Goal: Task Accomplishment & Management: Use online tool/utility

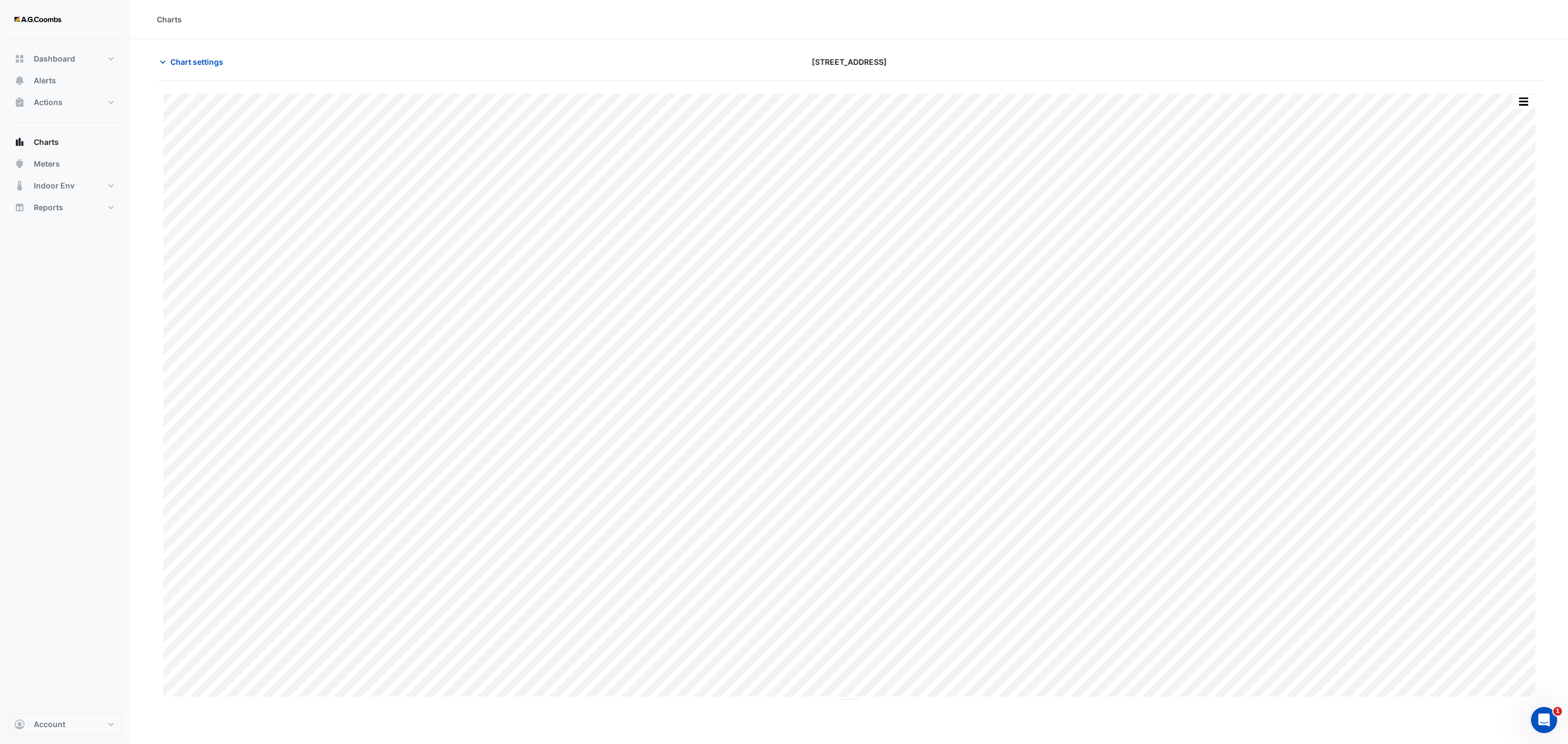
click at [1523, 92] on div "Split by Equip Split All Print Save as JPEG Save as PNG Pivot Data Table Export…" at bounding box center [849, 391] width 1386 height 621
click at [1523, 98] on button "button" at bounding box center [1523, 102] width 22 height 14
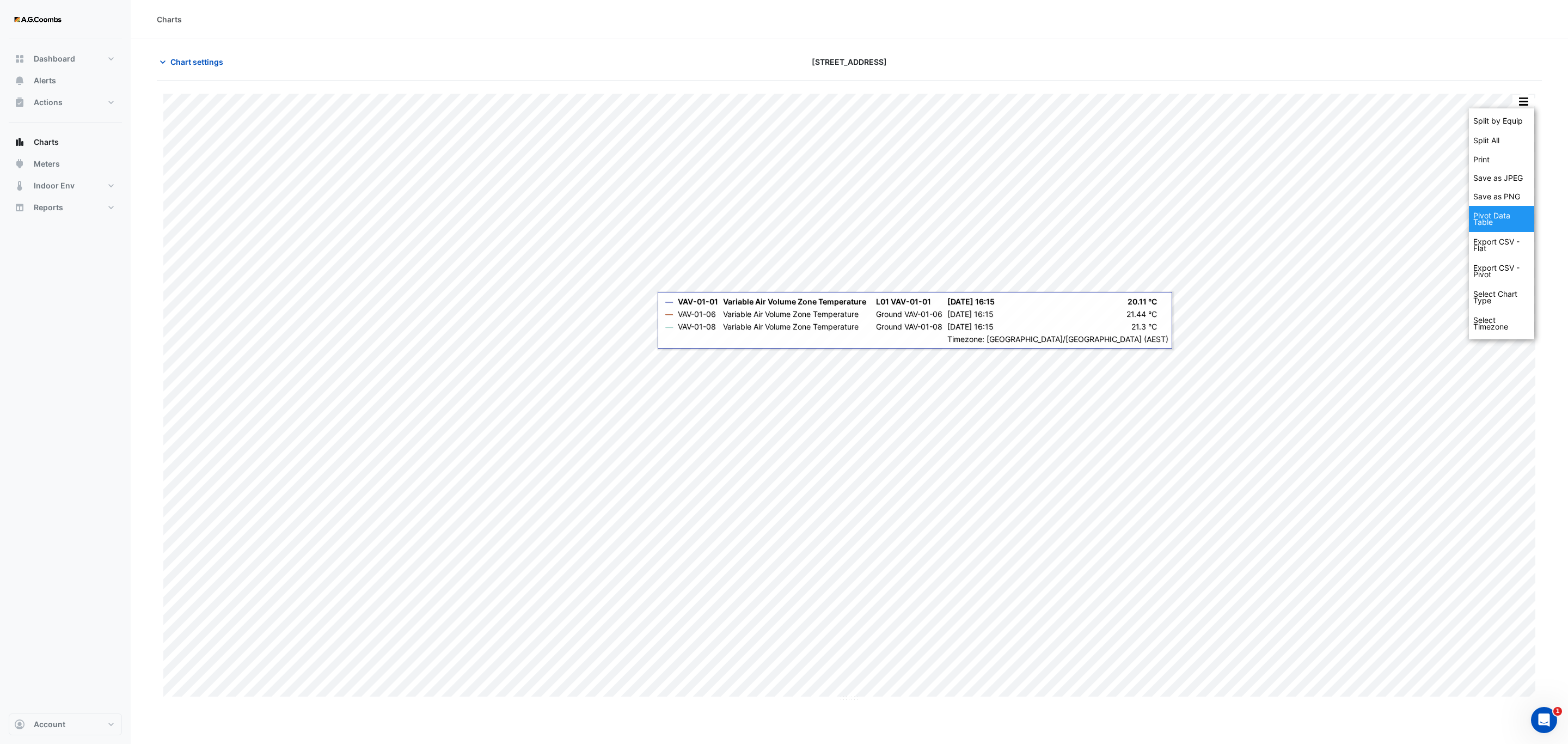
click at [1485, 230] on div "Pivot Data Table" at bounding box center [1502, 219] width 66 height 26
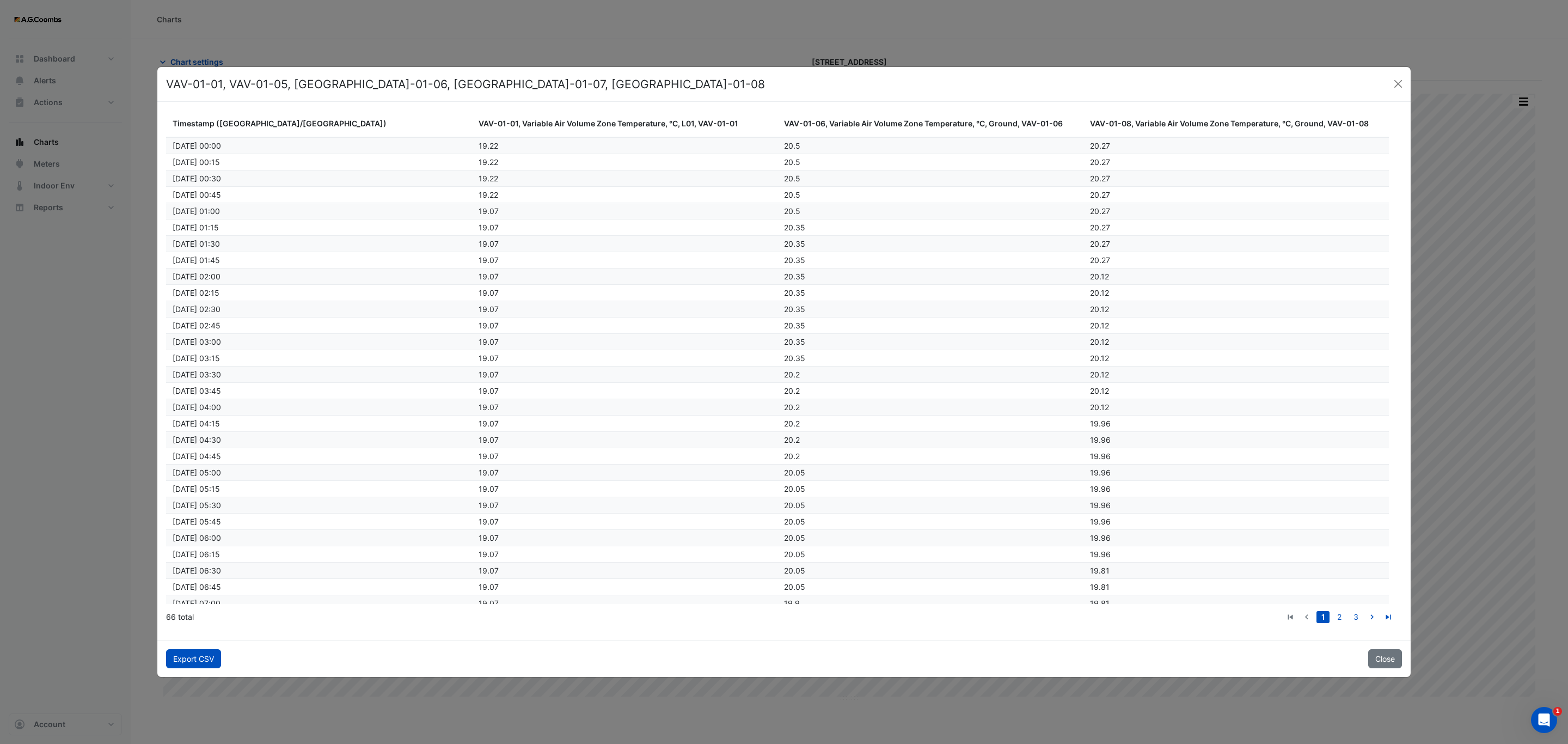
click at [205, 667] on button "Export CSV" at bounding box center [194, 658] width 55 height 19
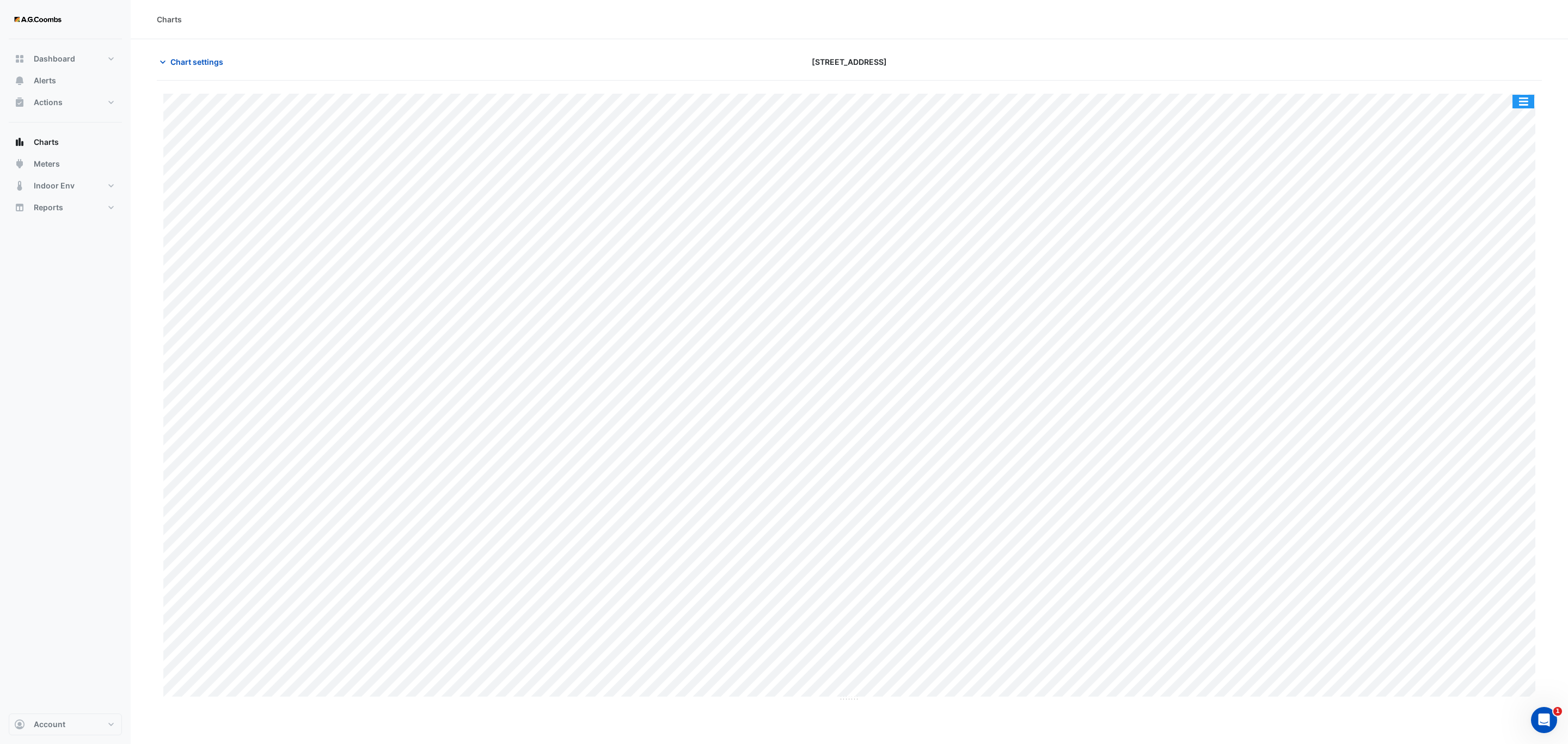
click at [1531, 106] on button "button" at bounding box center [1523, 102] width 22 height 14
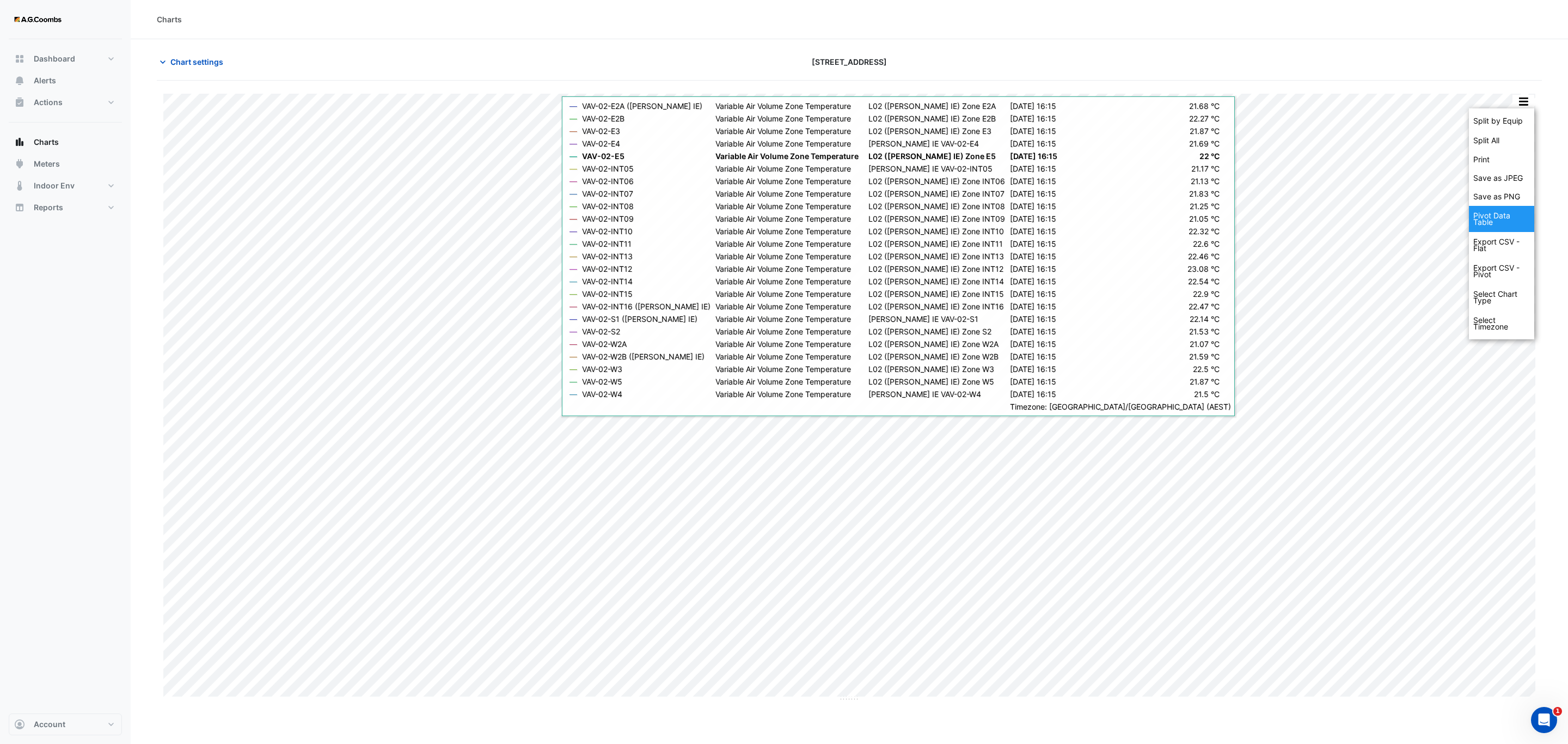
click at [1475, 230] on div "Pivot Data Table" at bounding box center [1502, 219] width 66 height 26
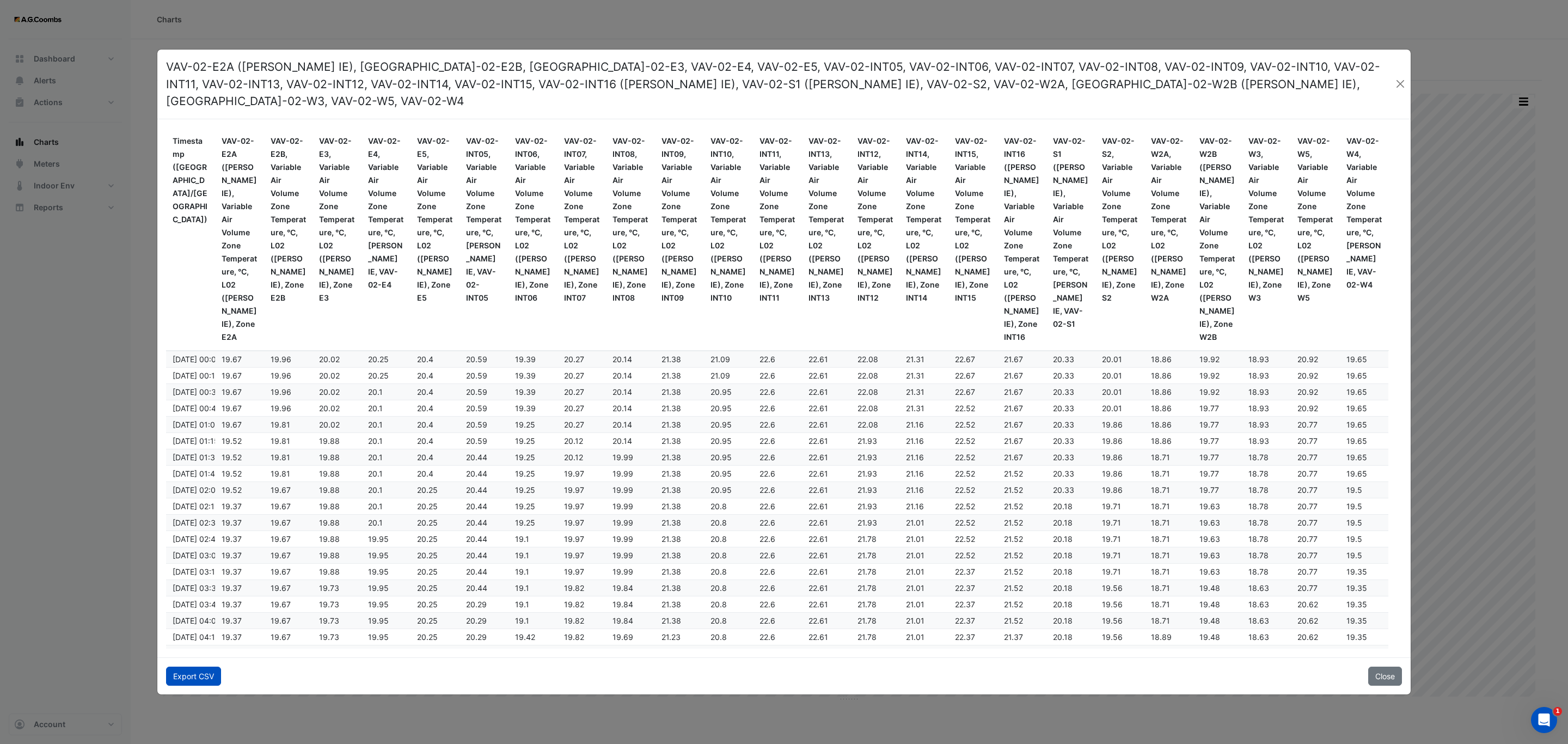
click at [209, 667] on button "Export CSV" at bounding box center [194, 677] width 55 height 19
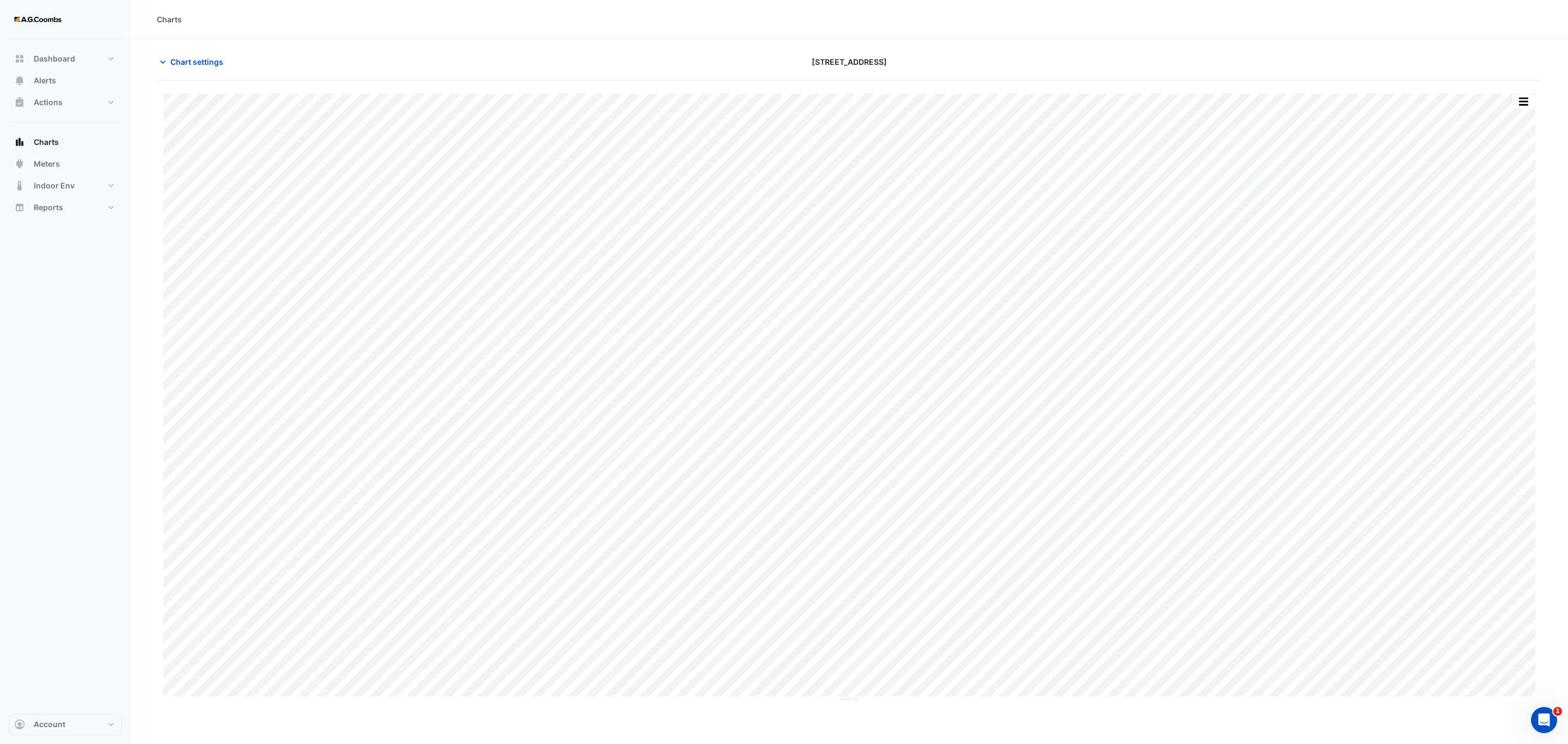
click at [1524, 92] on div "Split by Equip Split All Print Save as JPEG Save as PNG Pivot Data Table Export…" at bounding box center [849, 391] width 1386 height 621
click at [1524, 102] on button "button" at bounding box center [1523, 102] width 22 height 14
click at [1510, 215] on div "Pivot Data Table" at bounding box center [1502, 219] width 66 height 26
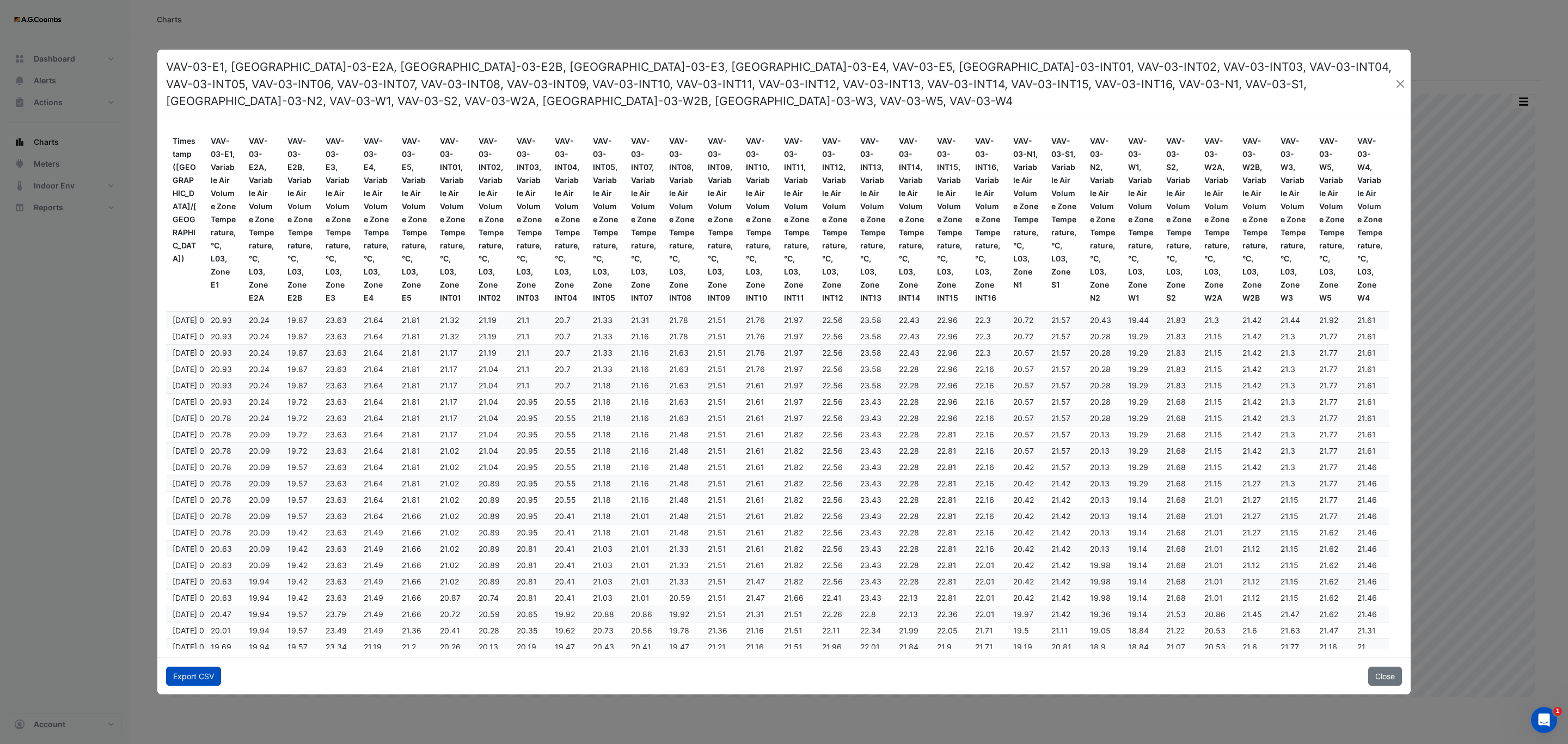
click at [183, 669] on button "Export CSV" at bounding box center [194, 677] width 55 height 19
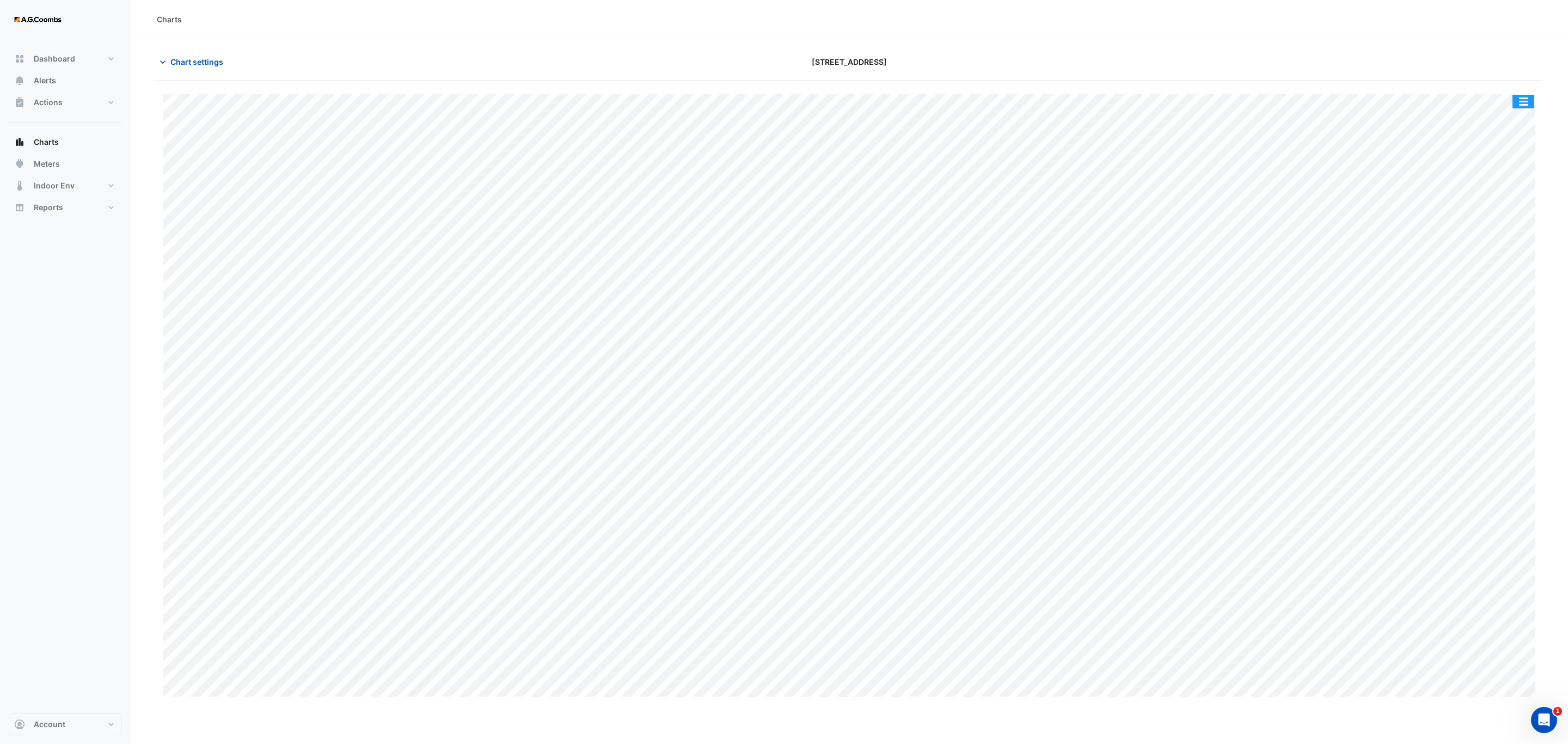
click at [1533, 106] on button "button" at bounding box center [1523, 102] width 22 height 14
click at [1526, 174] on div "Save as JPEG" at bounding box center [1502, 177] width 66 height 18
click at [1520, 99] on button "button" at bounding box center [1523, 102] width 22 height 14
click at [1511, 171] on div "Save as JPEG" at bounding box center [1502, 177] width 66 height 18
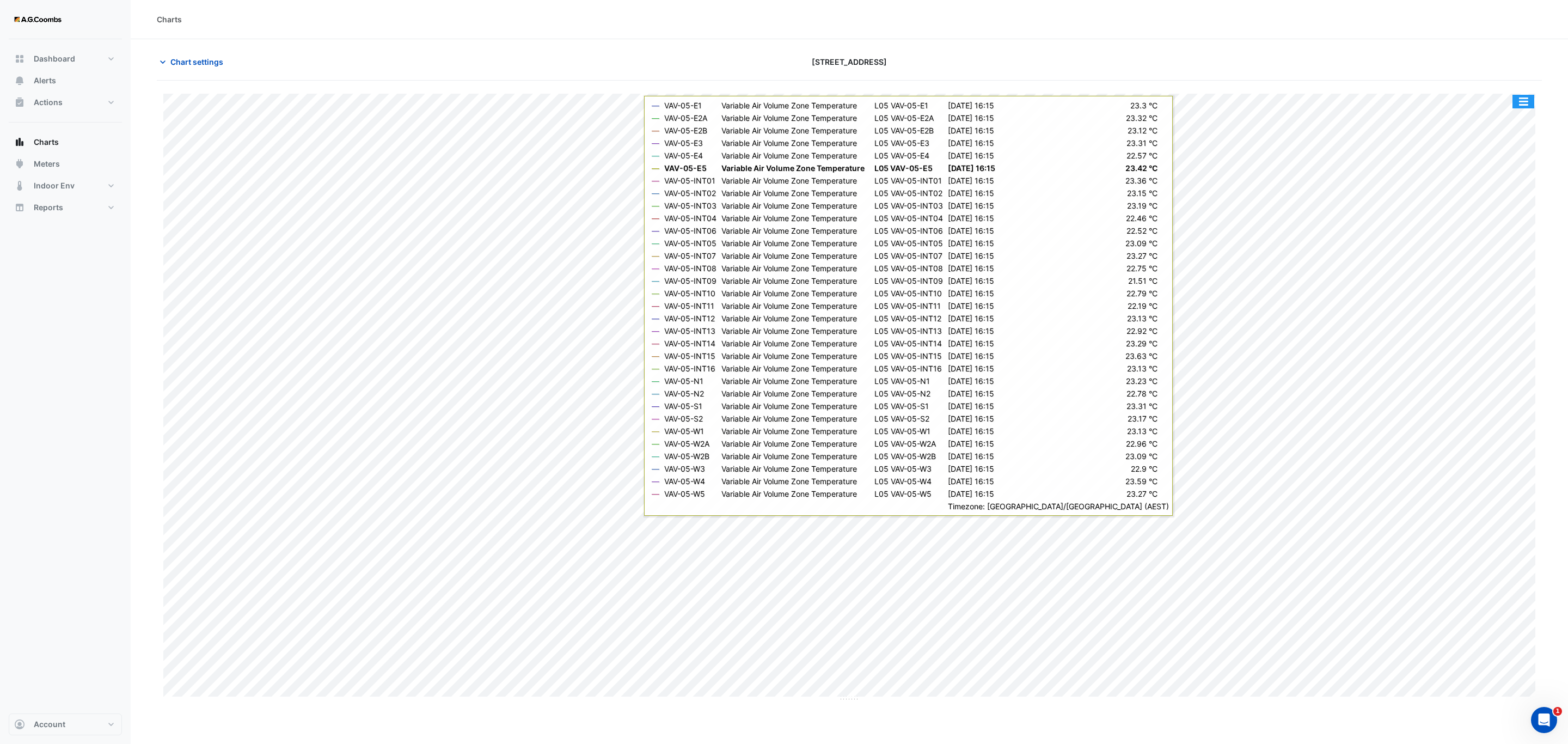
click at [1524, 101] on button "button" at bounding box center [1523, 102] width 22 height 14
click at [1494, 228] on div "Pivot Data Table" at bounding box center [1502, 219] width 66 height 26
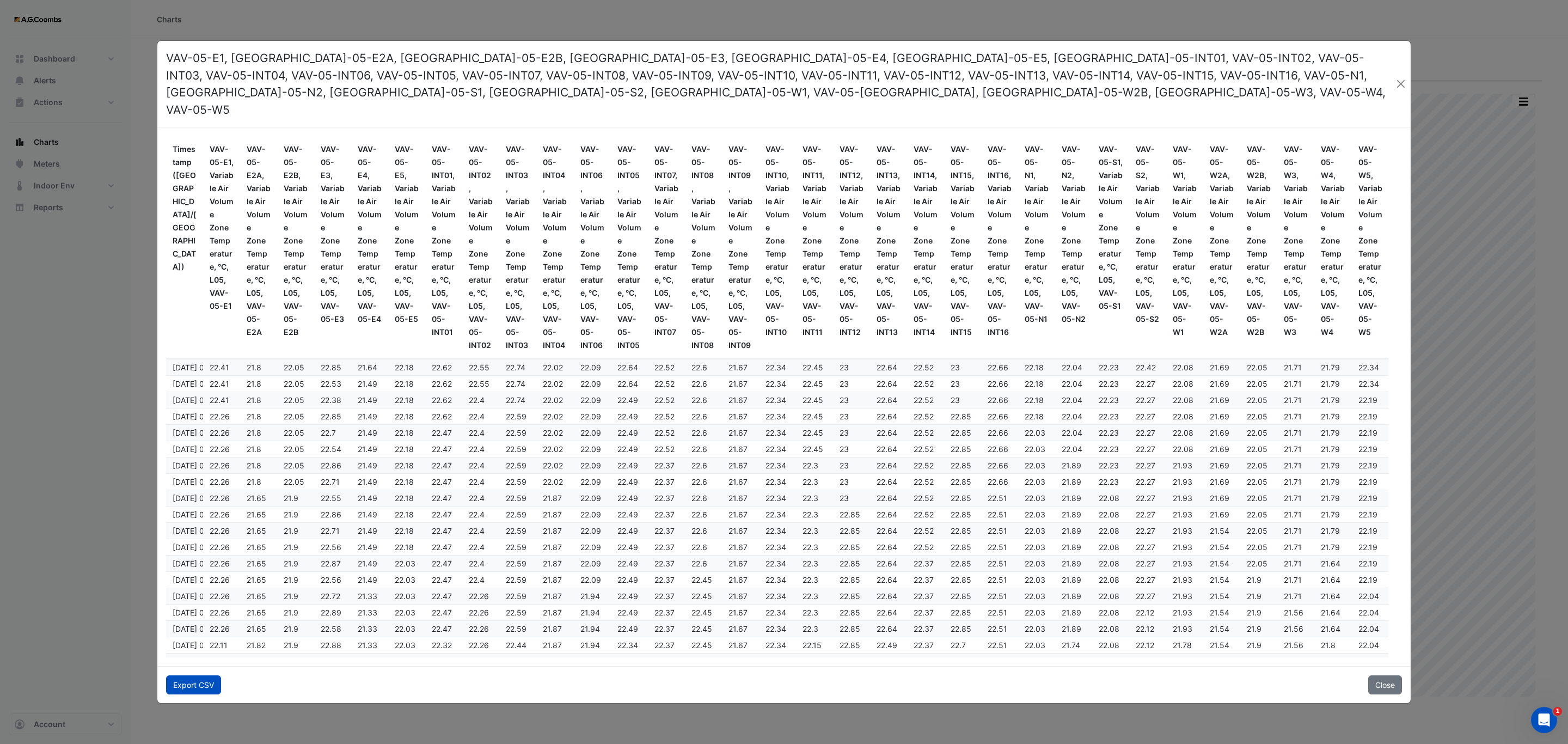
click at [175, 676] on button "Export CSV" at bounding box center [194, 685] width 55 height 19
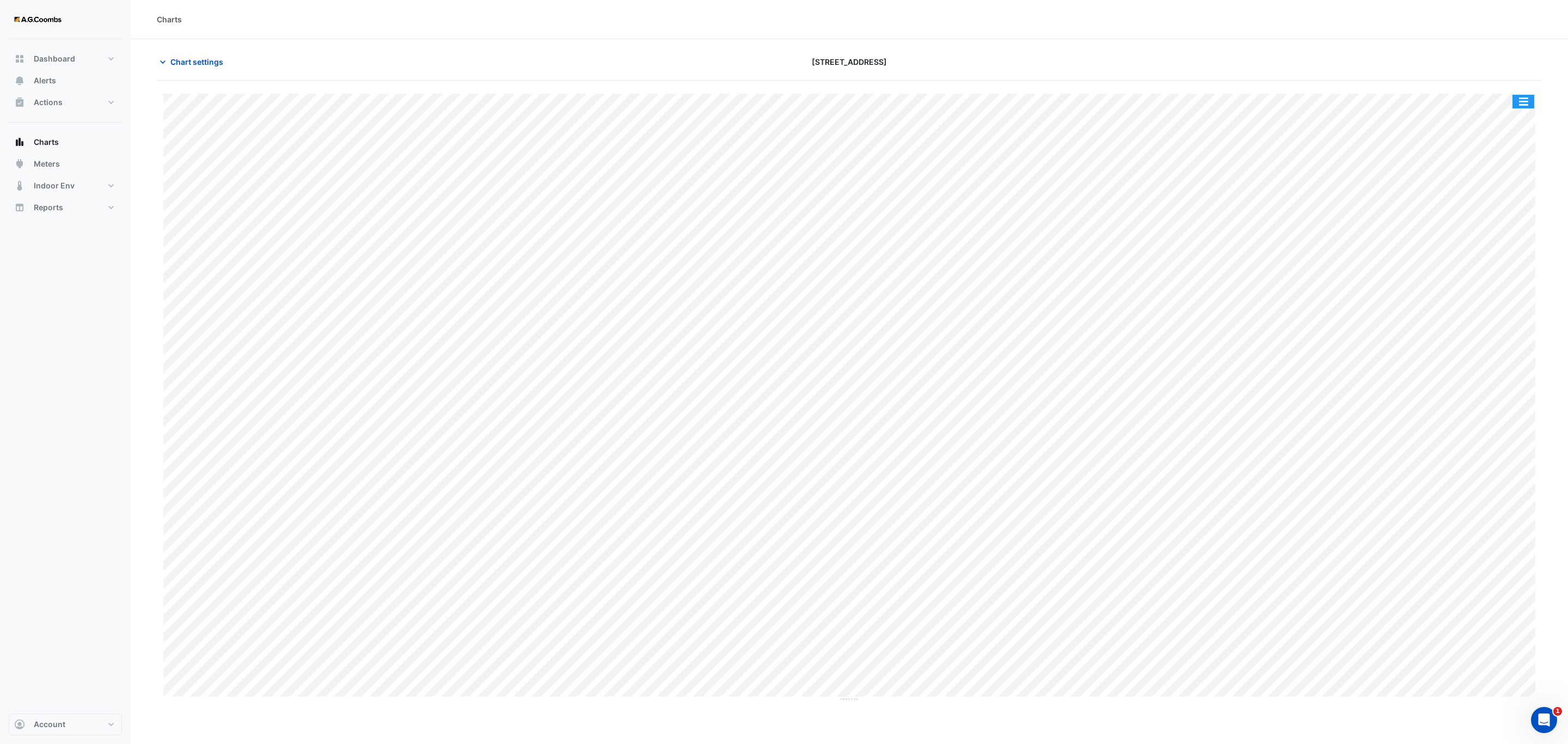
click at [1533, 105] on button "button" at bounding box center [1523, 102] width 22 height 14
click at [1496, 211] on div "Pivot Data Table" at bounding box center [1502, 219] width 66 height 26
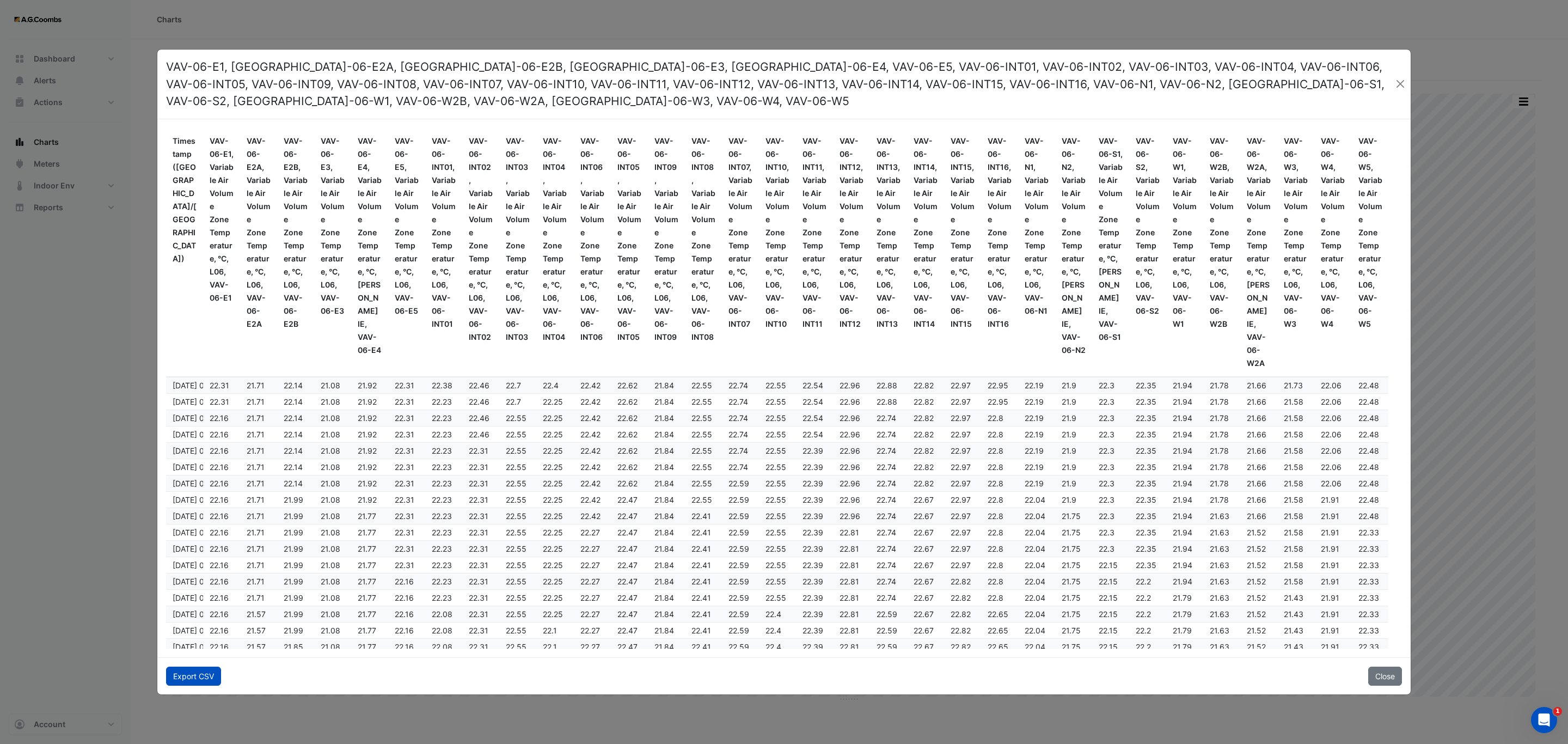
click at [206, 667] on button "Export CSV" at bounding box center [194, 677] width 55 height 19
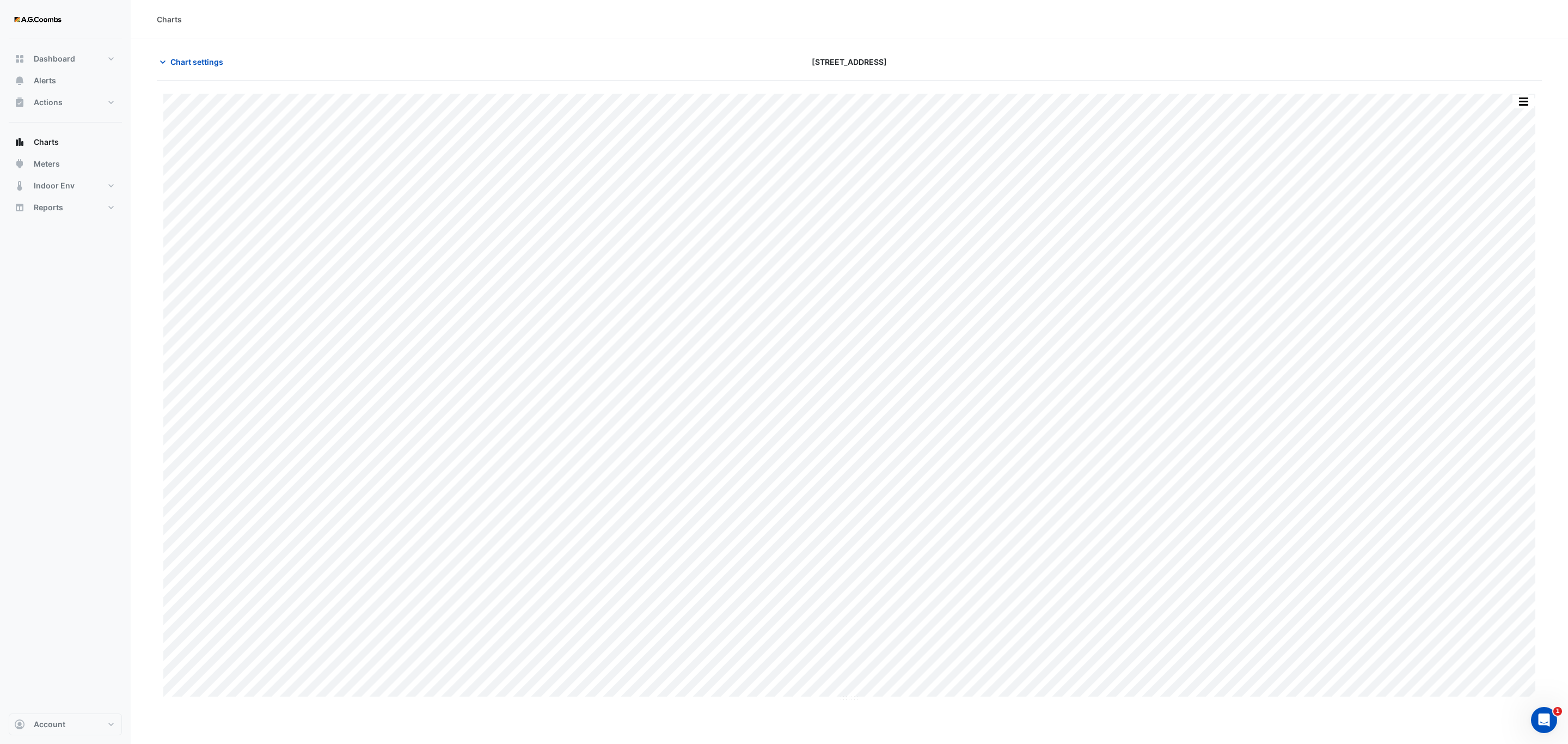
drag, startPoint x: 1528, startPoint y: 92, endPoint x: 1526, endPoint y: 102, distance: 10.2
click at [1526, 102] on div "Split by Equip Split All Print Save as JPEG Save as PNG Pivot Data Table Export…" at bounding box center [849, 391] width 1386 height 621
click at [1526, 102] on button "button" at bounding box center [1523, 102] width 22 height 14
click at [1505, 222] on div "Pivot Data Table" at bounding box center [1502, 219] width 66 height 26
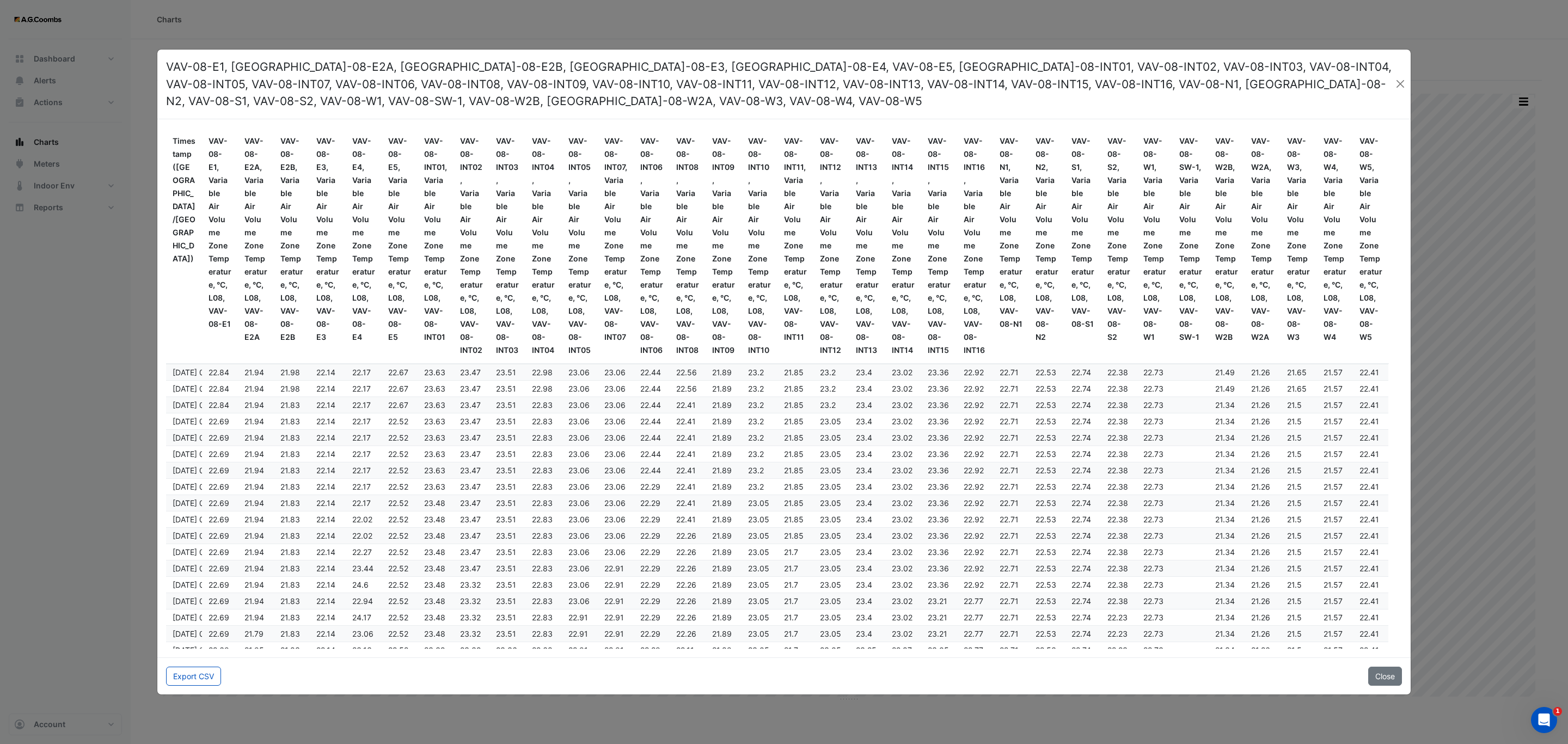
click at [211, 688] on div "Export CSV Close" at bounding box center [784, 676] width 1253 height 37
click at [208, 686] on button "Export CSV" at bounding box center [194, 677] width 55 height 19
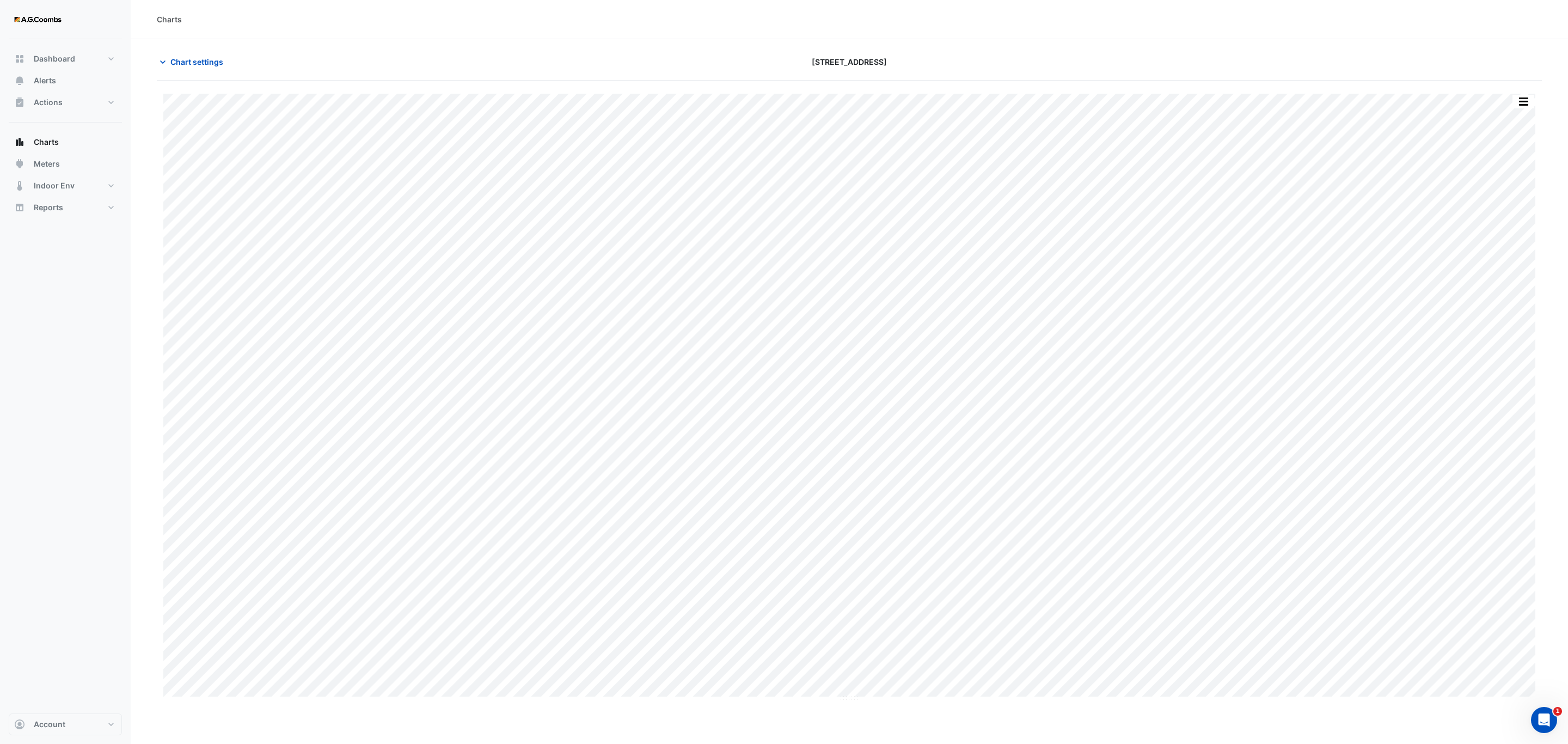
click at [1520, 93] on div "Split by Equip Split All Print Save as JPEG Save as PNG Pivot Data Table Export…" at bounding box center [849, 391] width 1386 height 621
click at [1523, 104] on button "button" at bounding box center [1523, 102] width 22 height 14
click at [1492, 216] on div "Pivot Data Table" at bounding box center [1502, 219] width 66 height 26
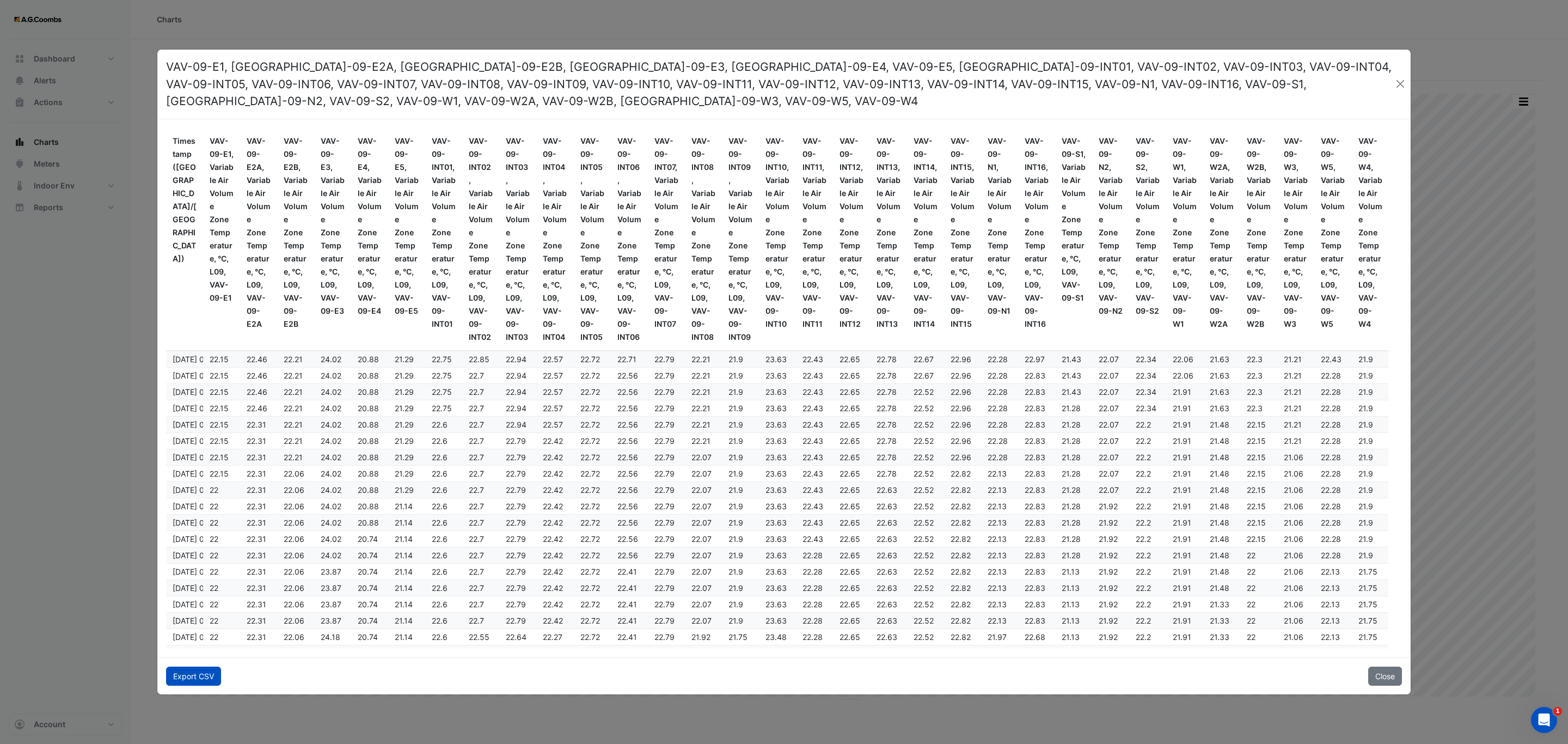
click at [184, 677] on button "Export CSV" at bounding box center [194, 677] width 55 height 19
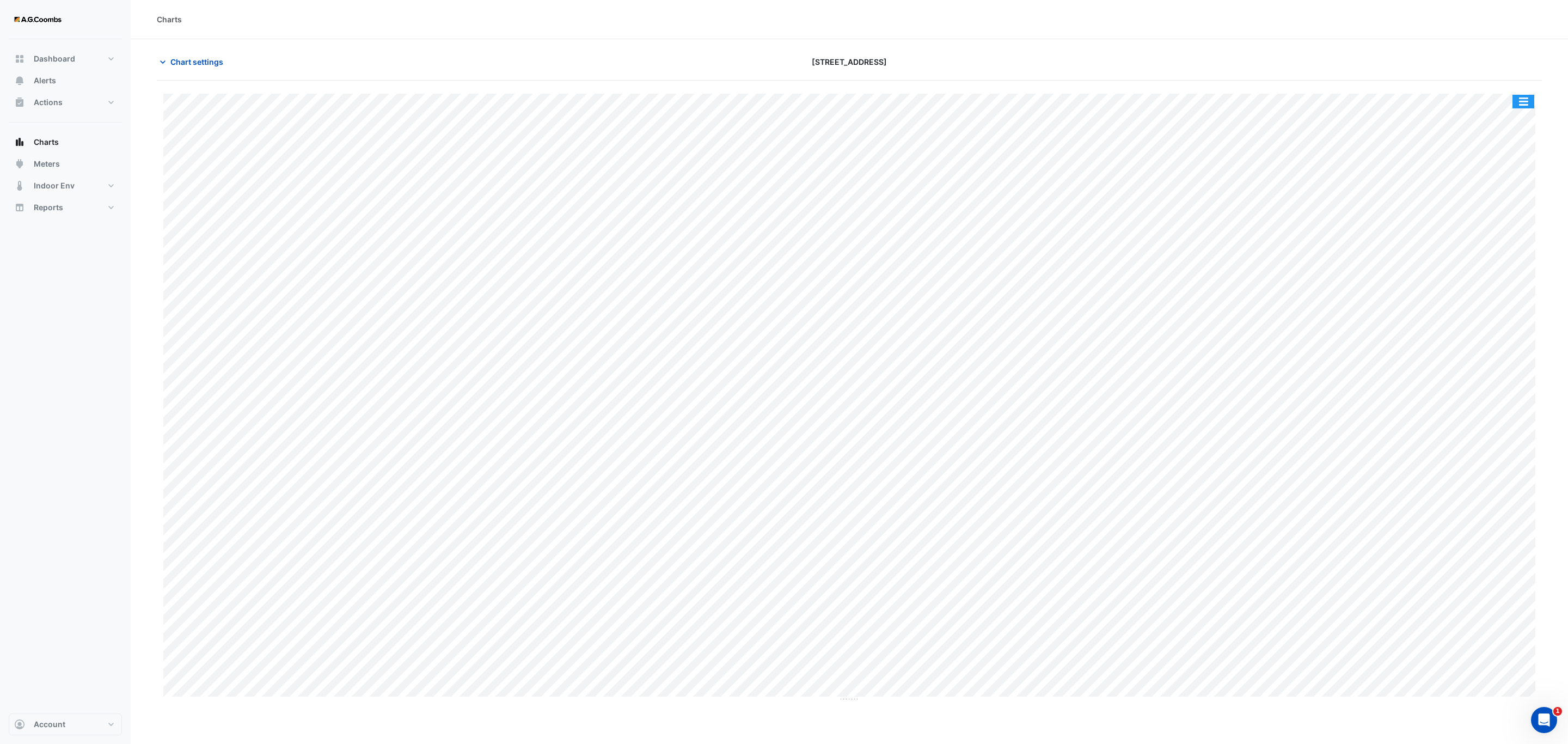
click at [1513, 104] on button "button" at bounding box center [1523, 102] width 22 height 14
click at [1500, 215] on div "Pivot Data Table" at bounding box center [1502, 219] width 66 height 26
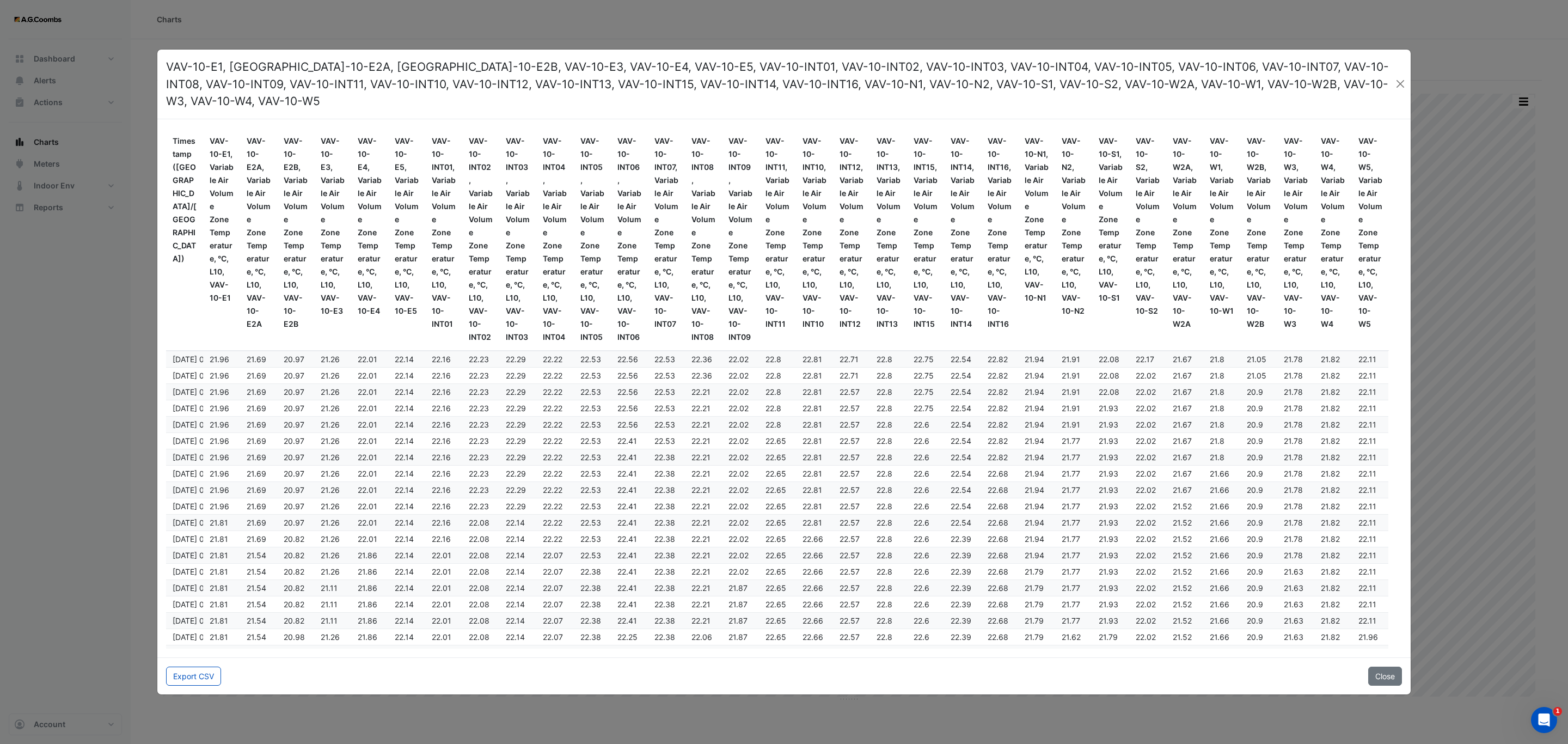
click at [242, 665] on div "Export CSV Close" at bounding box center [784, 676] width 1253 height 37
click at [178, 667] on button "Export CSV" at bounding box center [194, 677] width 55 height 19
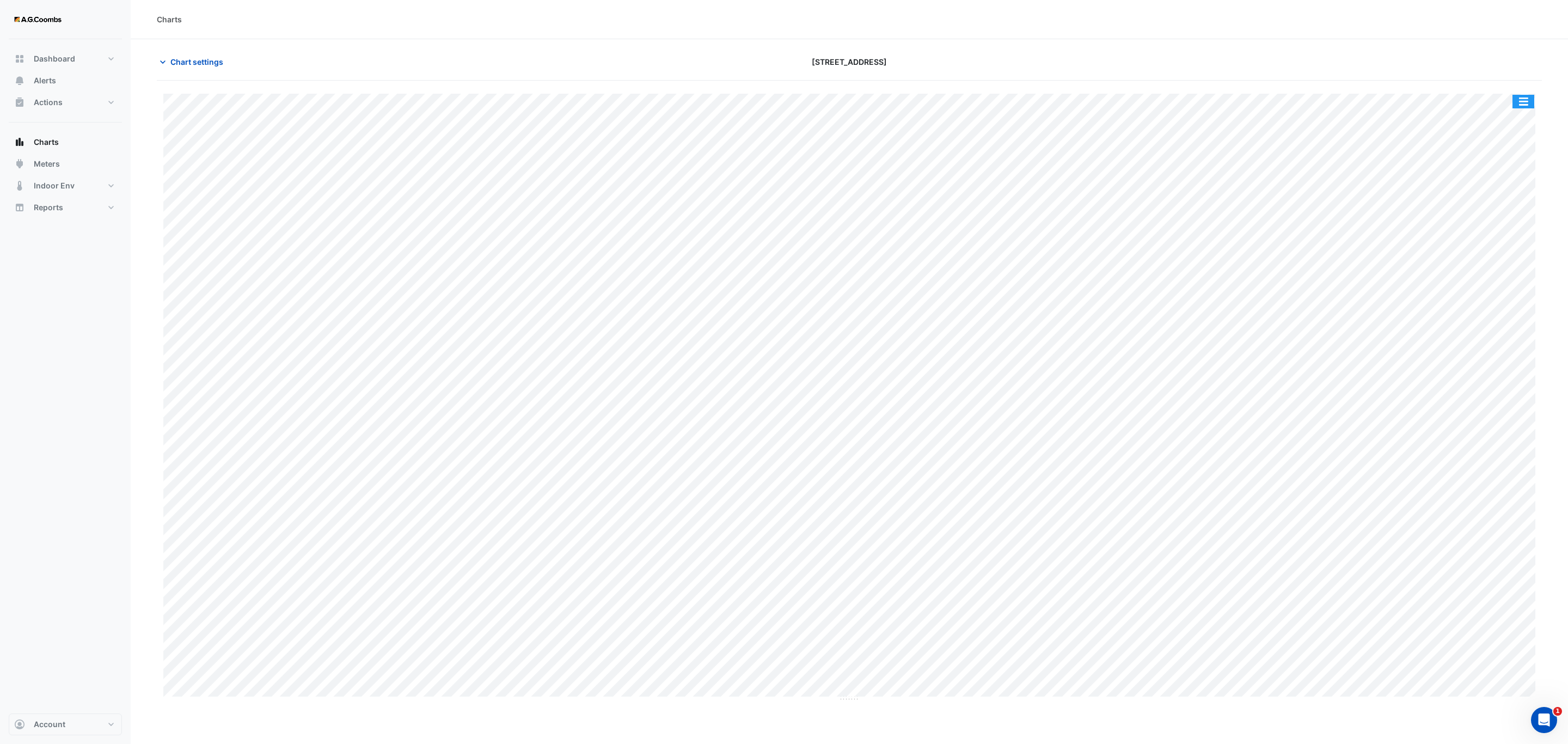
click at [1522, 105] on button "button" at bounding box center [1523, 102] width 22 height 14
click at [1516, 213] on div "Pivot Data Table" at bounding box center [1502, 219] width 66 height 26
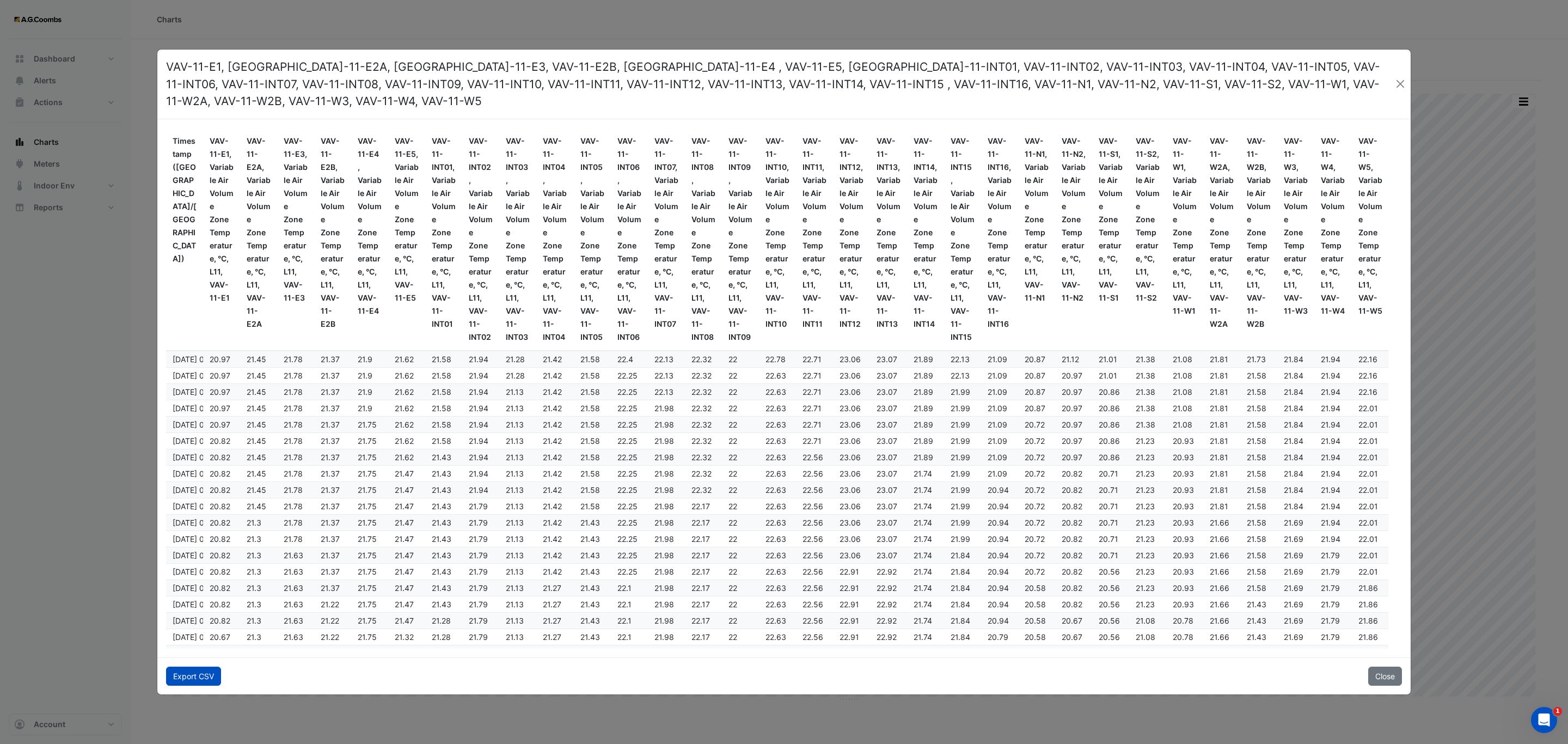
click at [183, 668] on button "Export CSV" at bounding box center [194, 677] width 55 height 19
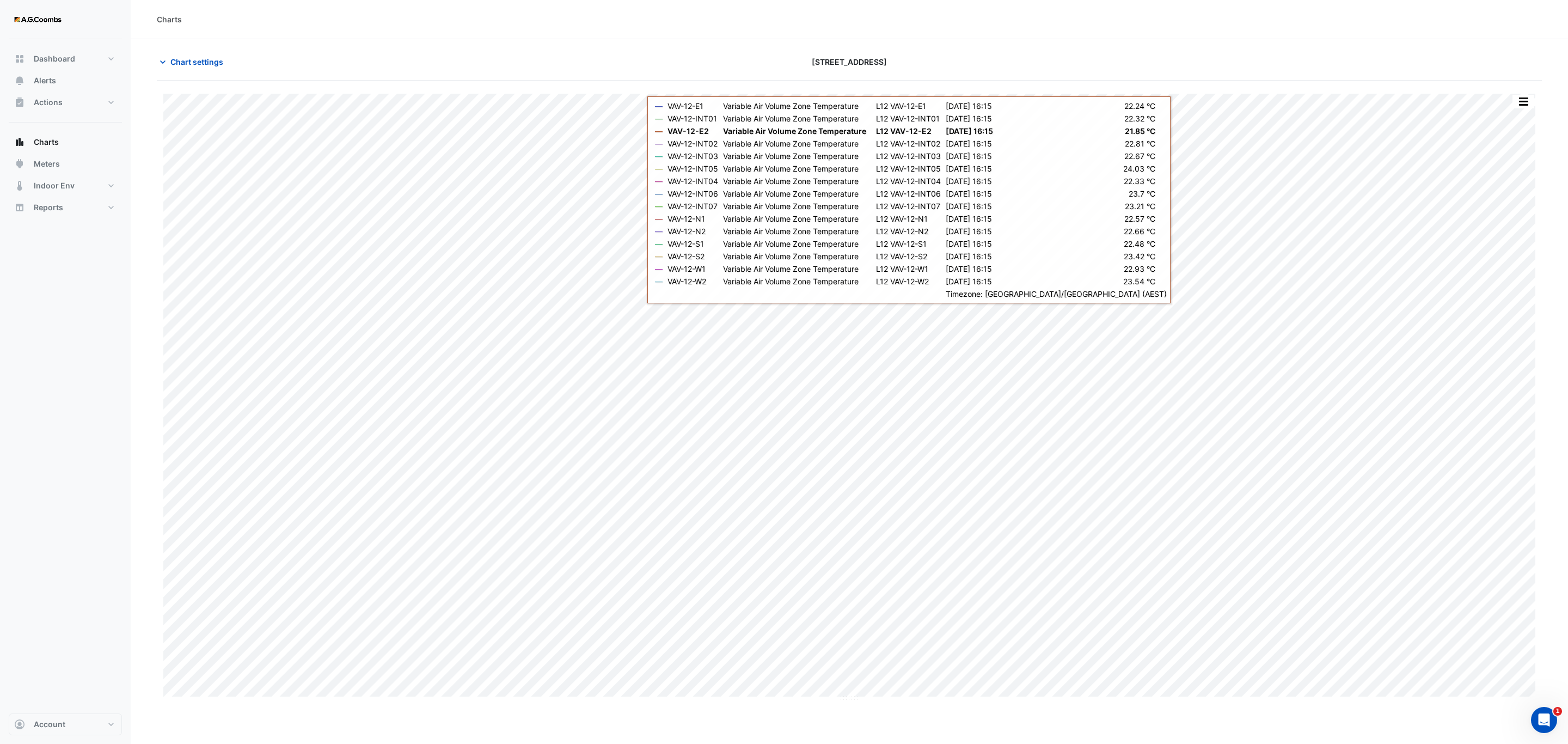
click at [1516, 93] on div "Split by Equip Split All Print Save as JPEG Save as PNG Pivot Data Table Export…" at bounding box center [849, 93] width 1372 height 0
click at [1518, 106] on button "button" at bounding box center [1523, 102] width 22 height 14
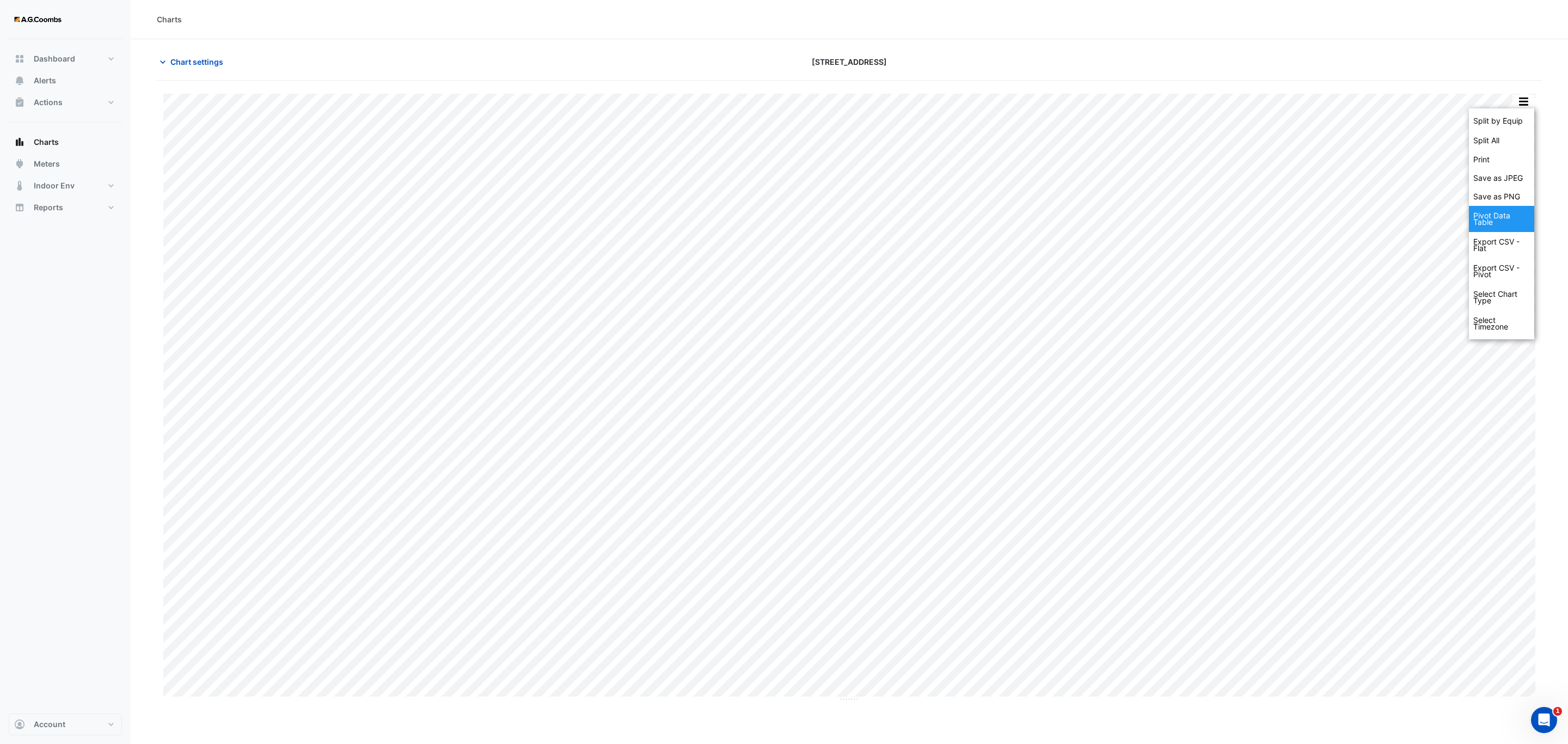
click at [1489, 221] on div "Pivot Data Table" at bounding box center [1502, 219] width 66 height 26
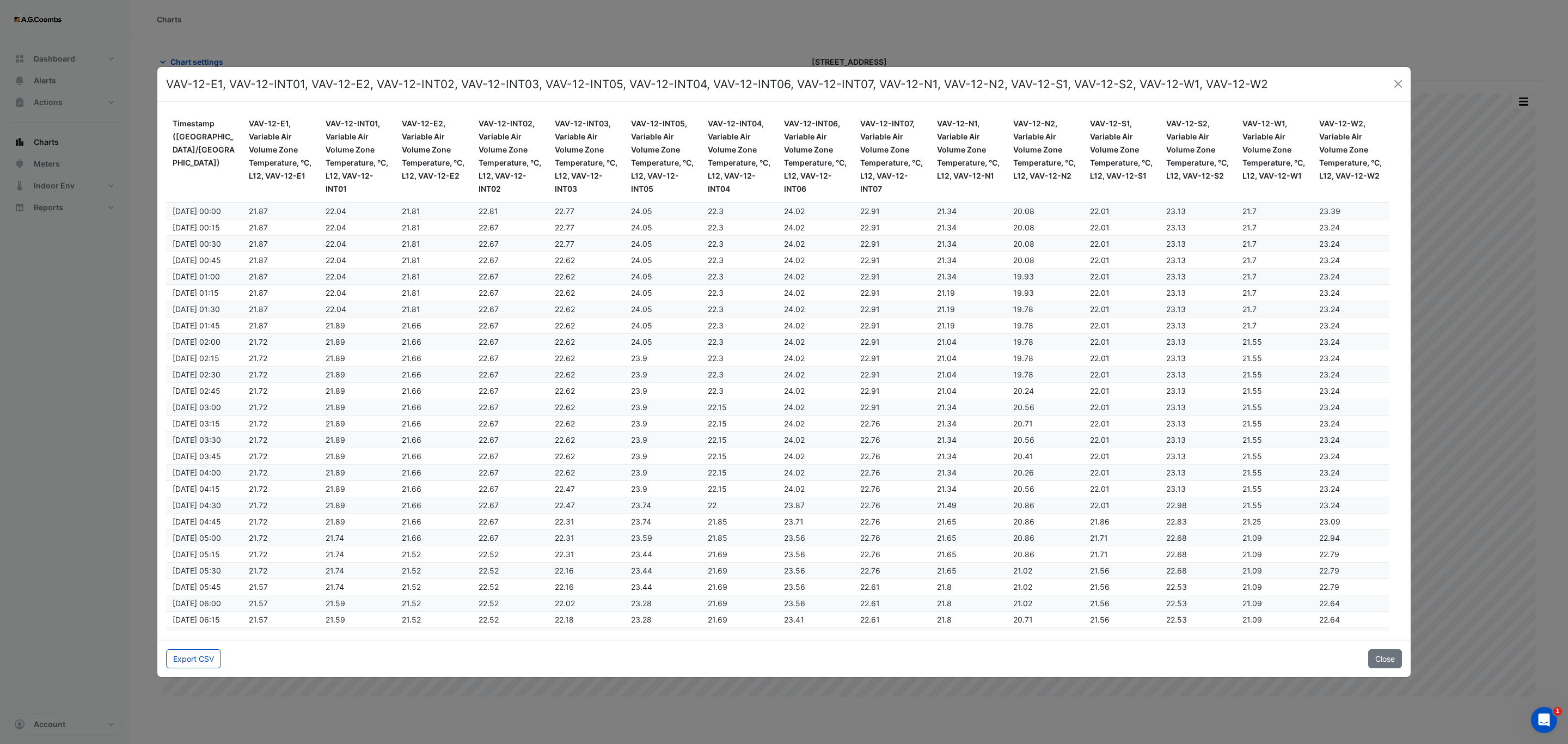
click at [188, 671] on div "Export CSV Close" at bounding box center [784, 658] width 1253 height 37
drag, startPoint x: 185, startPoint y: 664, endPoint x: 147, endPoint y: 688, distance: 44.9
click at [185, 664] on button "Export CSV" at bounding box center [194, 658] width 55 height 19
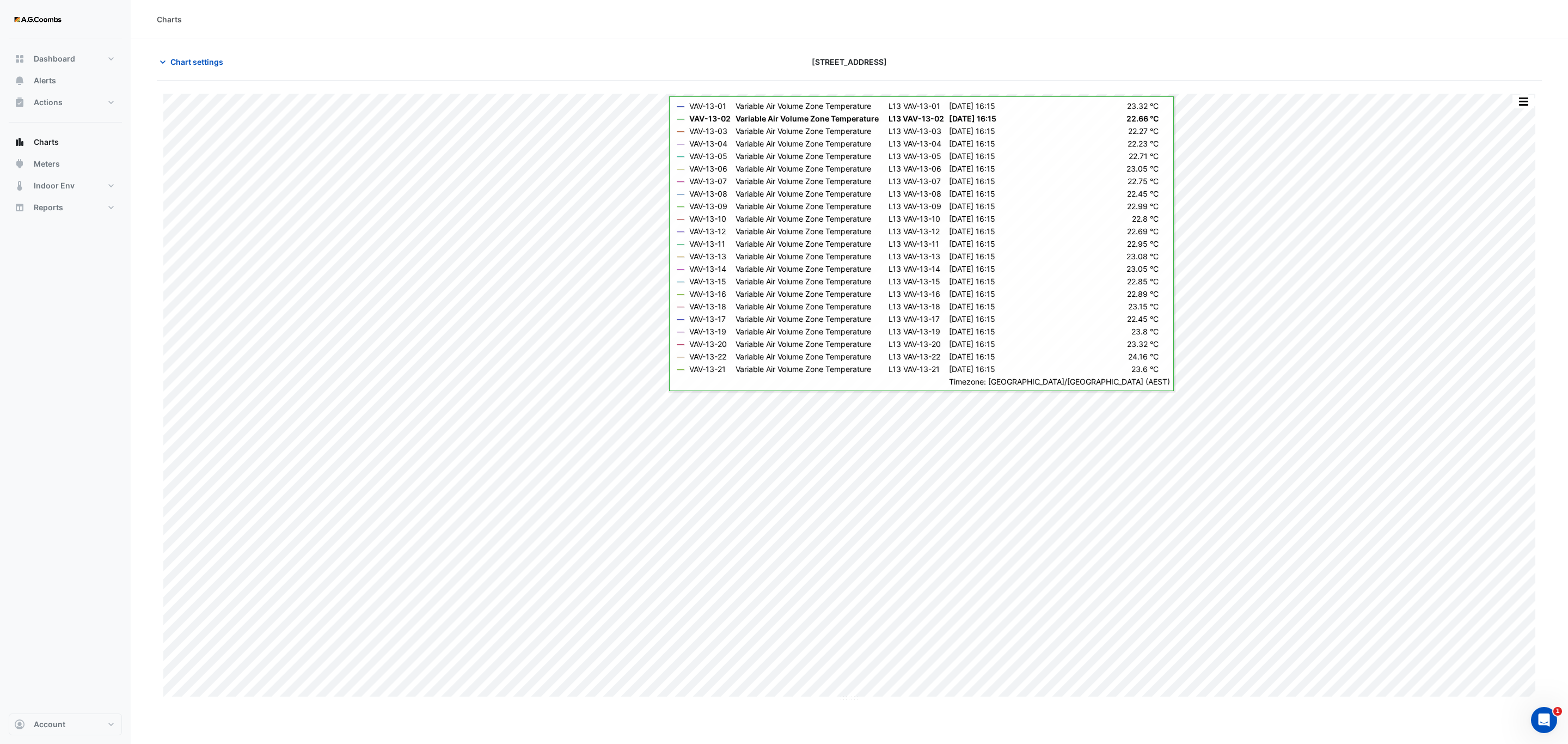
click at [1524, 100] on button "button" at bounding box center [1523, 102] width 22 height 14
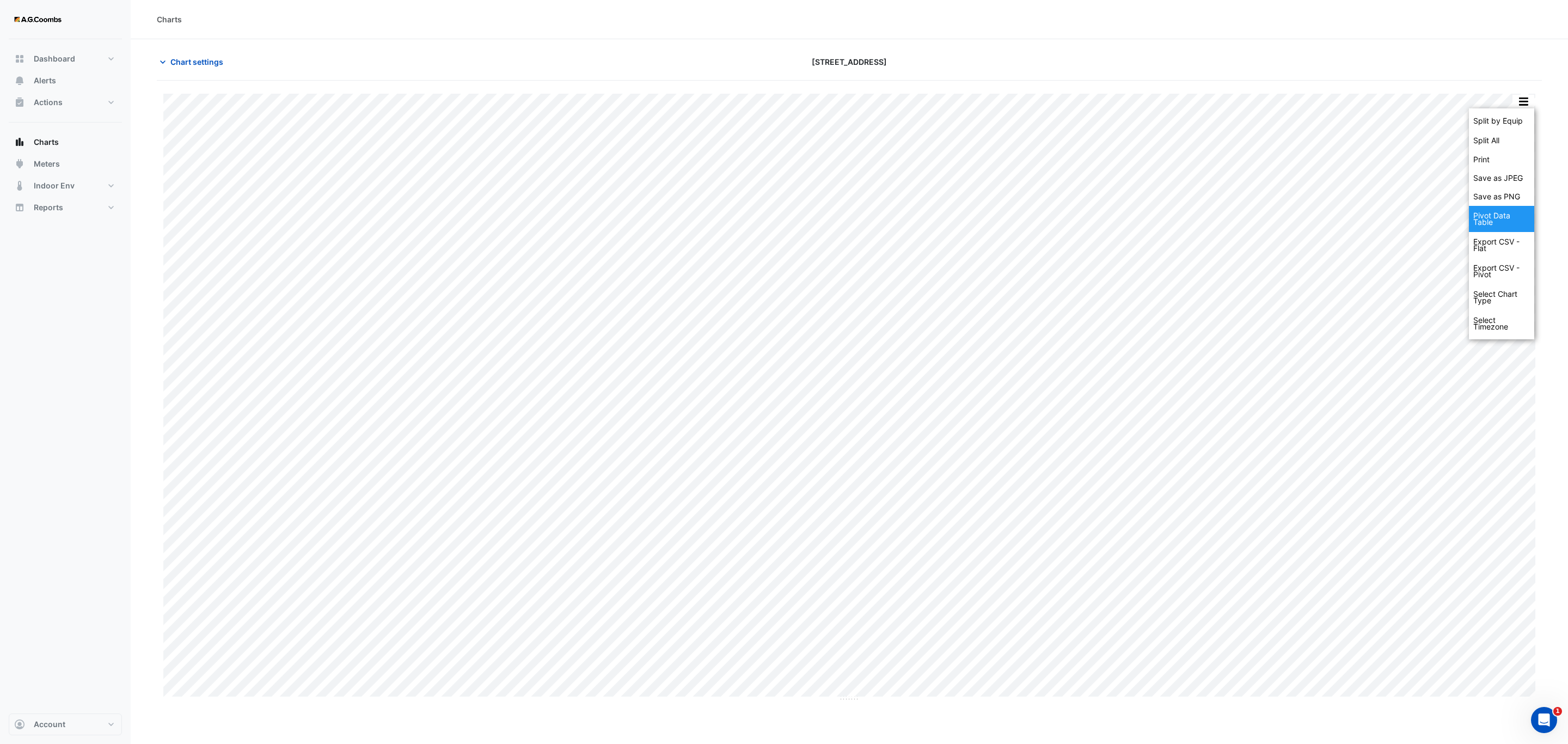
click at [1485, 221] on div "Pivot Data Table" at bounding box center [1502, 219] width 66 height 26
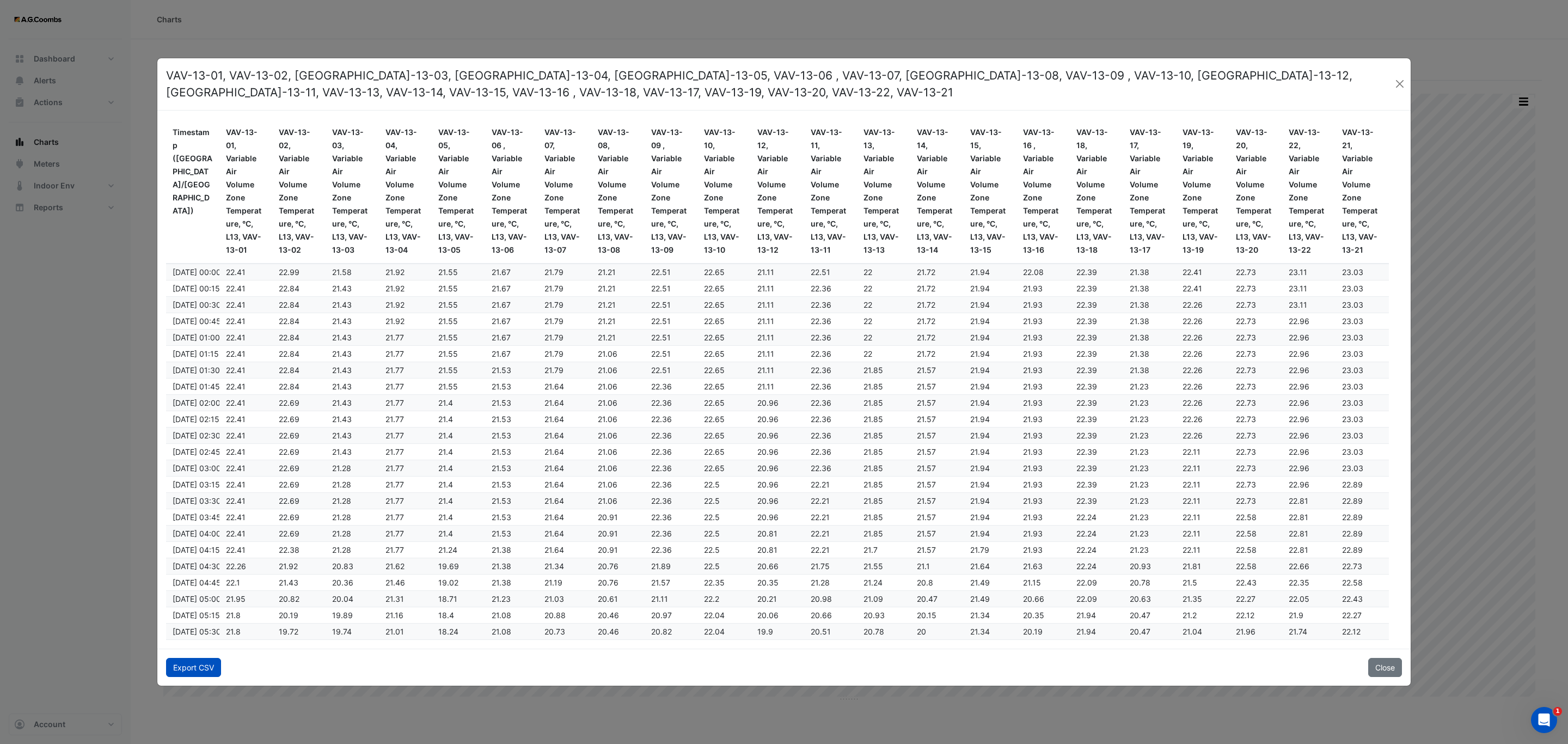
click at [188, 670] on button "Export CSV" at bounding box center [194, 667] width 55 height 19
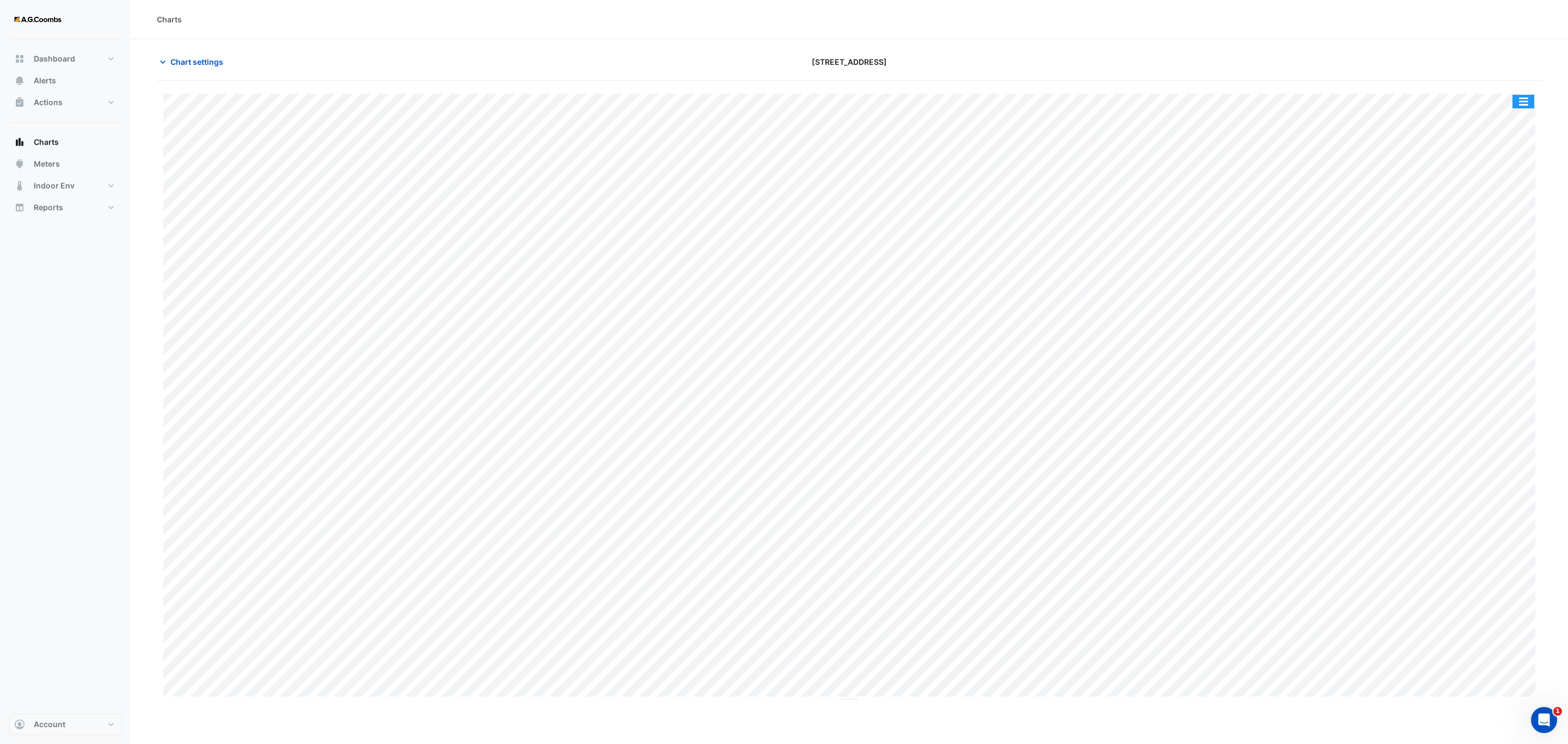
click at [1527, 103] on button "button" at bounding box center [1523, 102] width 22 height 14
click at [1509, 209] on div "Pivot Data Table" at bounding box center [1502, 219] width 66 height 26
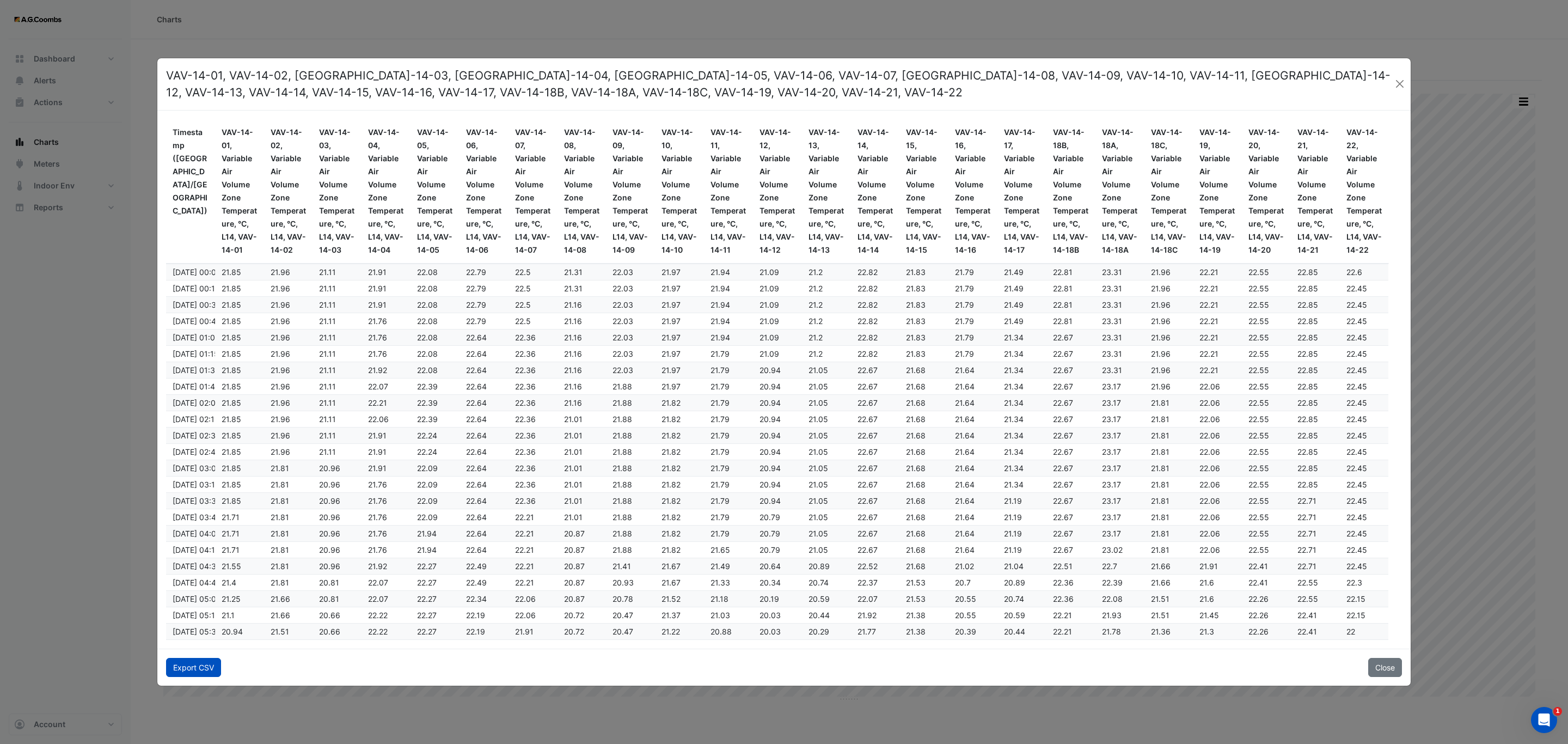
click at [195, 665] on button "Export CSV" at bounding box center [194, 667] width 55 height 19
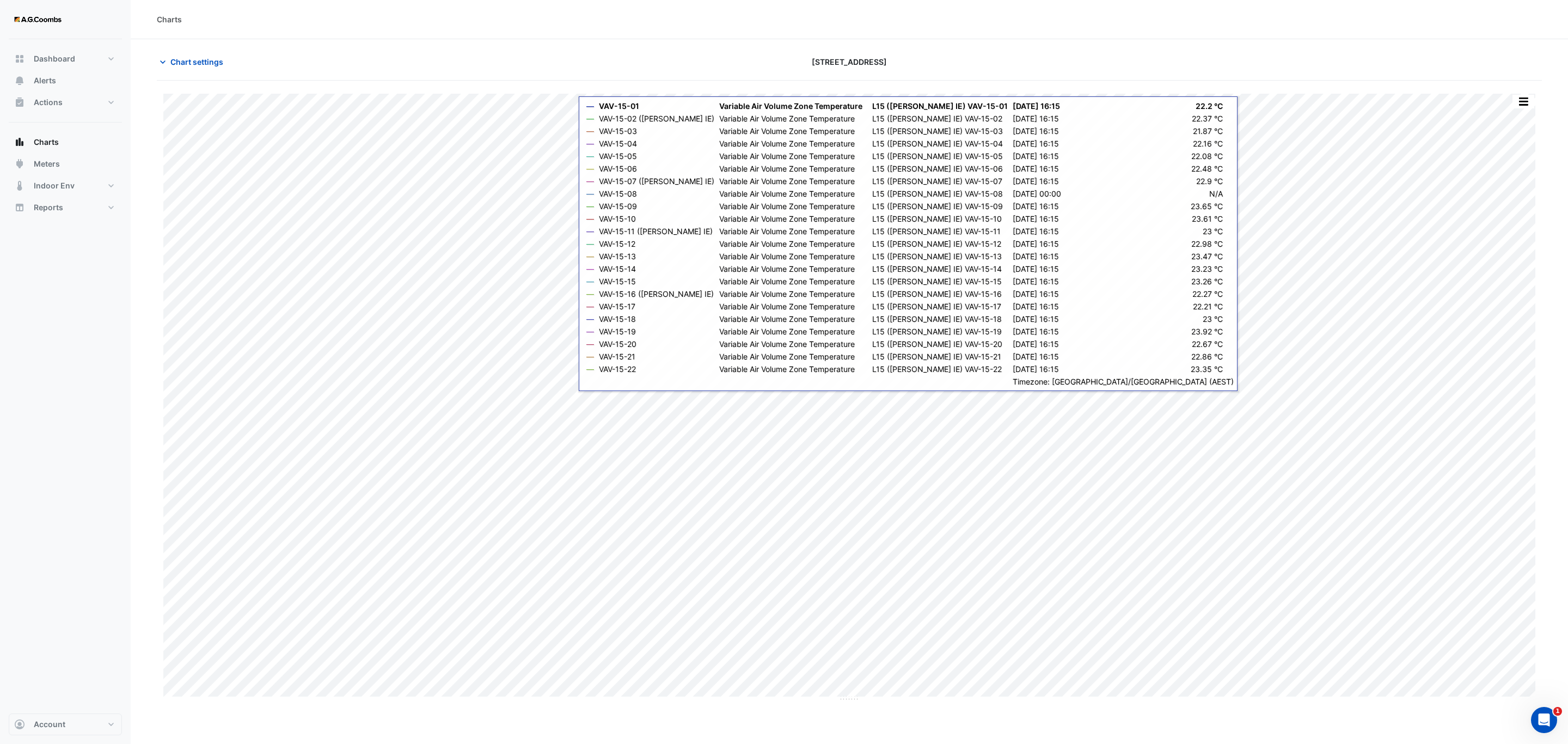
click at [1526, 109] on div "Split by Equip Split All Print Save as JPEG Save as PNG Pivot Data Table Export…" at bounding box center [1523, 101] width 22 height 15
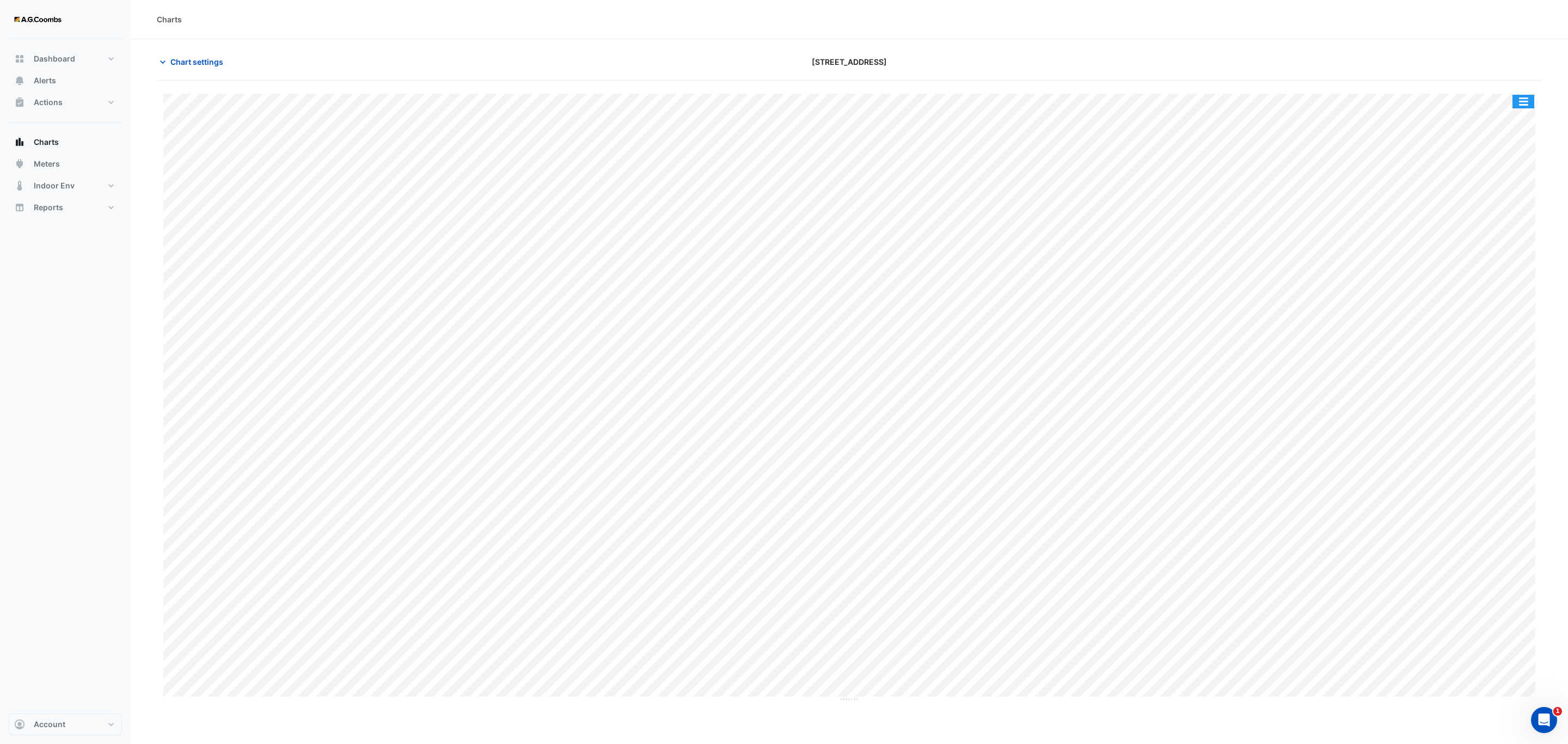
click at [1526, 101] on button "button" at bounding box center [1523, 102] width 22 height 14
click at [1500, 222] on div "Pivot Data Table" at bounding box center [1502, 219] width 66 height 26
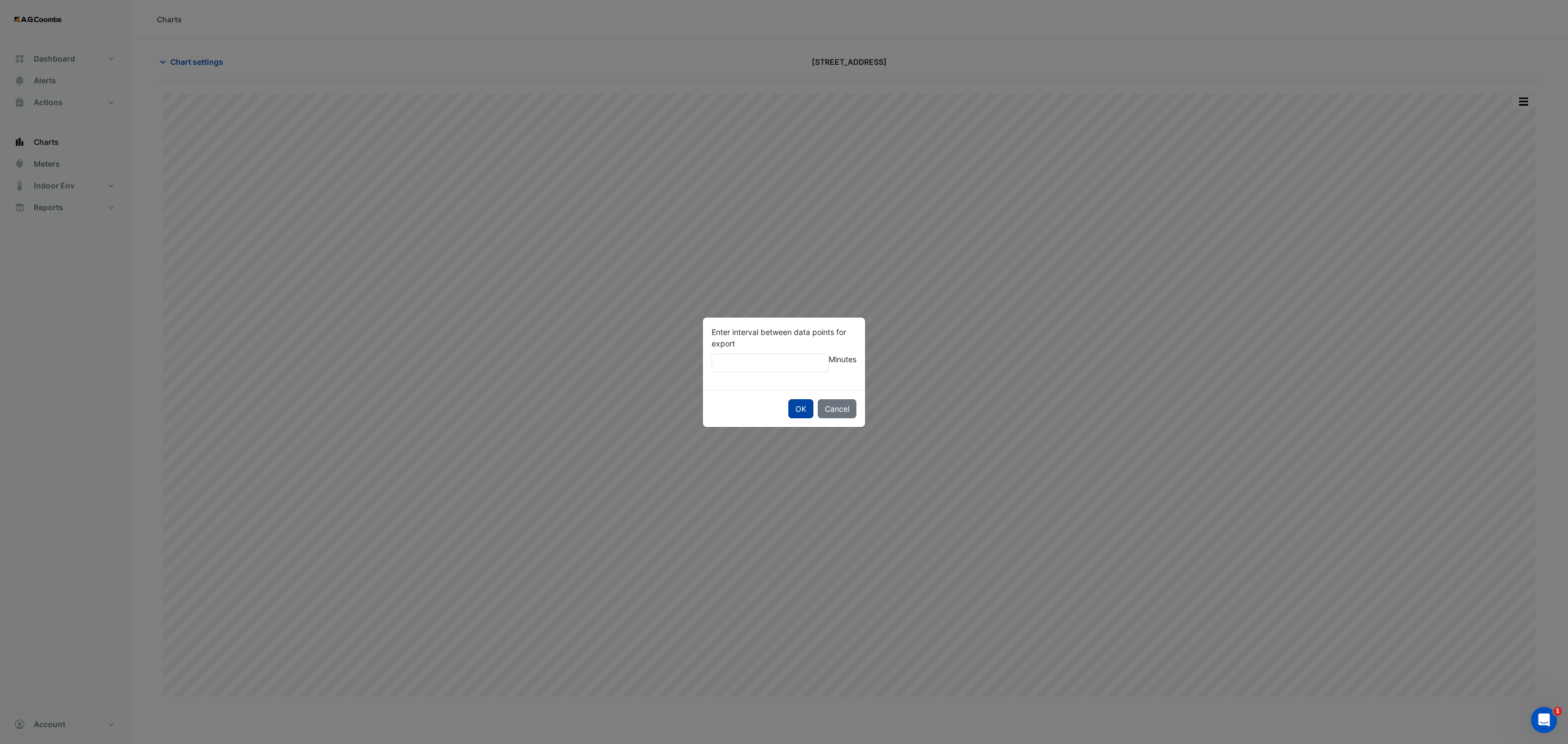
type input "**"
click at [796, 409] on button "OK" at bounding box center [801, 408] width 25 height 19
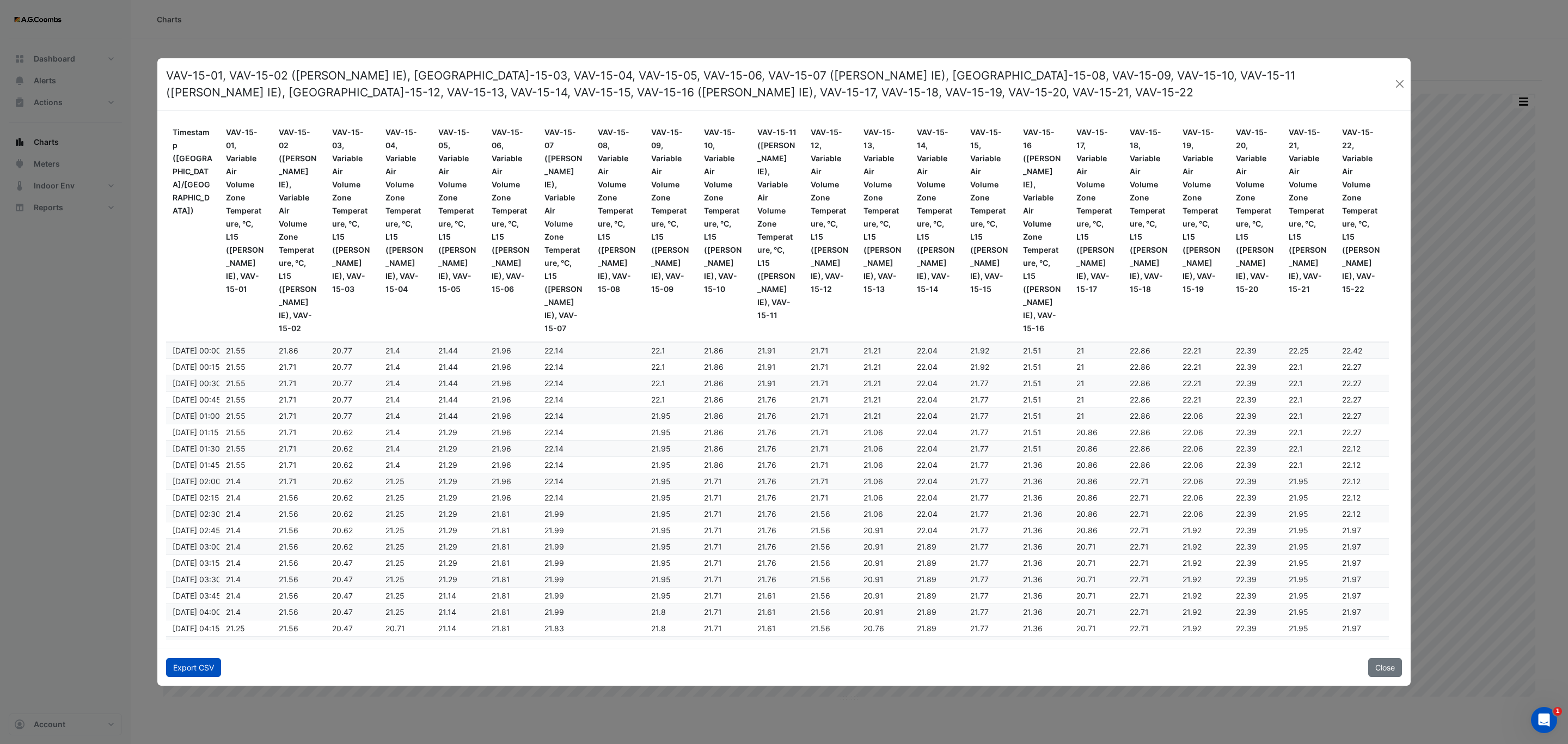
click at [207, 663] on button "Export CSV" at bounding box center [194, 667] width 55 height 19
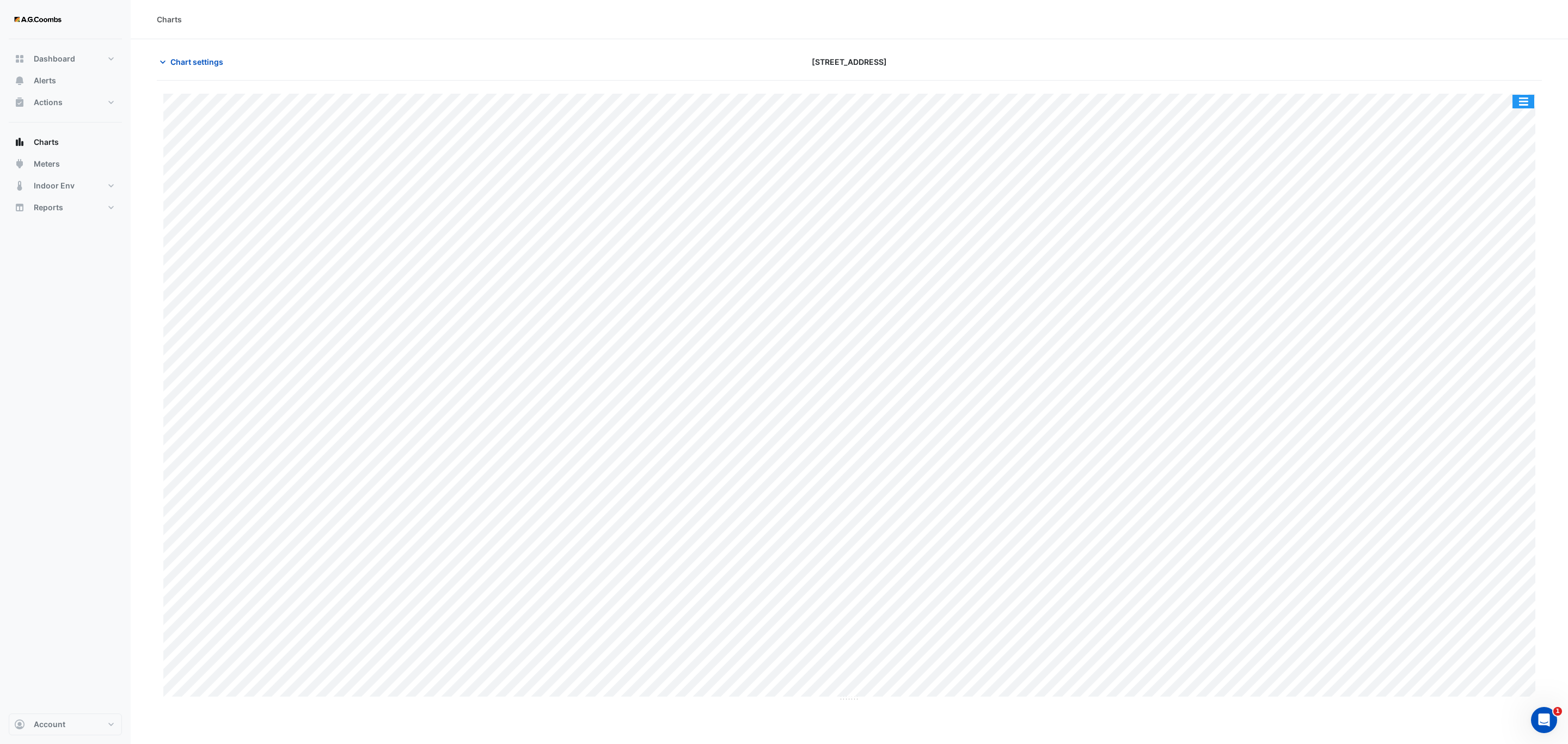
click at [1528, 101] on button "button" at bounding box center [1523, 102] width 22 height 14
click at [1494, 224] on div "Pivot Data Table" at bounding box center [1502, 219] width 66 height 26
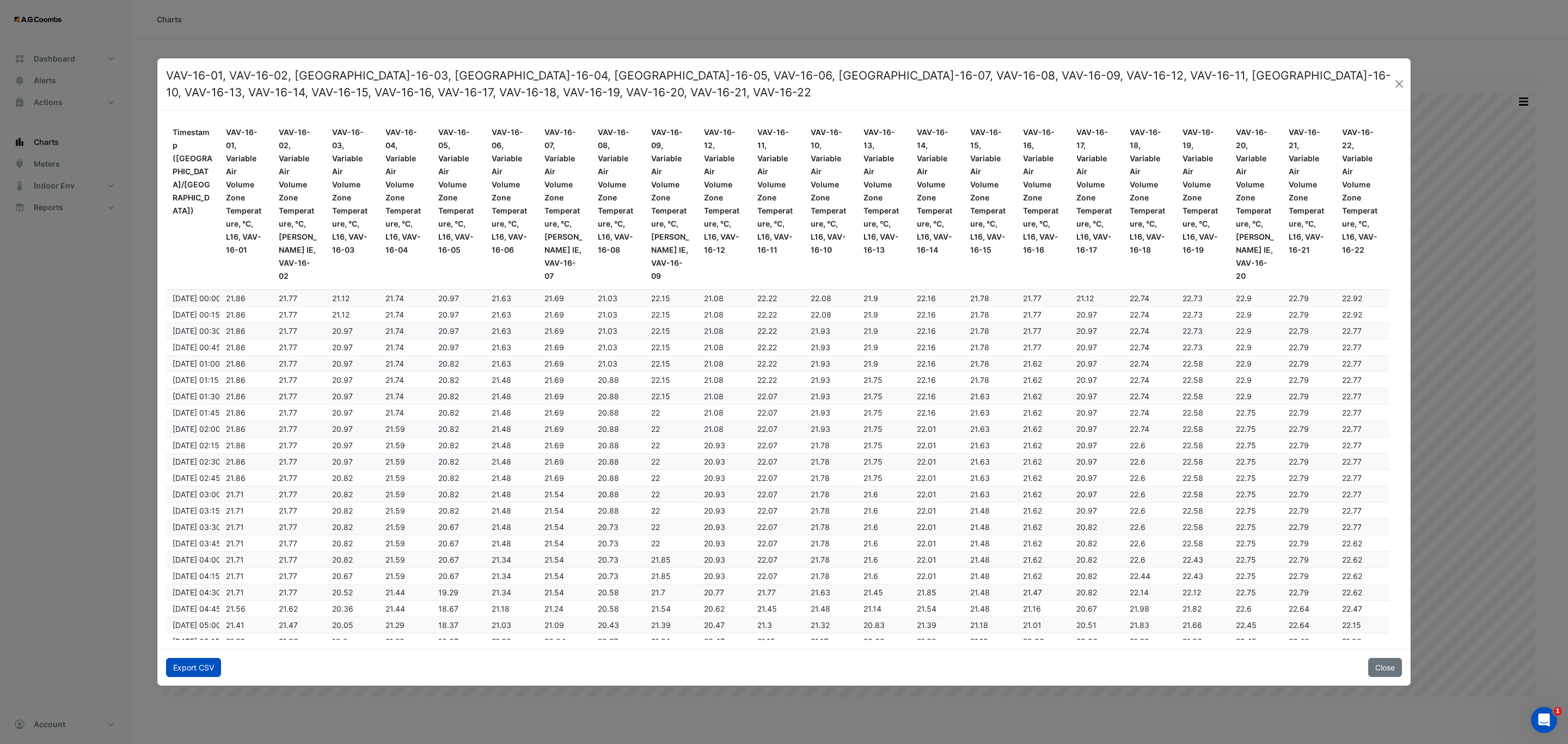
click at [201, 663] on button "Export CSV" at bounding box center [194, 667] width 55 height 19
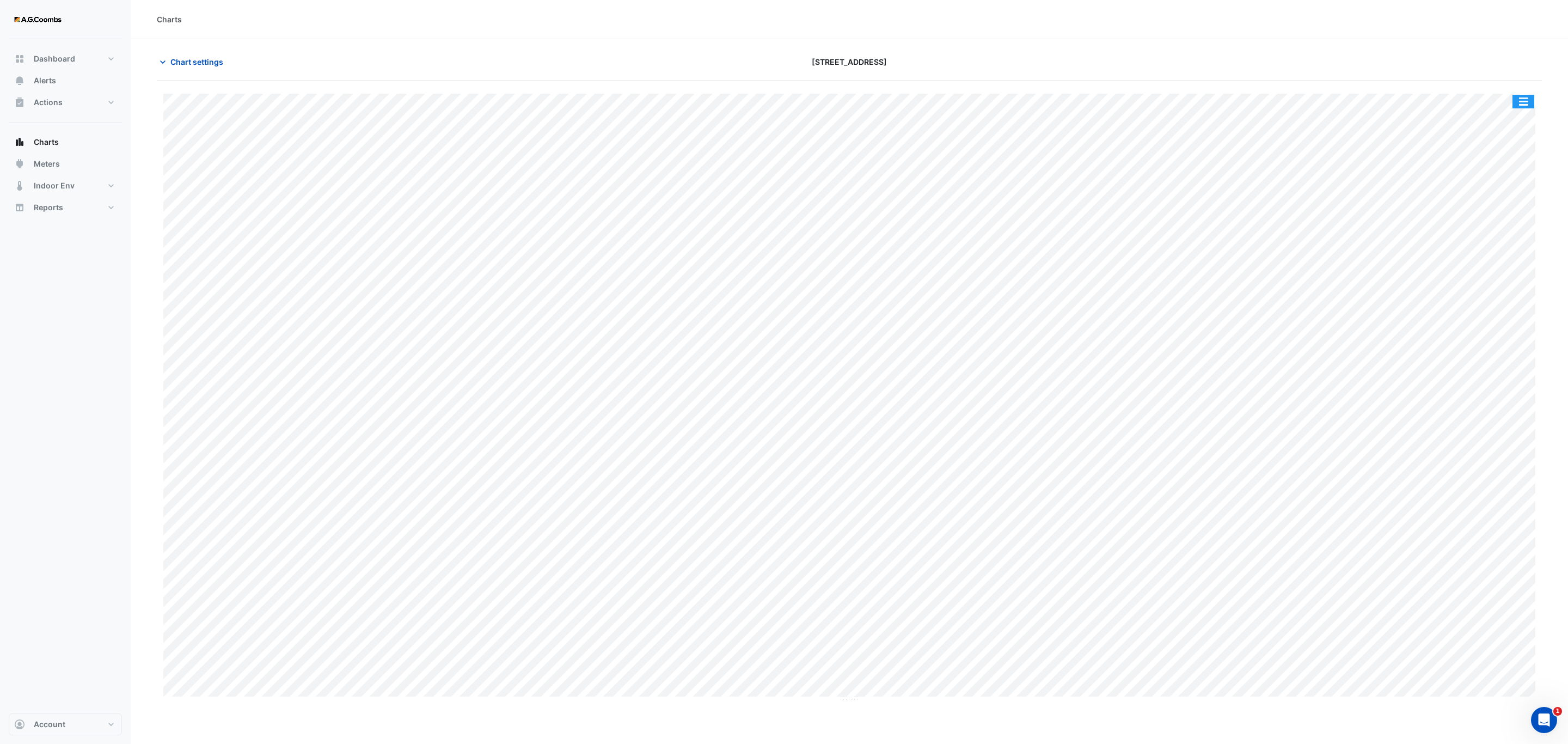
click at [1531, 106] on button "button" at bounding box center [1523, 102] width 22 height 14
click at [1512, 213] on div "Pivot Data Table" at bounding box center [1502, 219] width 66 height 26
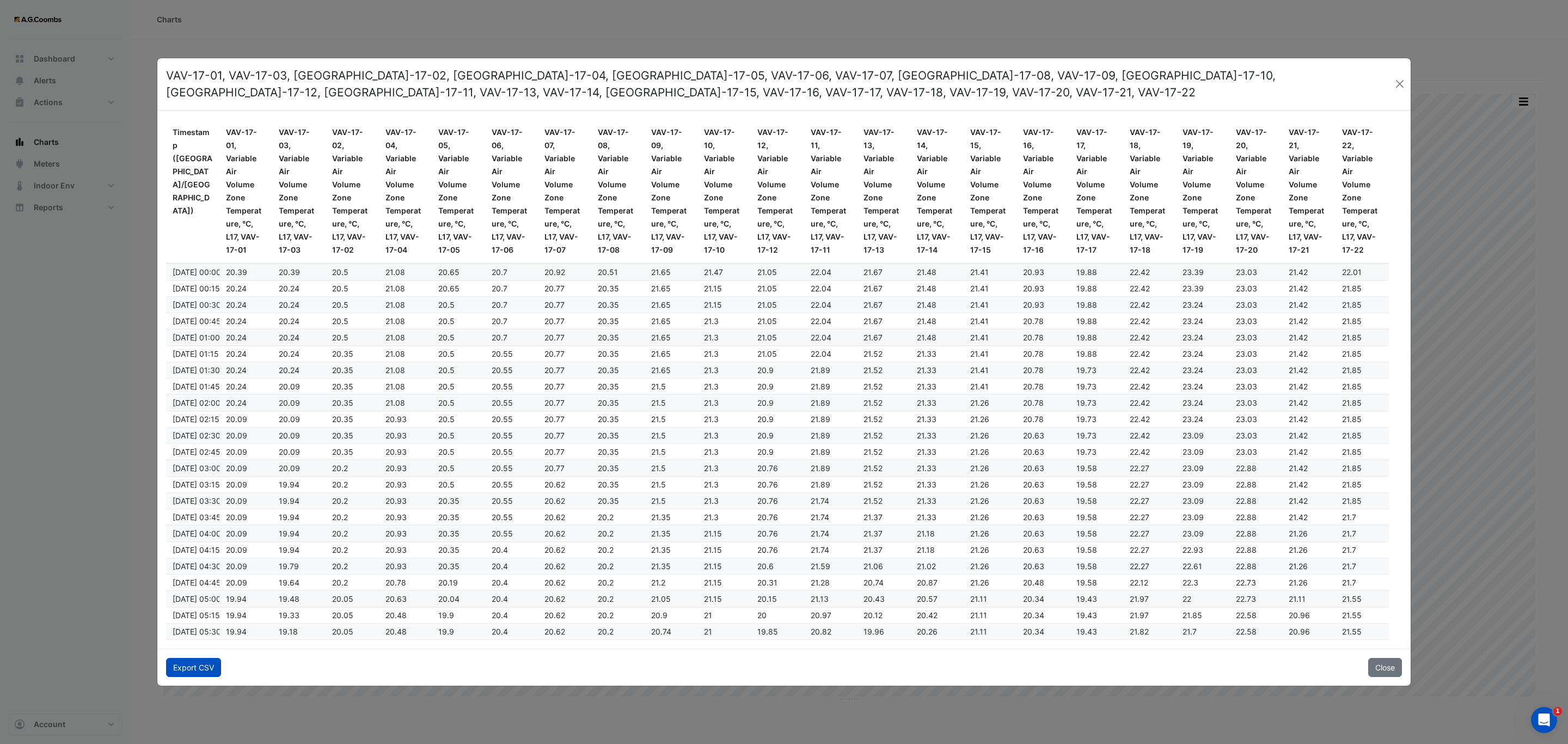
click at [191, 668] on button "Export CSV" at bounding box center [194, 667] width 55 height 19
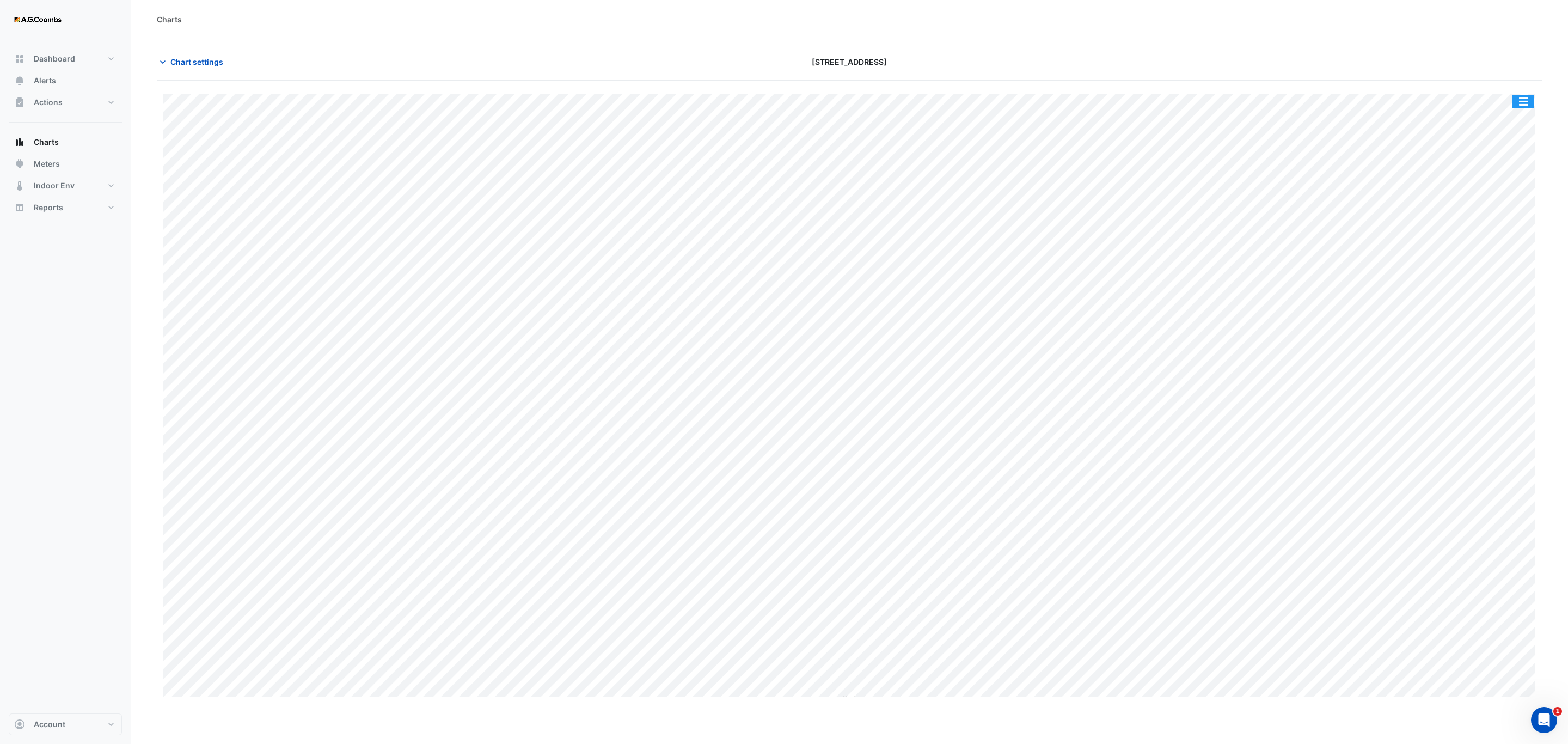
click at [1520, 99] on button "button" at bounding box center [1523, 102] width 22 height 14
click at [1513, 215] on div "Pivot Data Table" at bounding box center [1502, 219] width 66 height 26
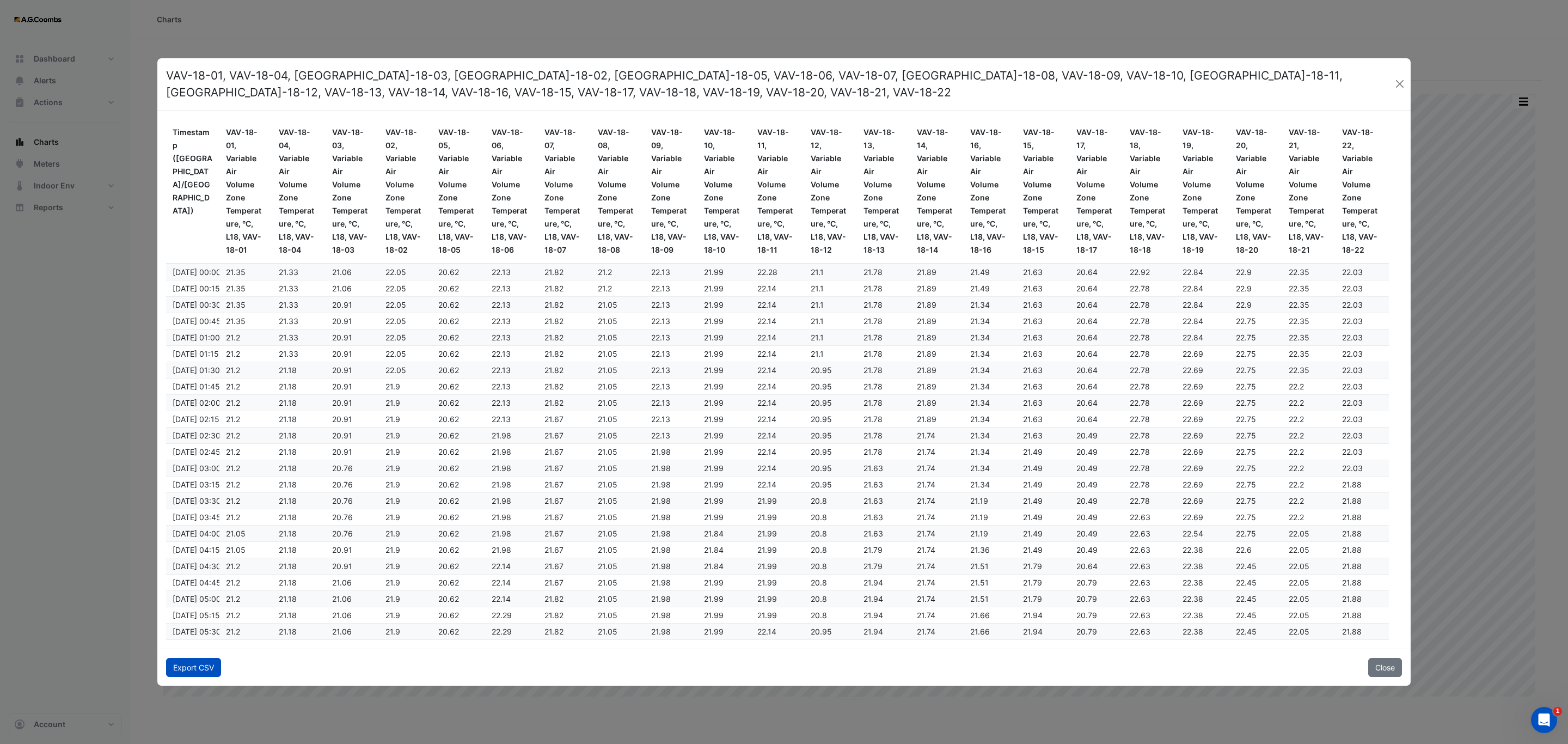
click at [186, 664] on button "Export CSV" at bounding box center [194, 667] width 55 height 19
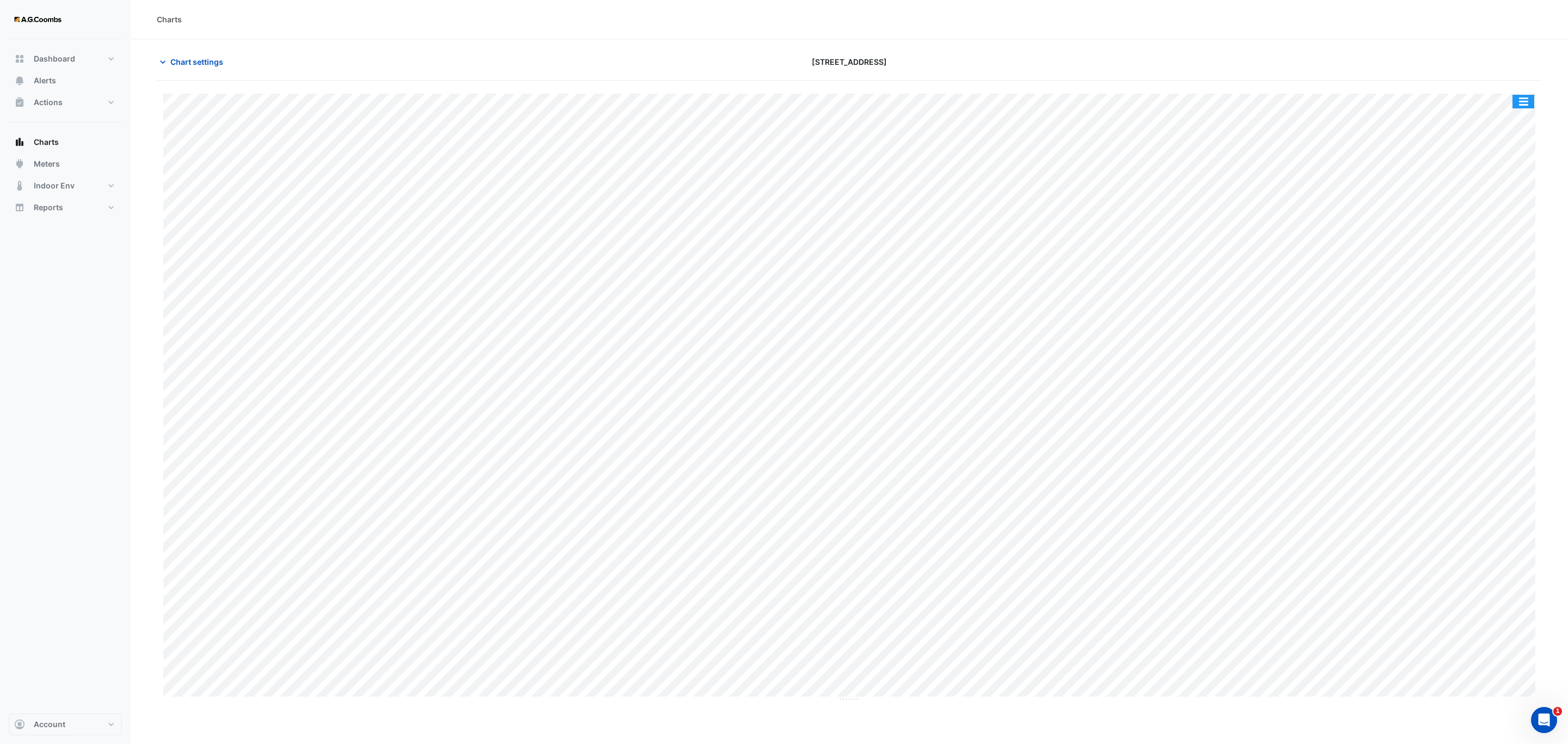
click at [1526, 104] on button "button" at bounding box center [1523, 102] width 22 height 14
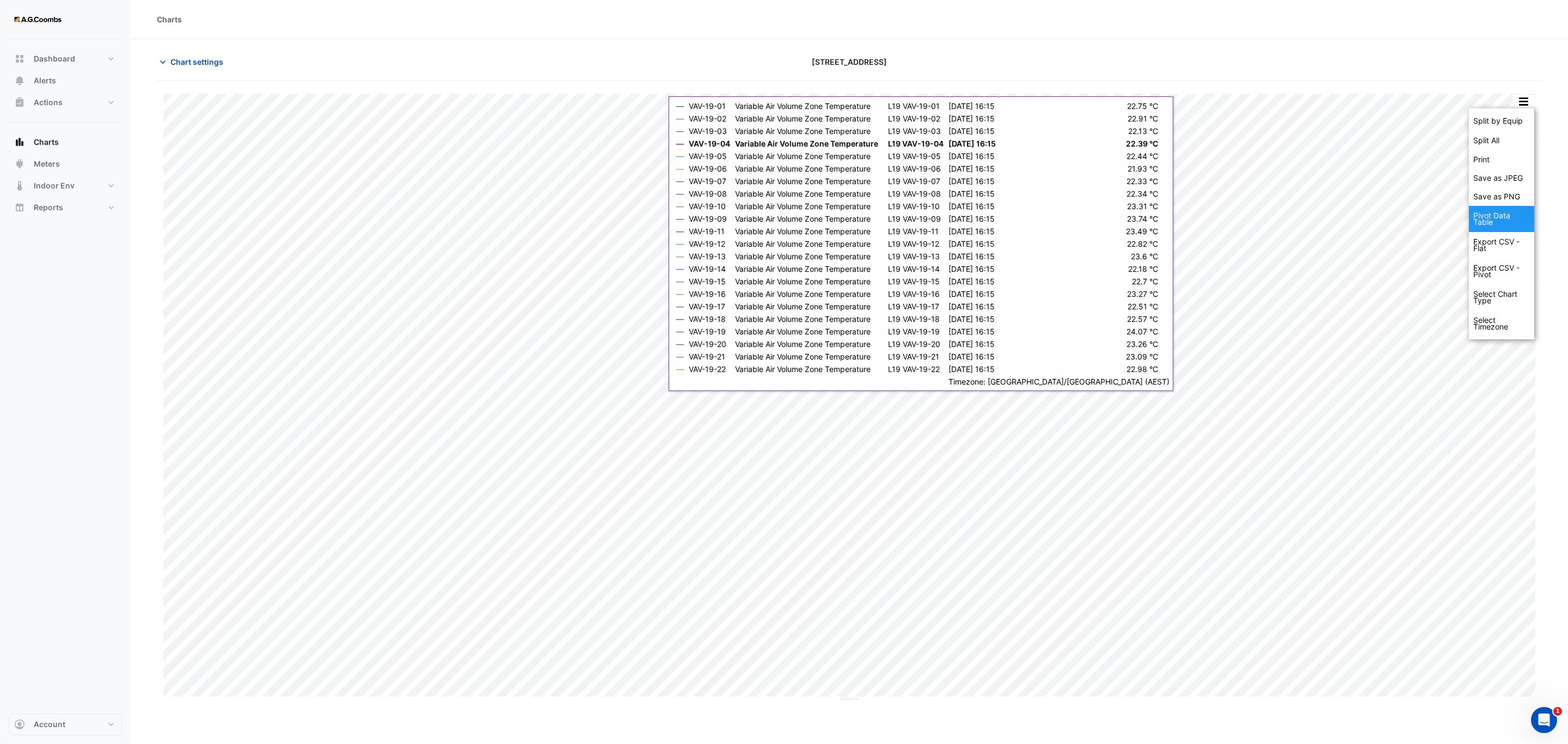
click at [1493, 231] on div "Pivot Data Table" at bounding box center [1502, 219] width 66 height 26
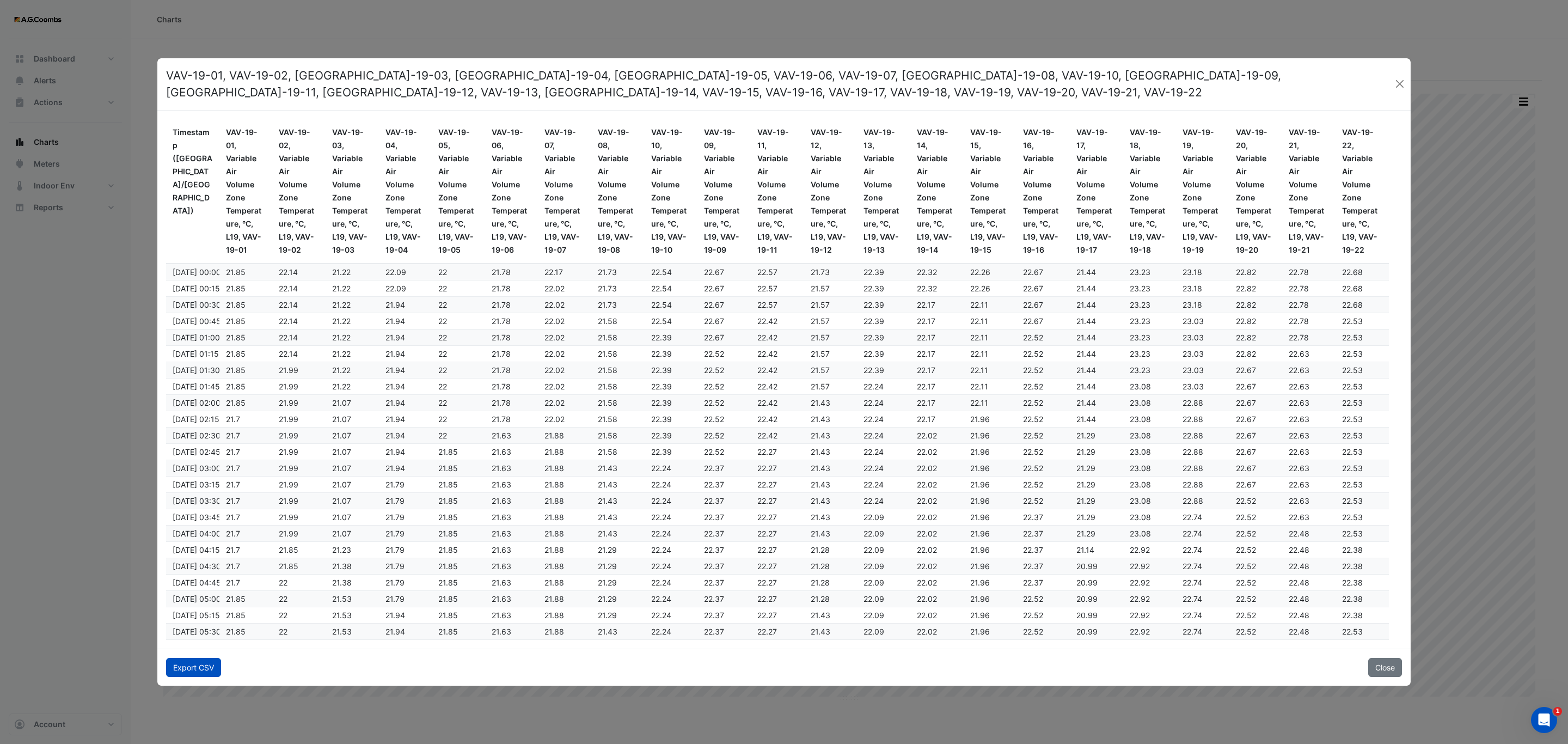
click at [180, 667] on button "Export CSV" at bounding box center [194, 667] width 55 height 19
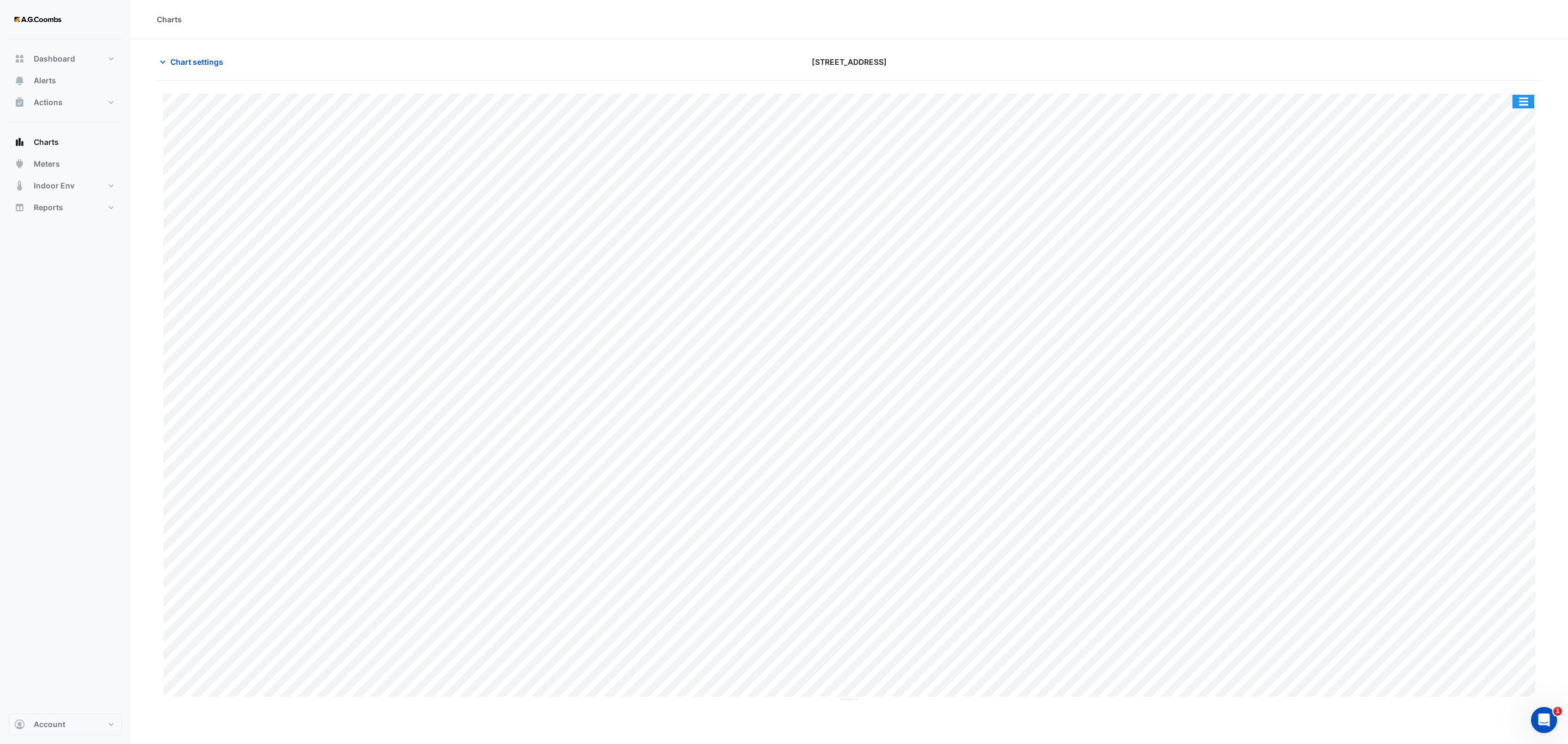
click at [1527, 103] on button "button" at bounding box center [1523, 102] width 22 height 14
click at [1522, 106] on button "button" at bounding box center [1523, 102] width 22 height 14
click at [1485, 224] on div "Pivot Data Table" at bounding box center [1502, 219] width 66 height 26
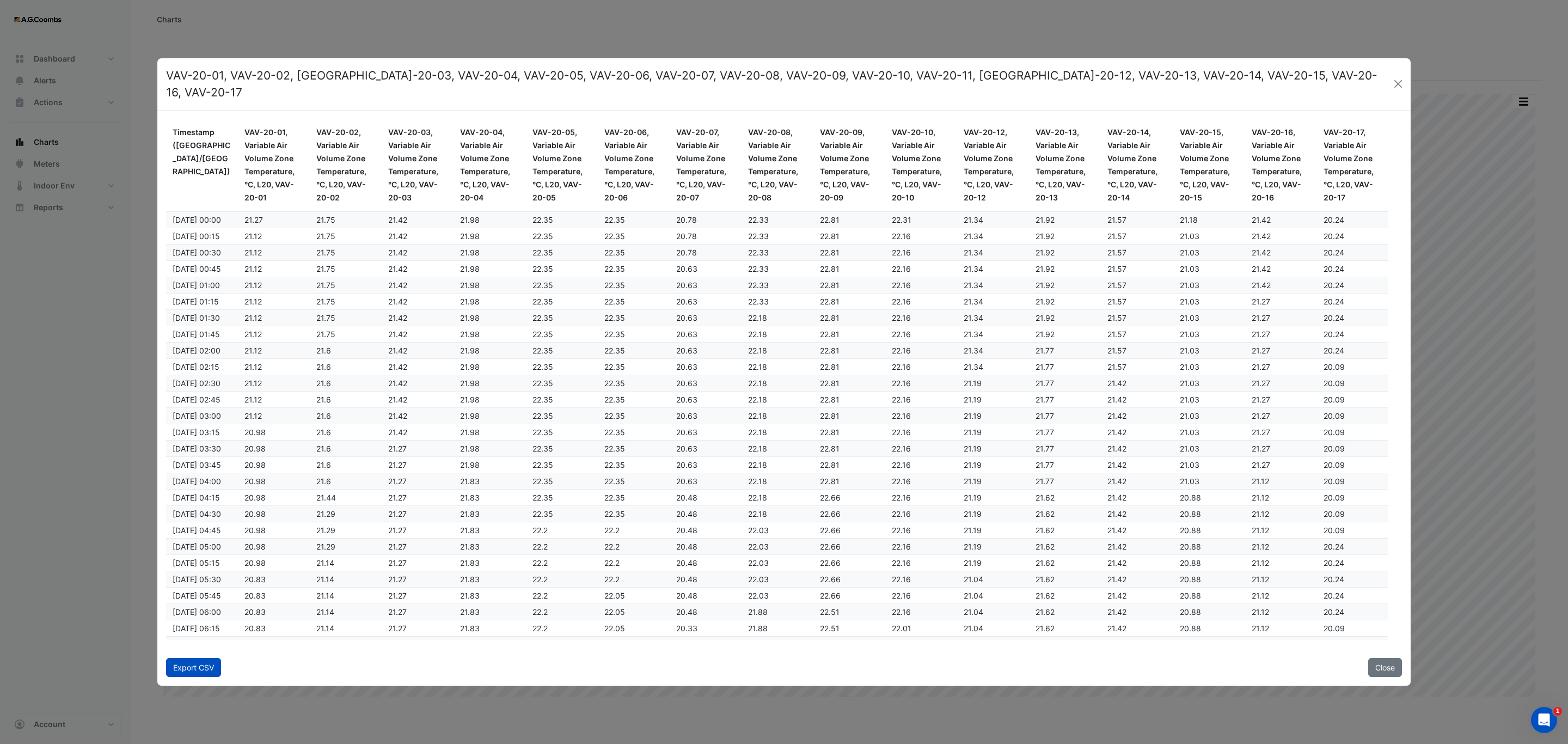
click at [184, 667] on button "Export CSV" at bounding box center [194, 667] width 55 height 19
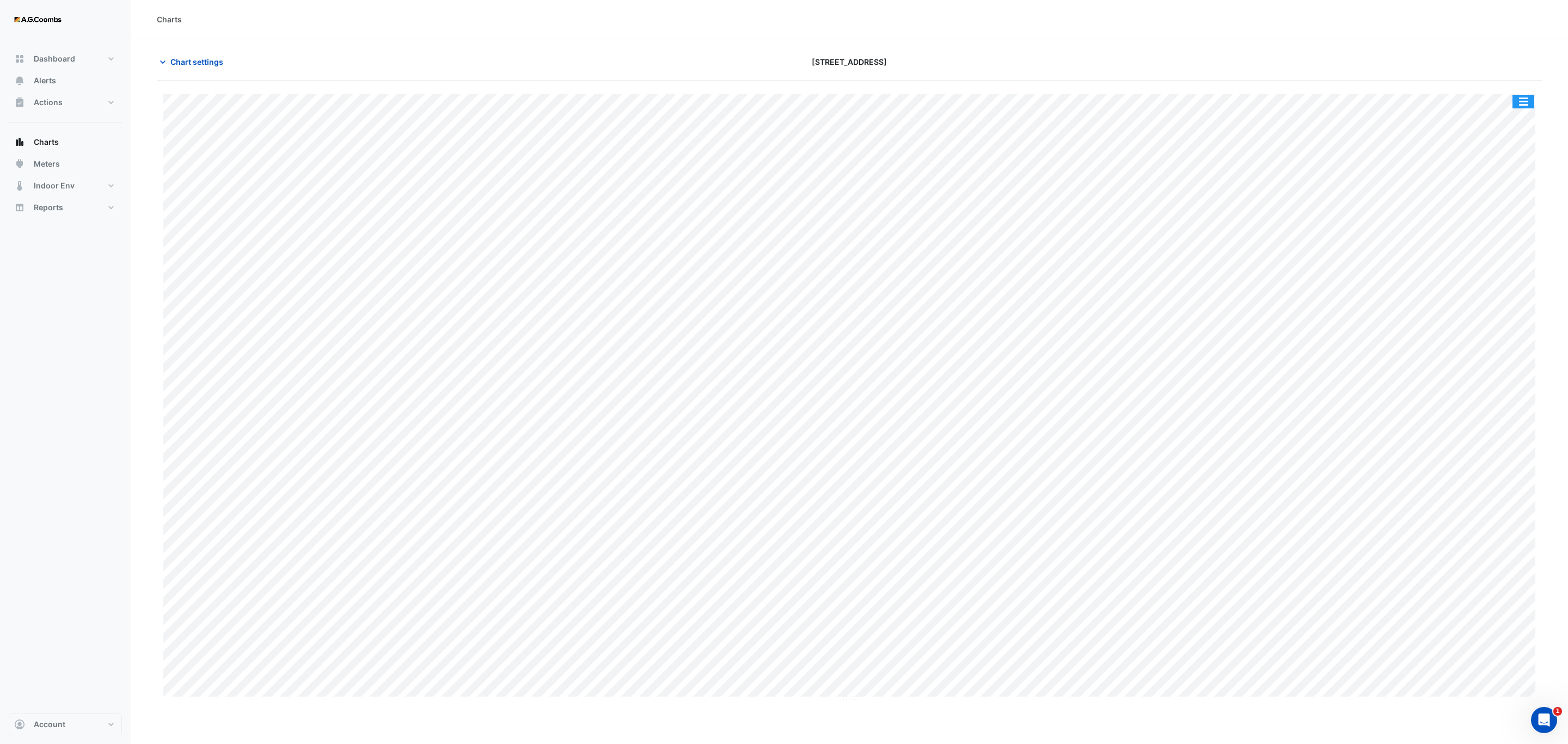
click at [1516, 96] on button "button" at bounding box center [1523, 102] width 22 height 14
click at [1495, 228] on div "Pivot Data Table" at bounding box center [1502, 219] width 66 height 26
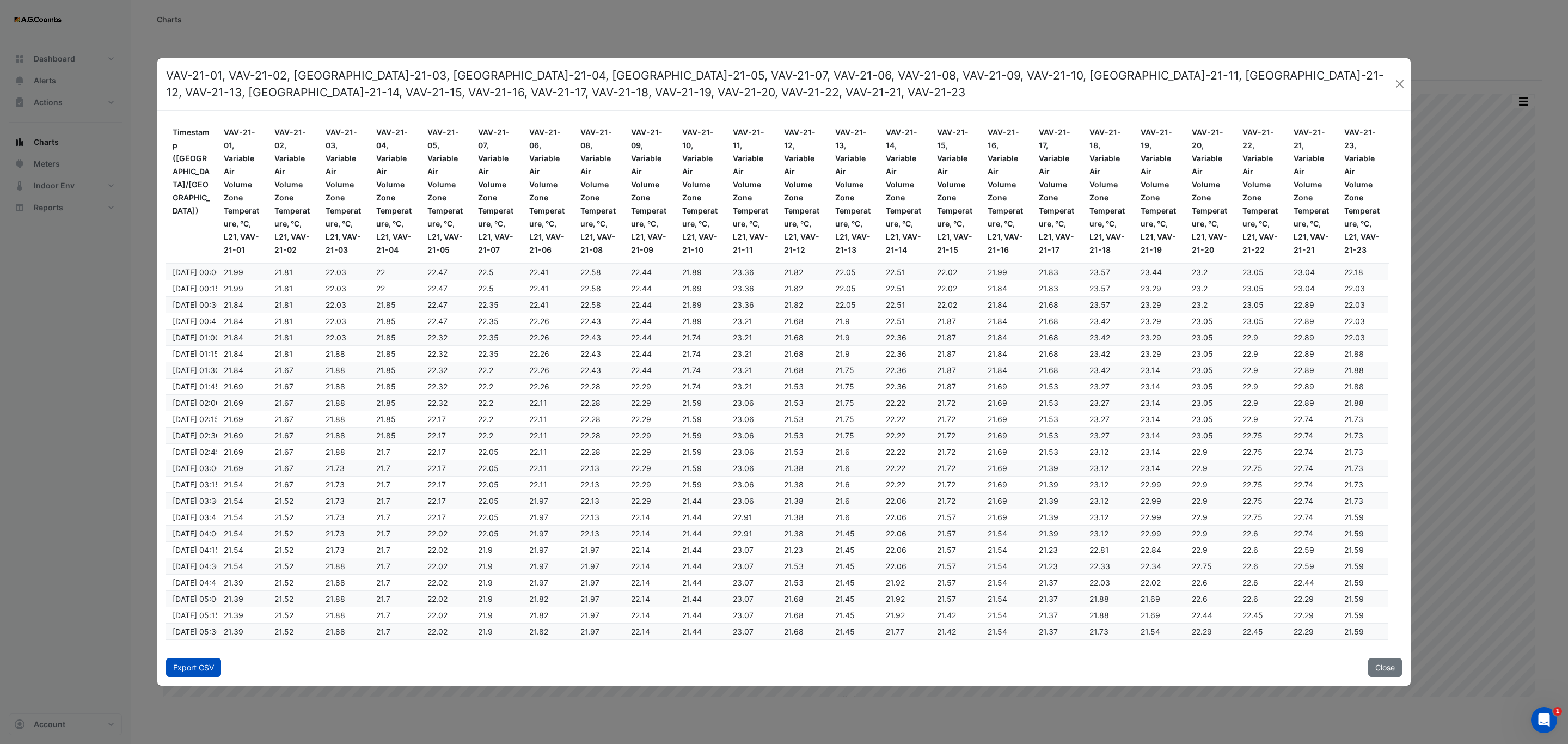
click at [209, 667] on button "Export CSV" at bounding box center [194, 667] width 55 height 19
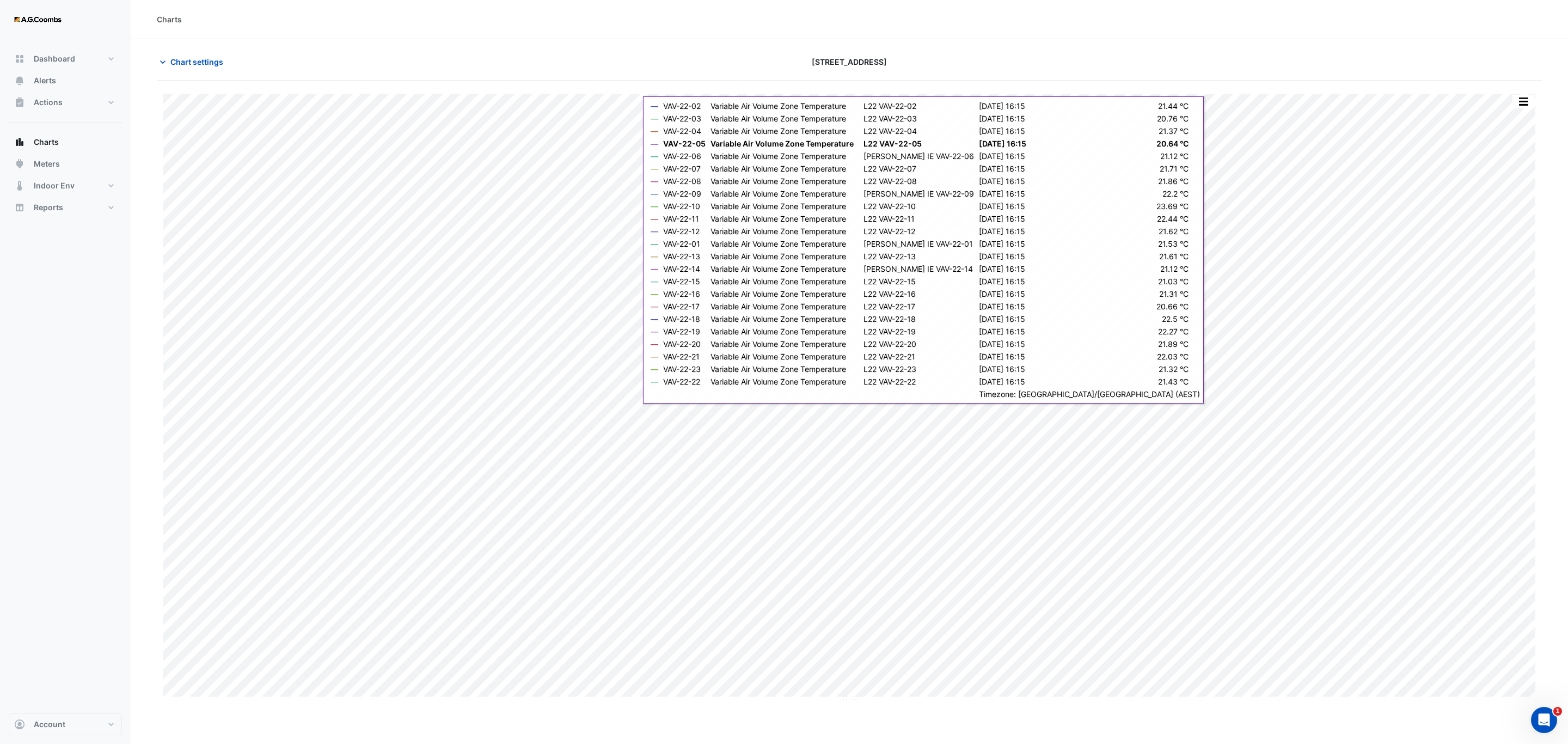
click at [1516, 106] on button "button" at bounding box center [1523, 102] width 22 height 14
click at [1495, 226] on div "Pivot Data Table" at bounding box center [1502, 219] width 66 height 26
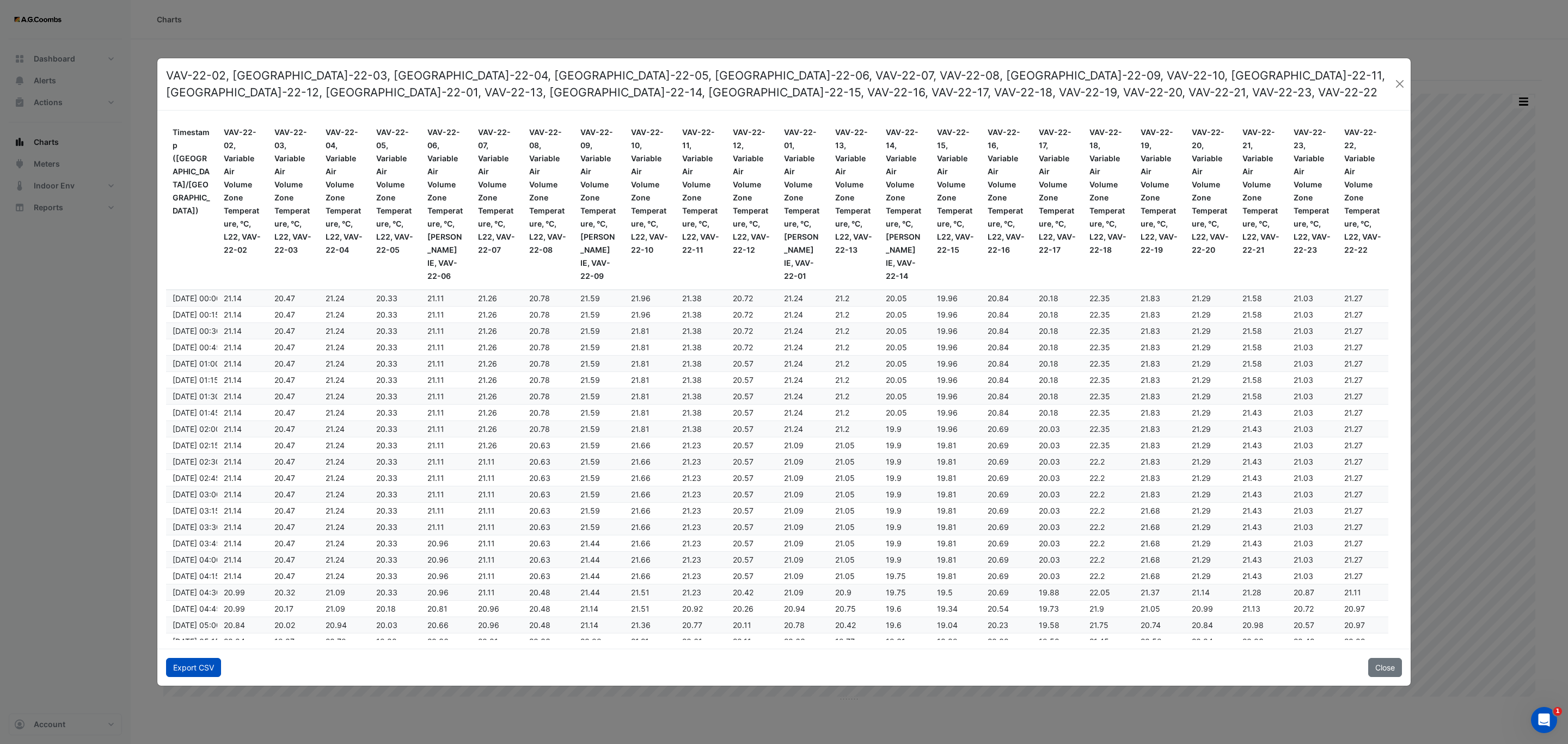
click at [180, 669] on button "Export CSV" at bounding box center [194, 667] width 55 height 19
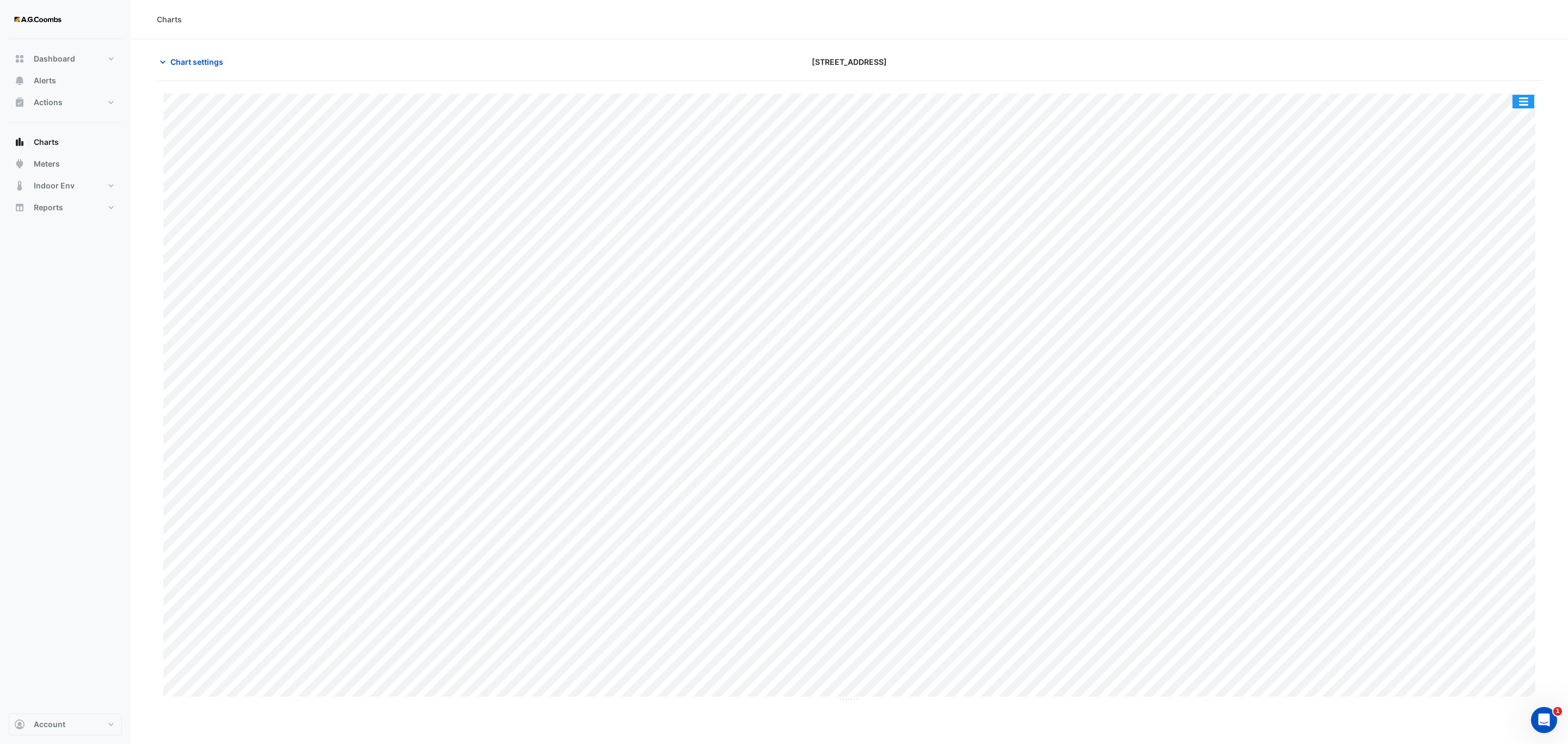
click at [1522, 102] on button "button" at bounding box center [1523, 102] width 22 height 14
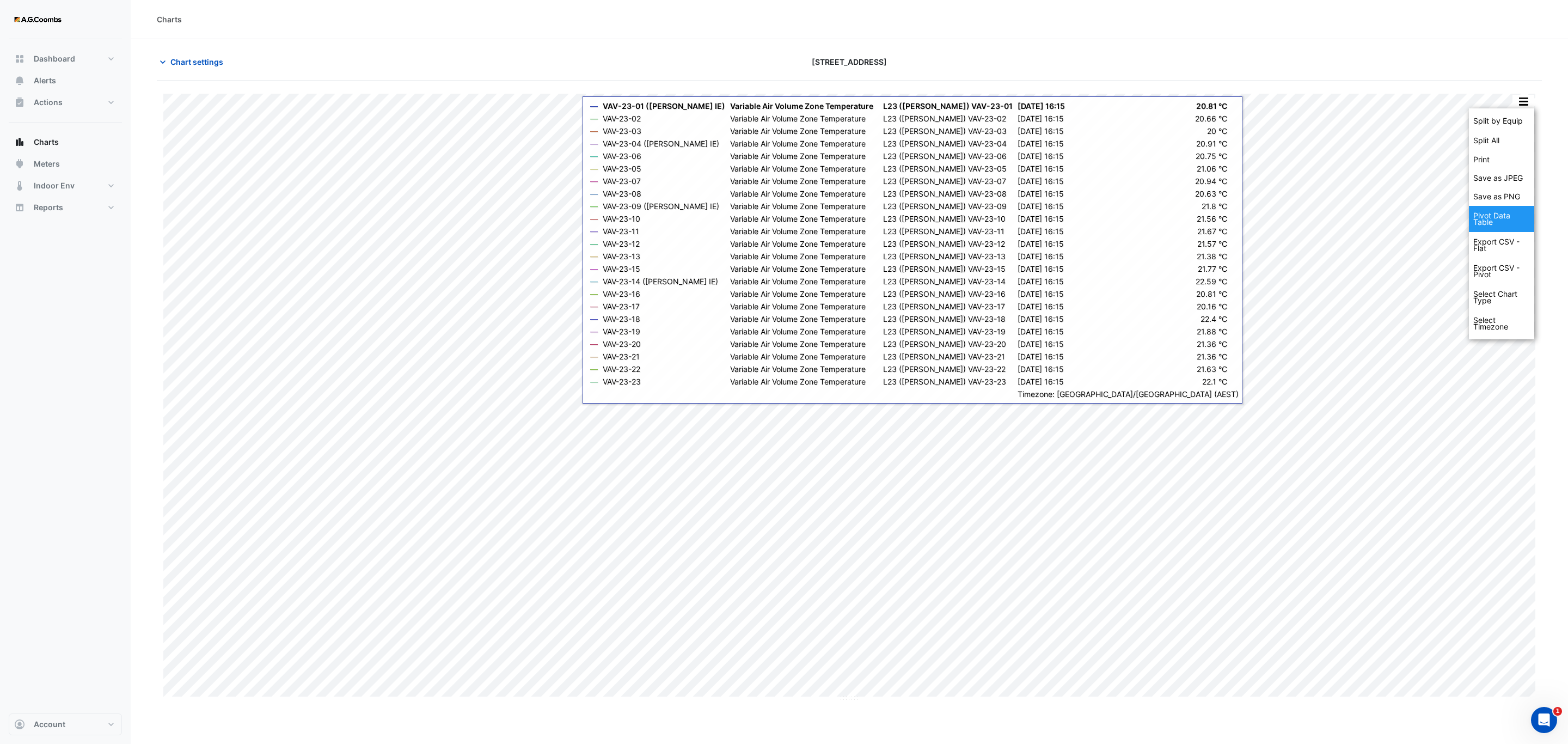
click at [1481, 221] on div "Pivot Data Table" at bounding box center [1502, 219] width 66 height 26
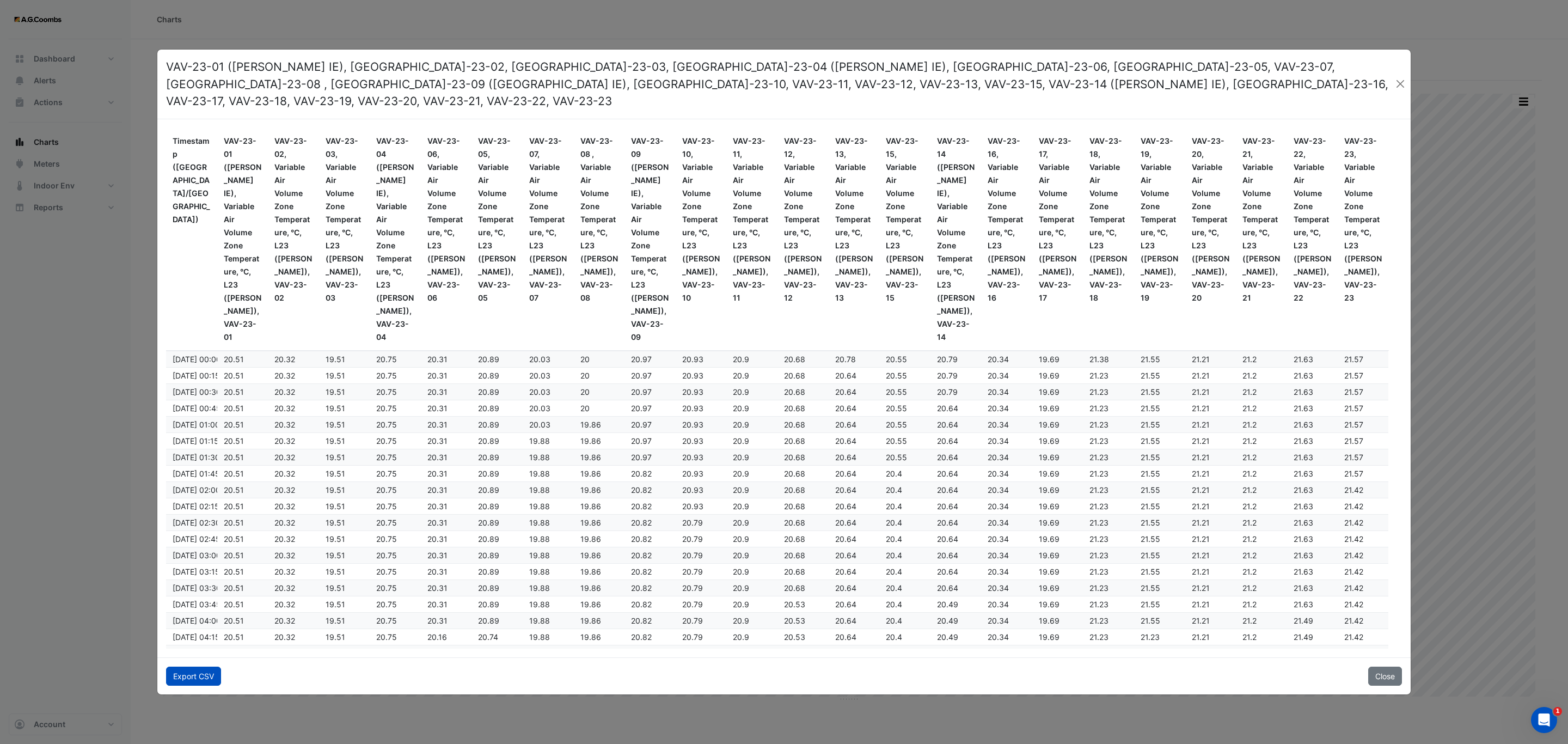
click at [178, 668] on button "Export CSV" at bounding box center [194, 677] width 55 height 19
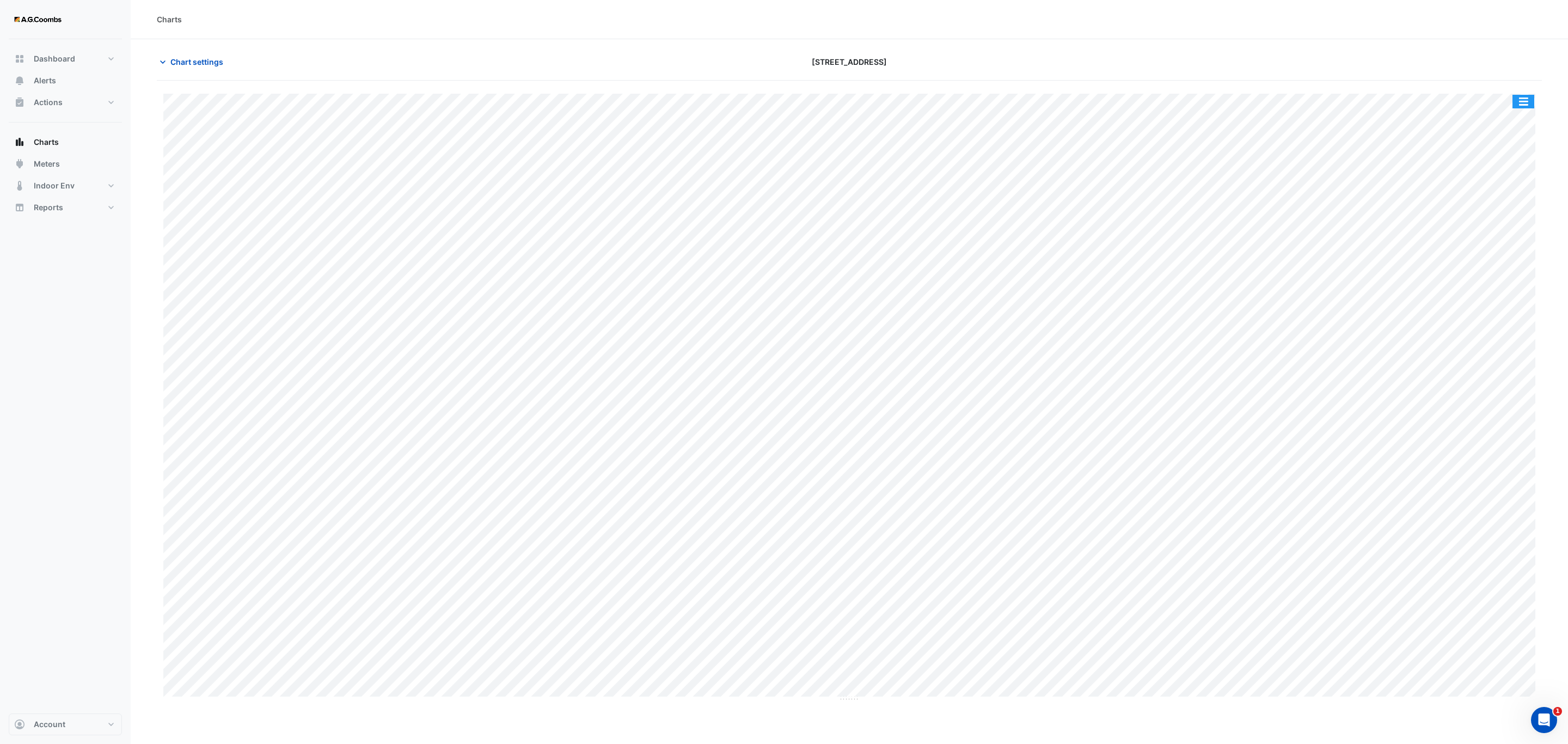
click at [1526, 105] on button "button" at bounding box center [1523, 102] width 22 height 14
click at [1514, 177] on div "Save as JPEG" at bounding box center [1502, 177] width 66 height 18
click at [1535, 96] on div "Split by Equip Split All Print Save as JPEG Save as PNG Pivot Data Table Export…" at bounding box center [849, 397] width 1386 height 608
click at [1526, 99] on button "button" at bounding box center [1523, 102] width 22 height 14
click at [1492, 222] on div "Pivot Data Table" at bounding box center [1502, 219] width 66 height 26
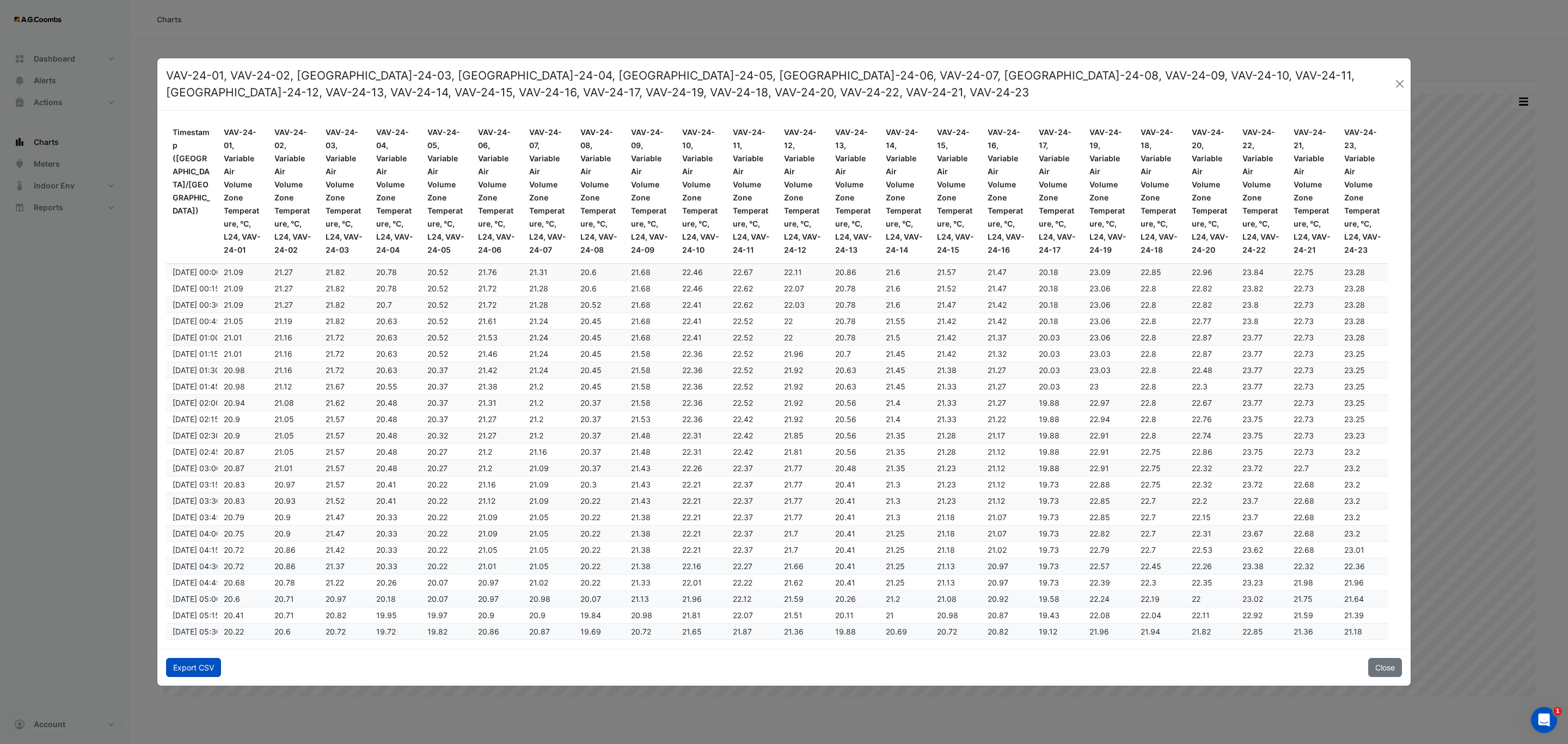
click at [196, 675] on button "Export CSV" at bounding box center [194, 667] width 55 height 19
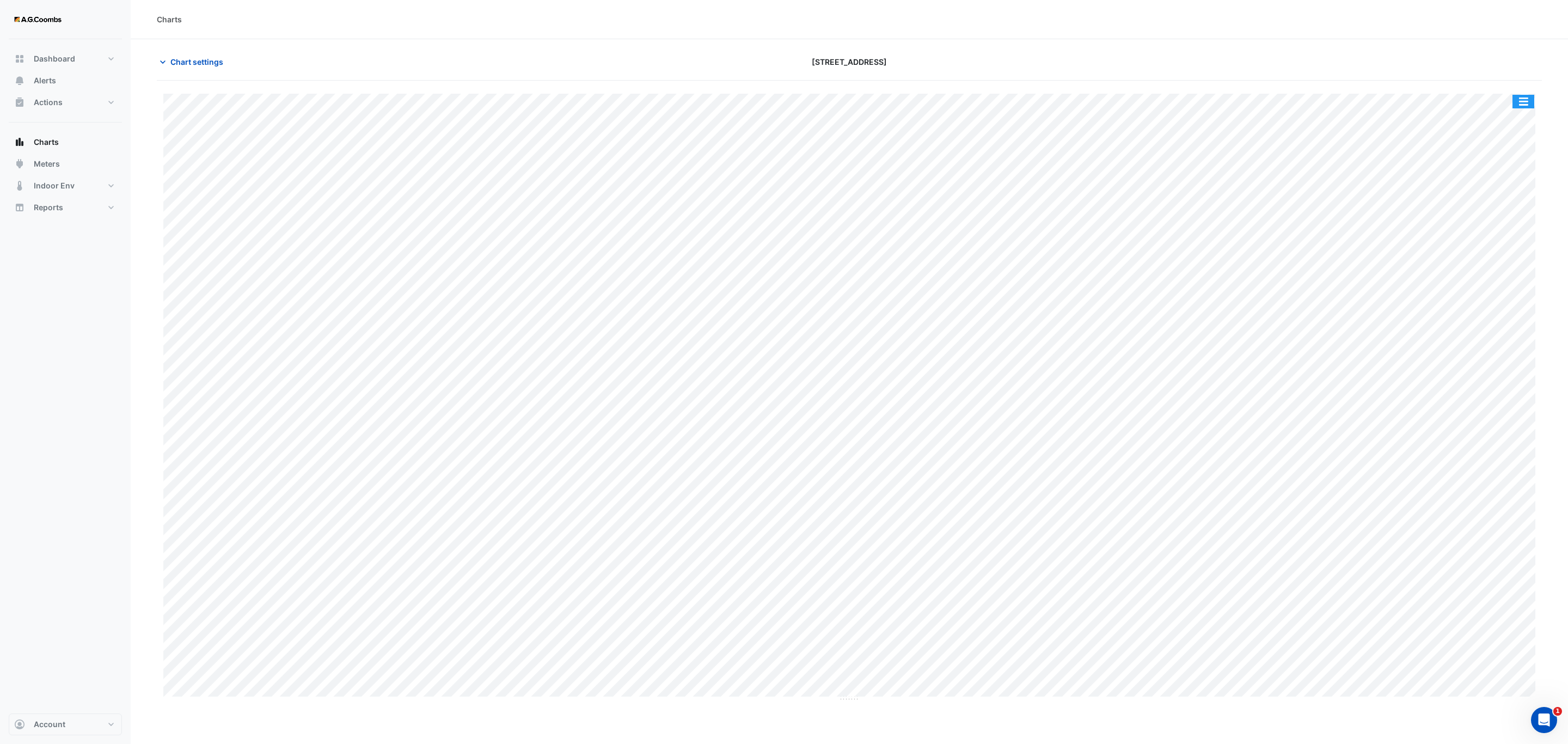
click at [1527, 101] on button "button" at bounding box center [1523, 102] width 22 height 14
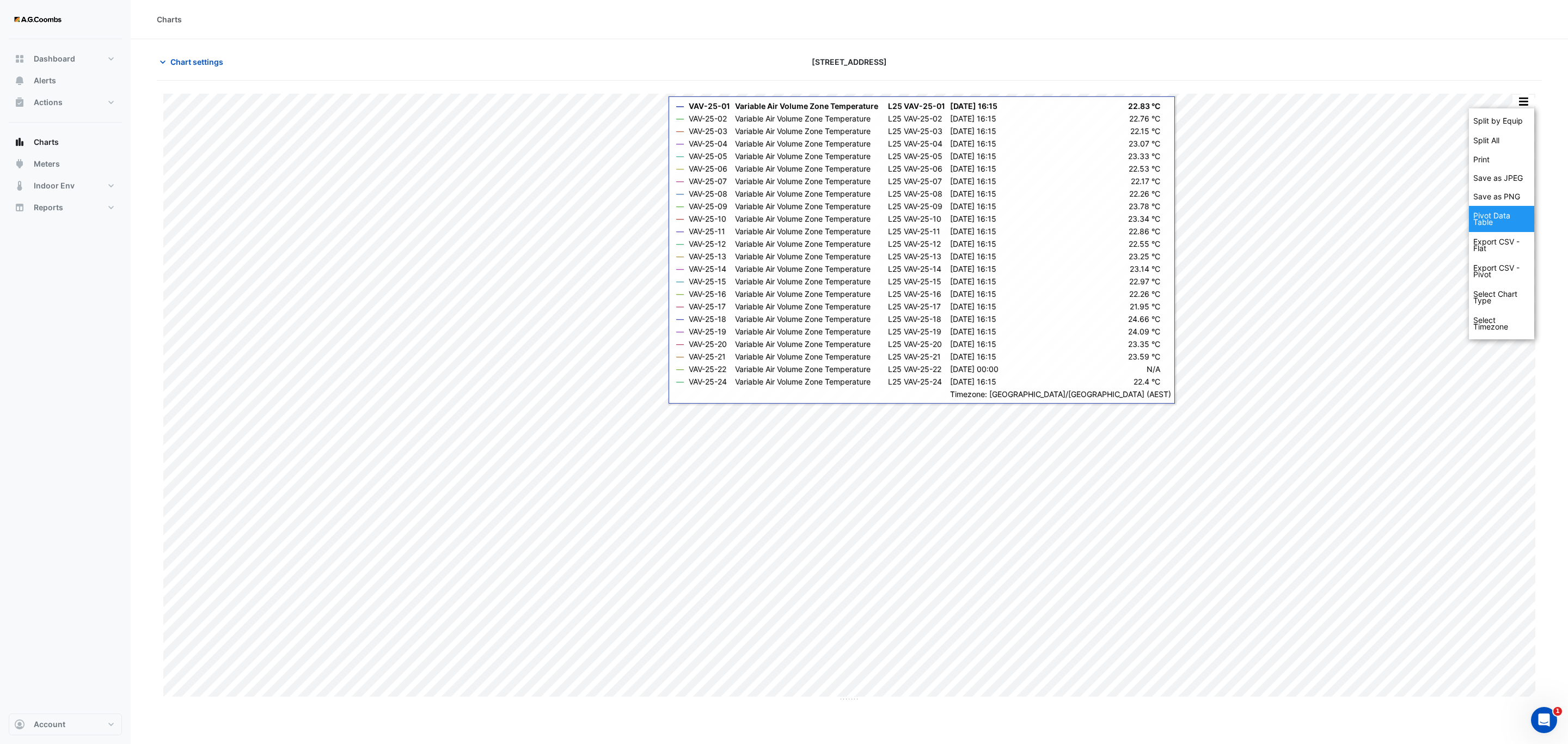
click at [1514, 226] on div "Pivot Data Table" at bounding box center [1502, 219] width 66 height 26
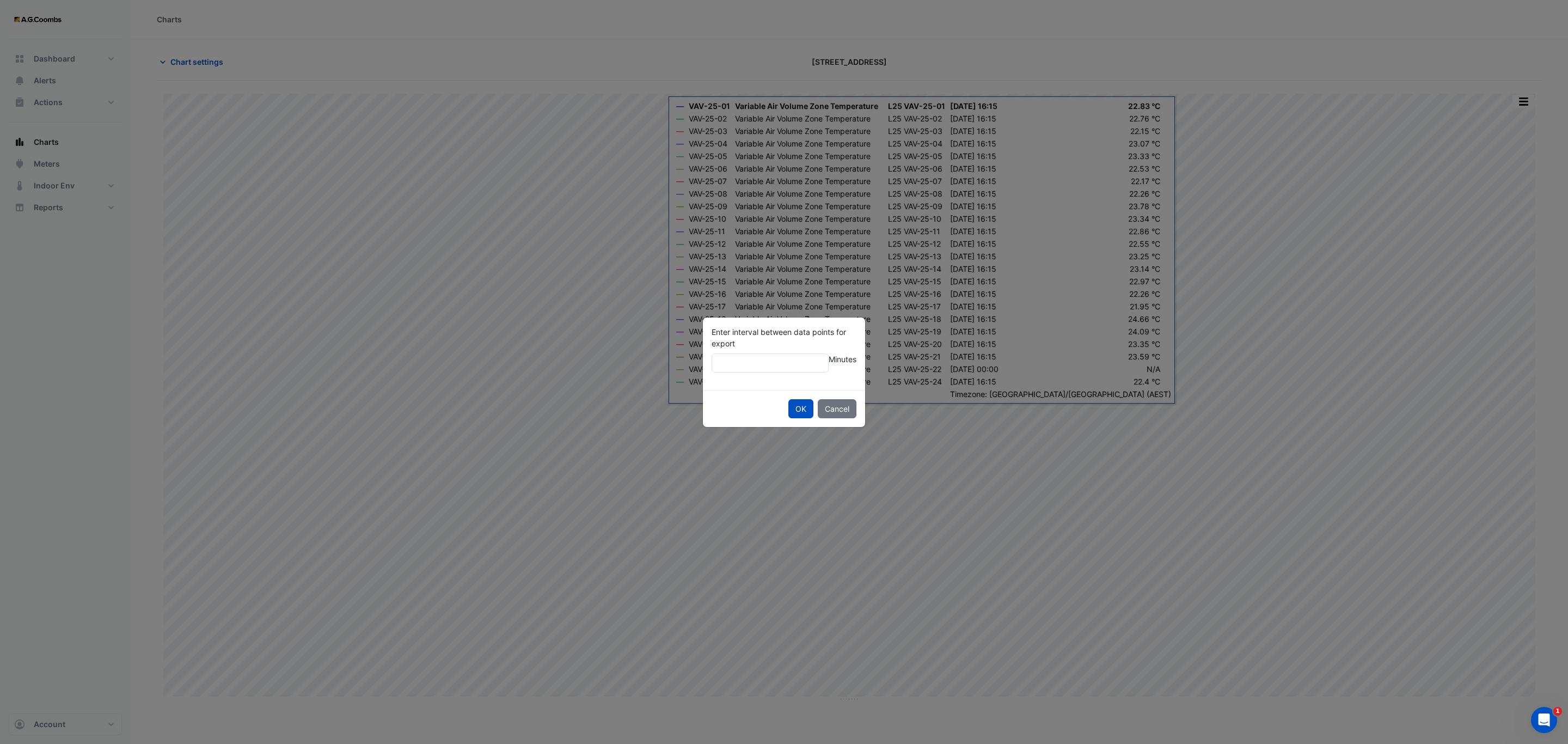
type input "**"
click at [789, 399] on button "OK" at bounding box center [801, 408] width 25 height 19
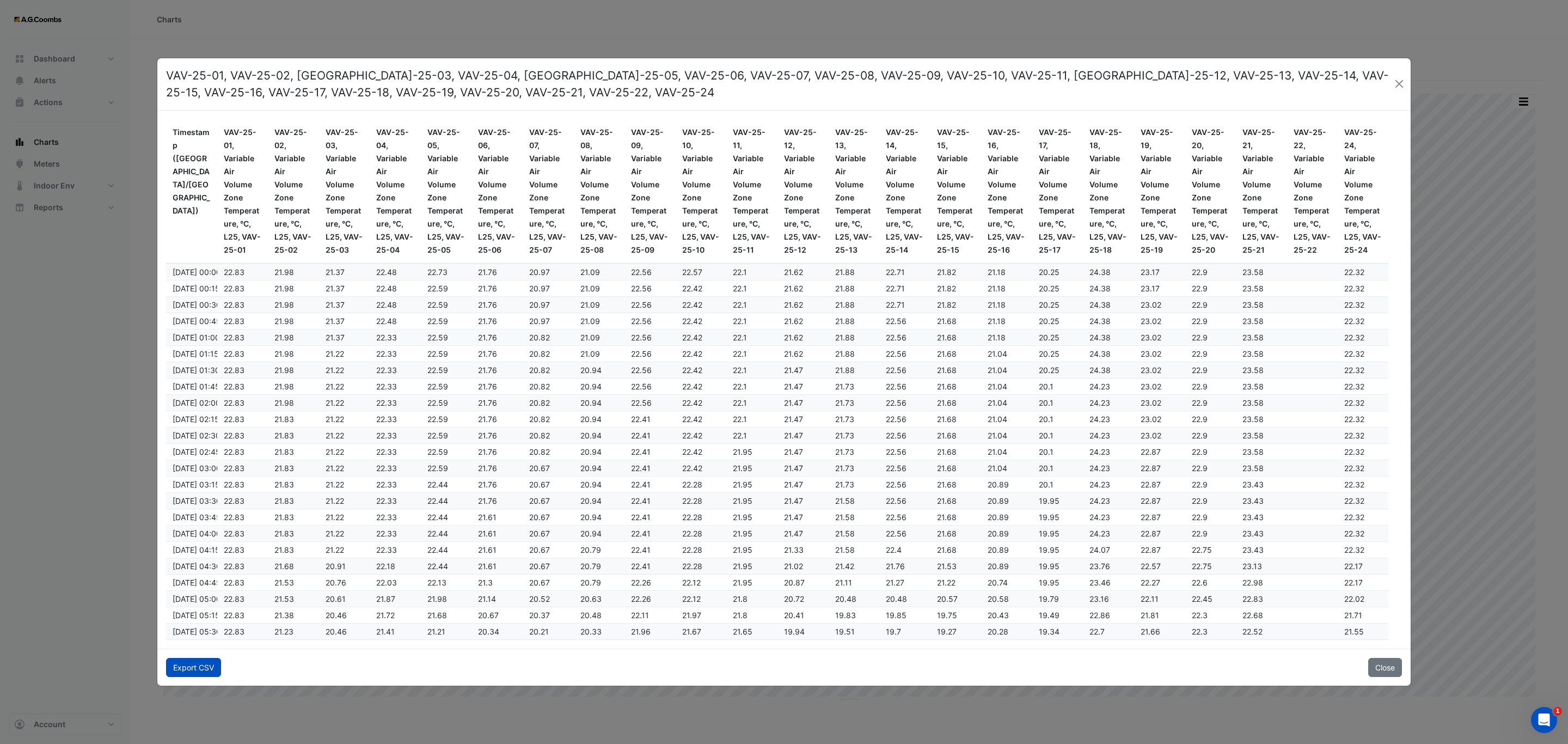
click at [196, 669] on button "Export CSV" at bounding box center [194, 667] width 55 height 19
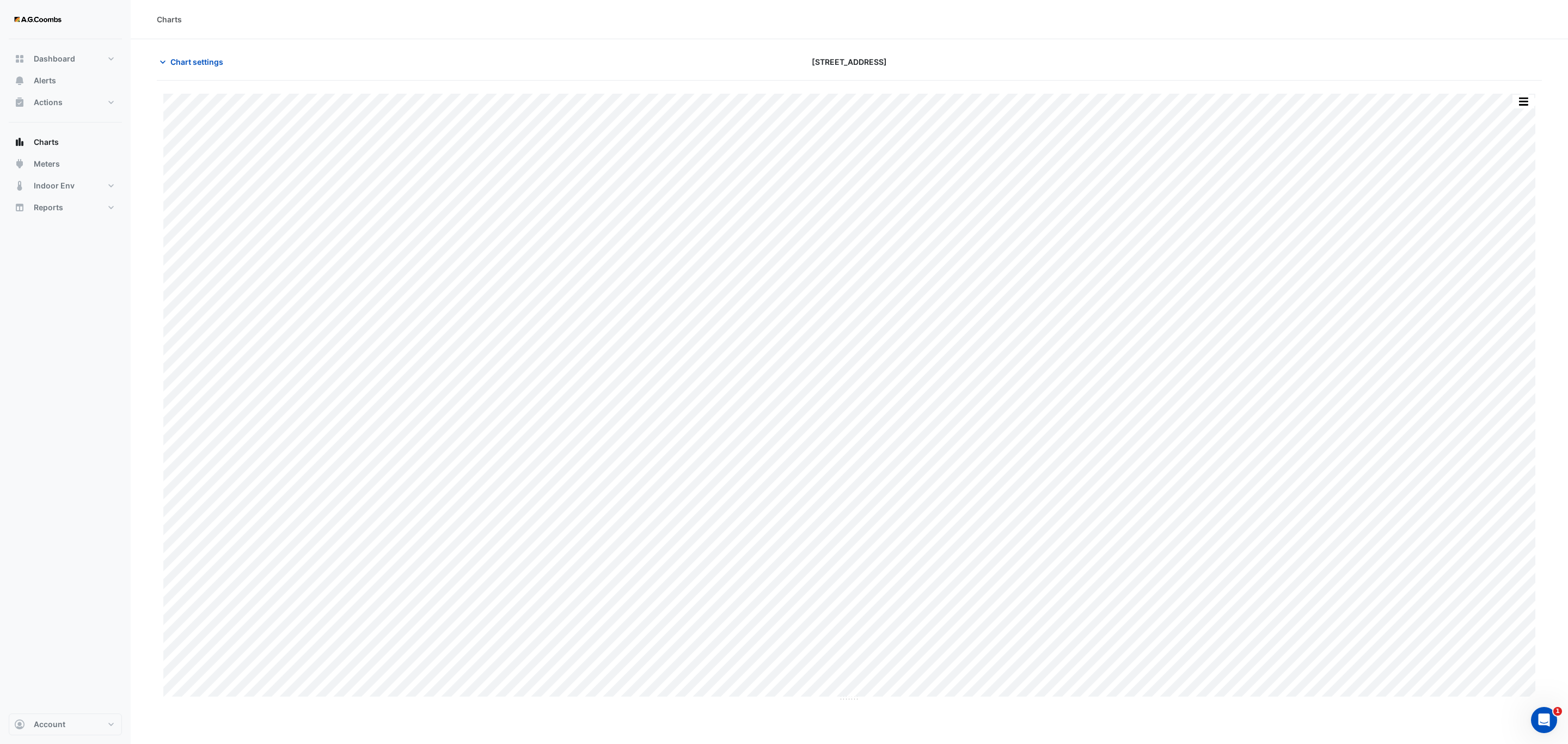
click at [1526, 99] on button "button" at bounding box center [1523, 102] width 22 height 14
click at [1512, 226] on div "Pivot Data Table" at bounding box center [1502, 219] width 66 height 26
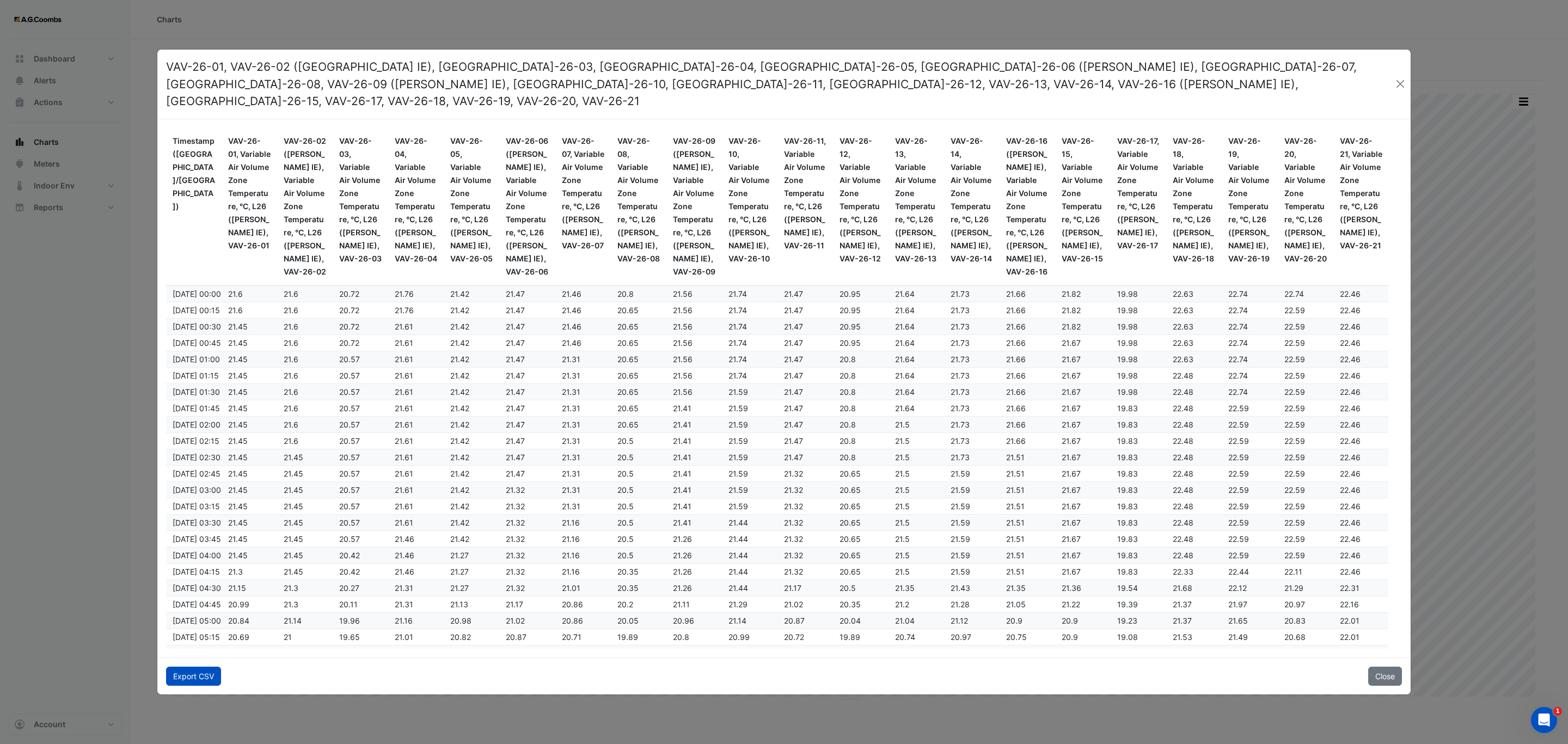
click at [218, 667] on button "Export CSV" at bounding box center [194, 677] width 55 height 19
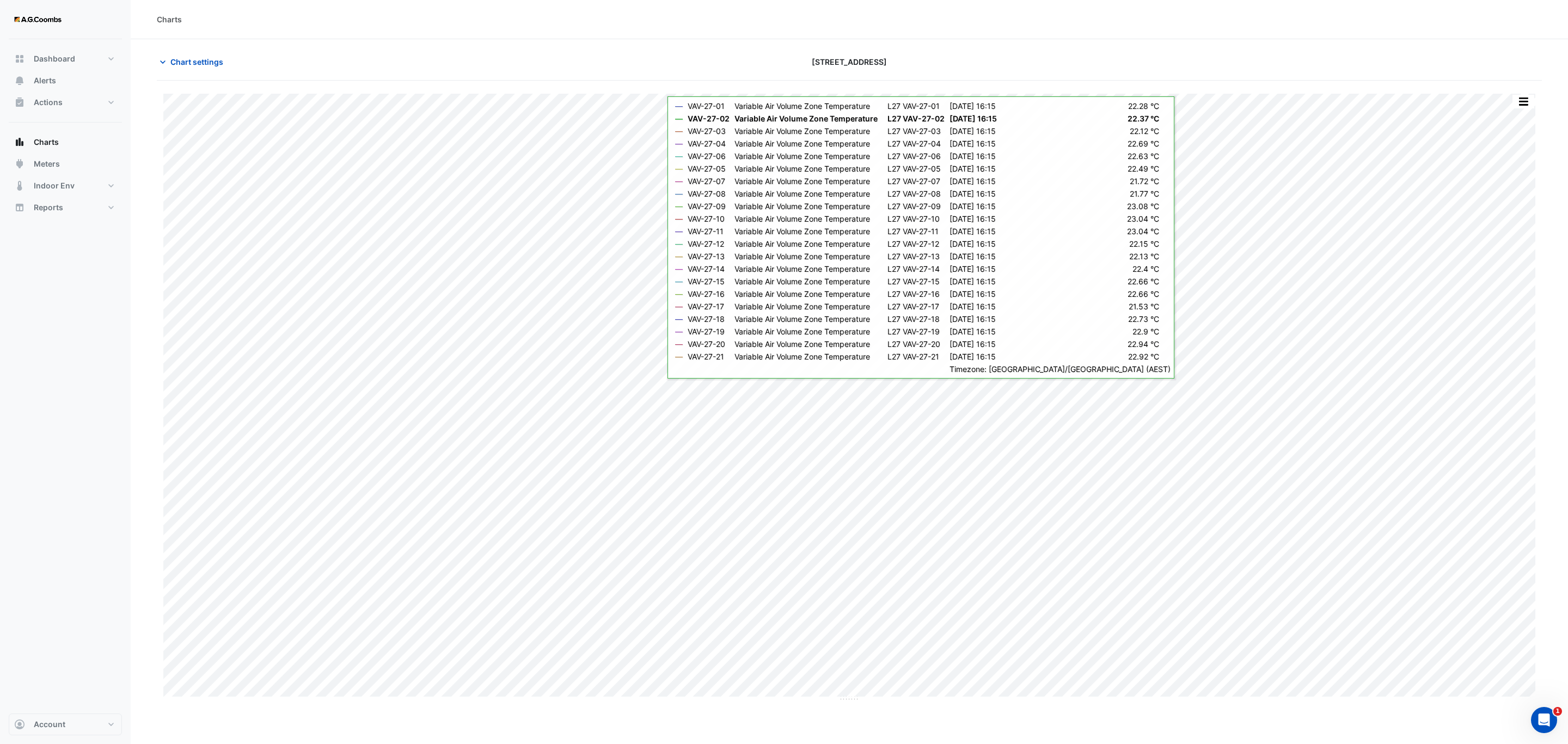
click at [1520, 99] on button "button" at bounding box center [1523, 102] width 22 height 14
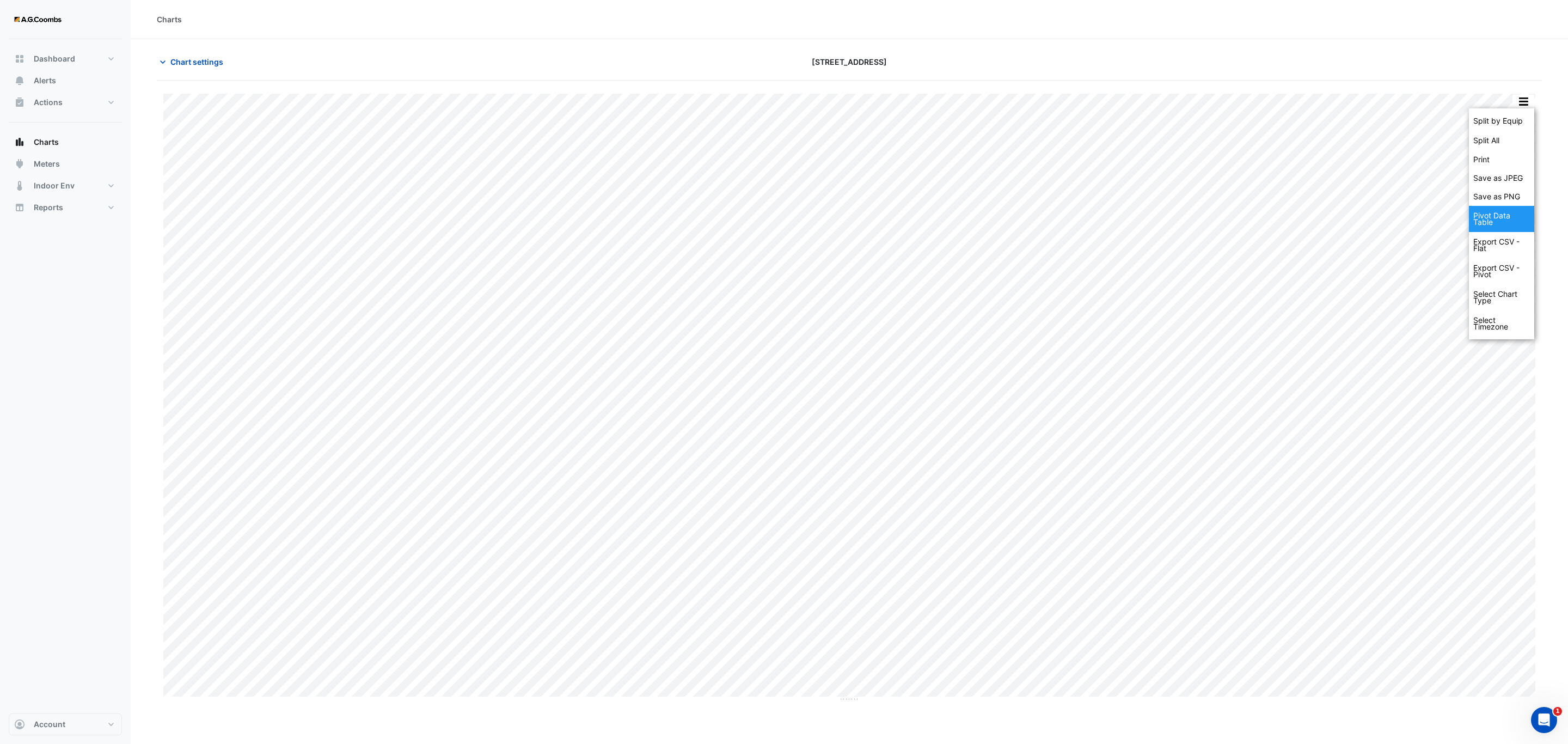
click at [1499, 213] on div "Pivot Data Table" at bounding box center [1502, 219] width 66 height 26
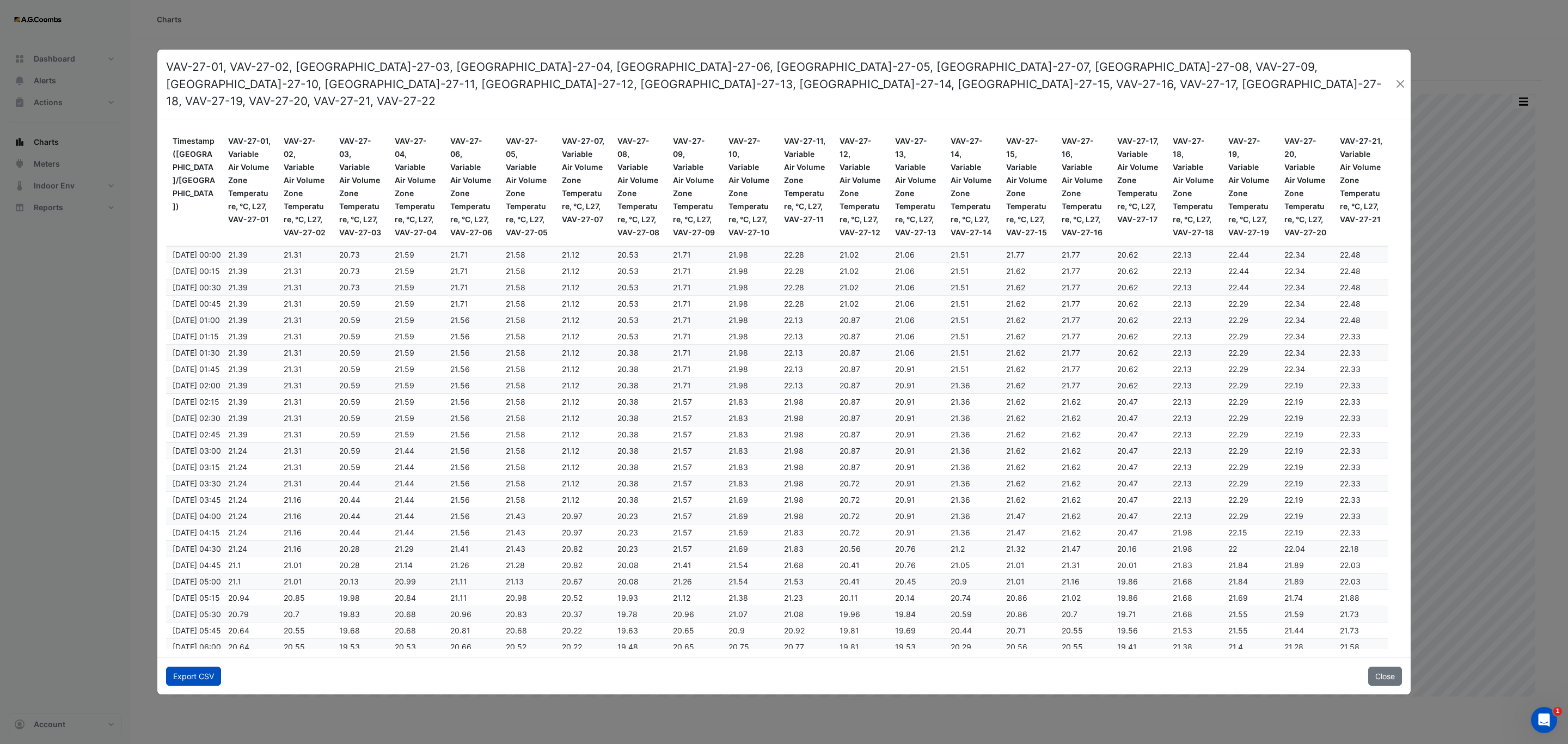
click at [202, 667] on button "Export CSV" at bounding box center [194, 677] width 55 height 19
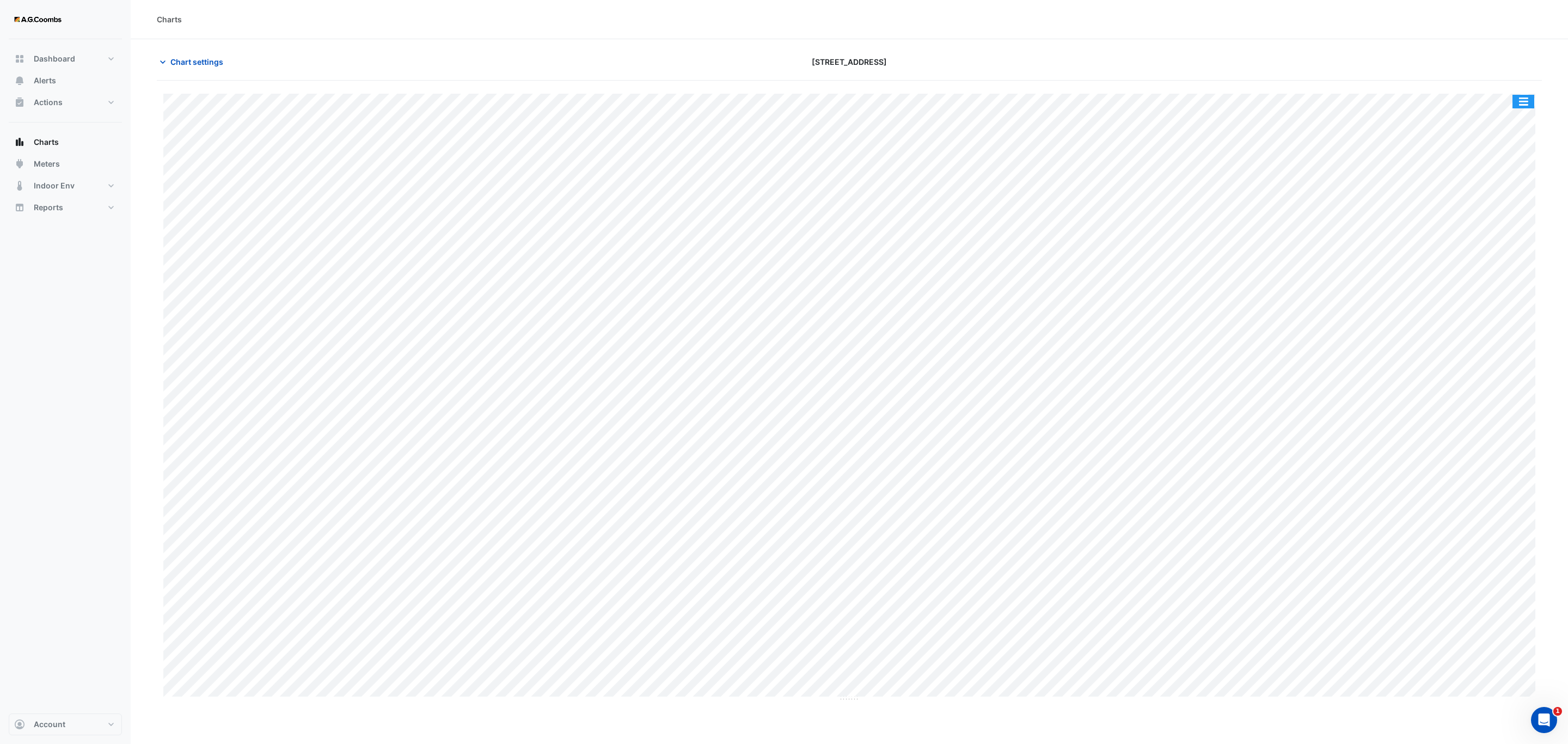
click at [1523, 101] on button "button" at bounding box center [1523, 102] width 22 height 14
click at [1505, 220] on div "Pivot Data Table" at bounding box center [1502, 219] width 66 height 26
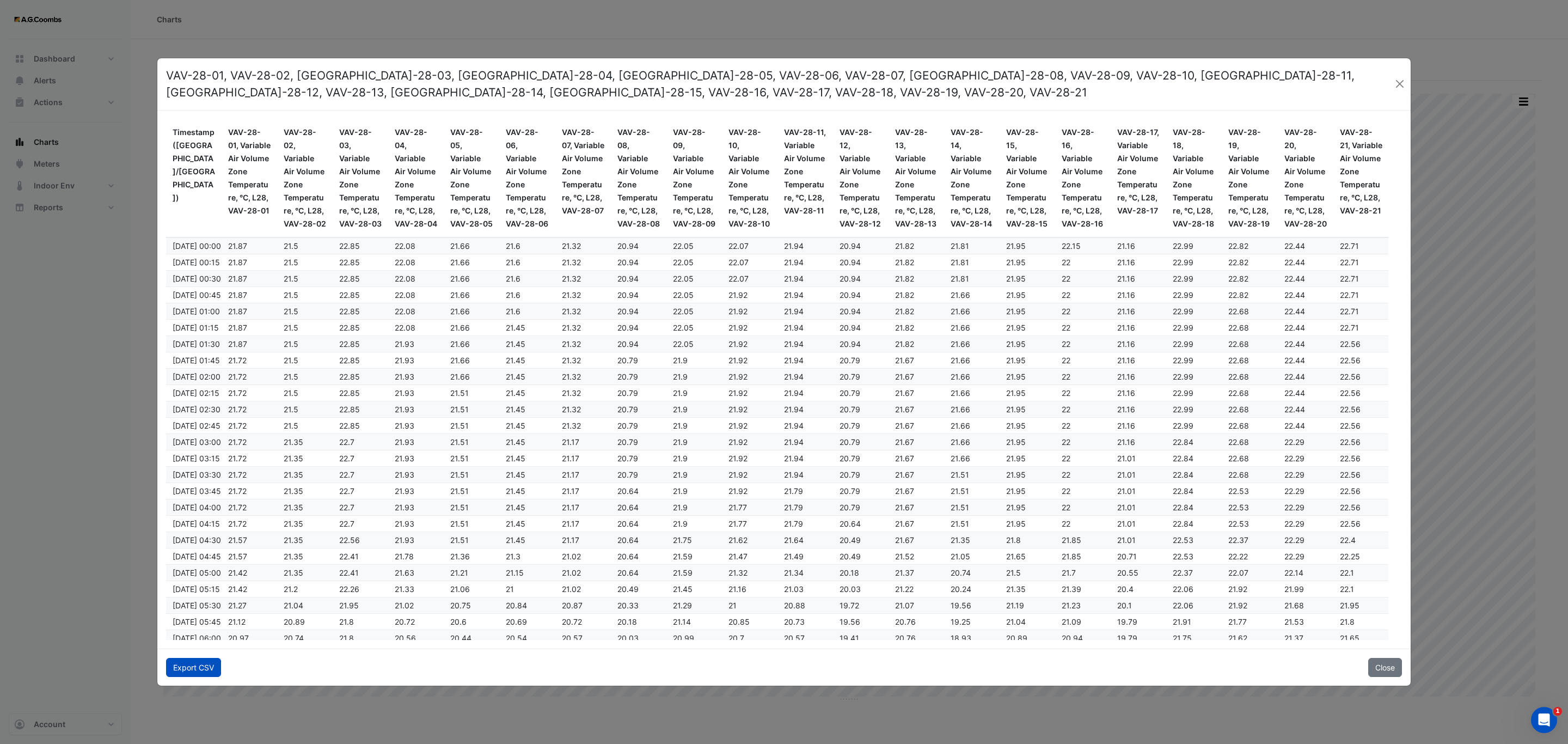
click at [176, 674] on button "Export CSV" at bounding box center [194, 667] width 55 height 19
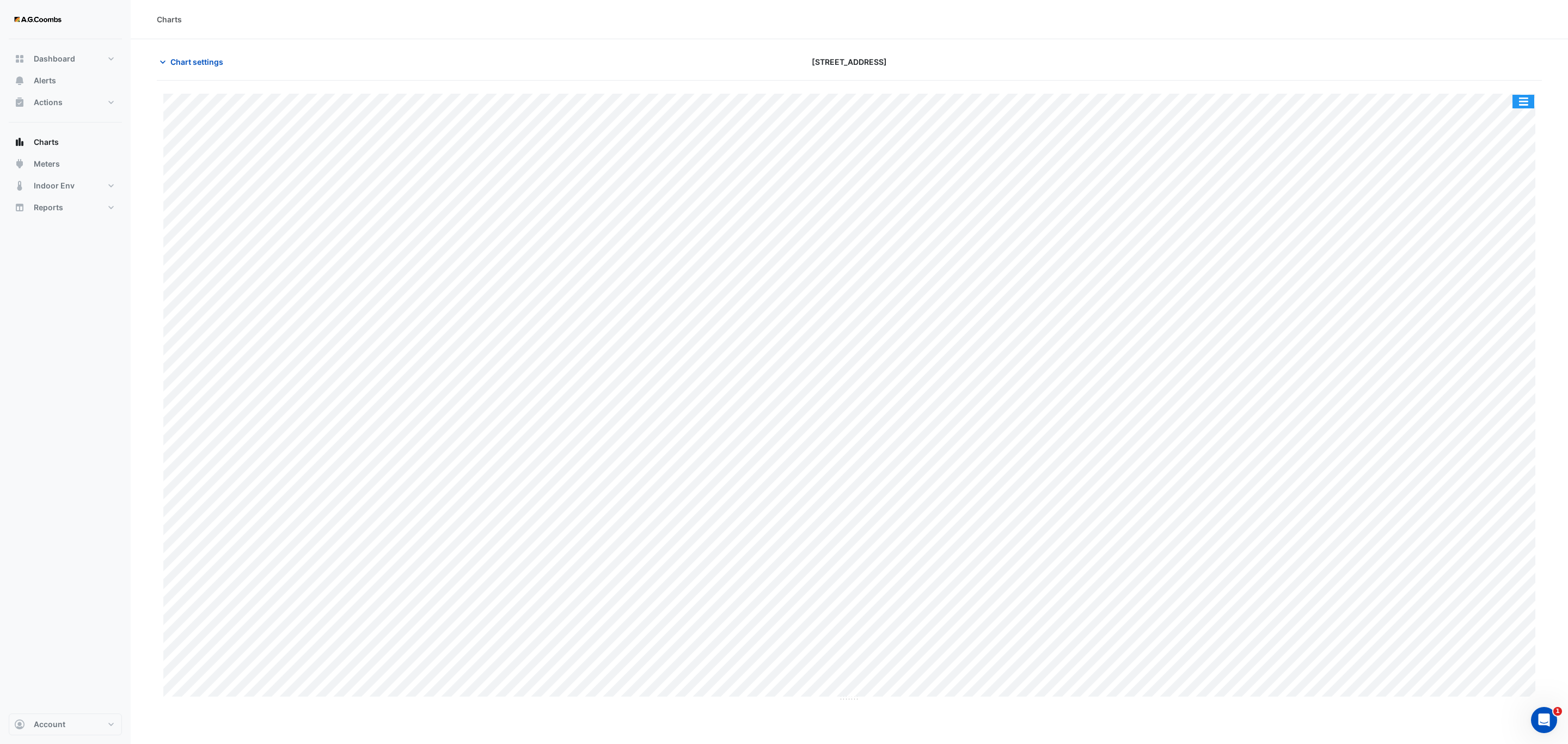
click at [1520, 108] on button "button" at bounding box center [1523, 102] width 22 height 14
click at [1497, 228] on div "Pivot Data Table" at bounding box center [1502, 219] width 66 height 26
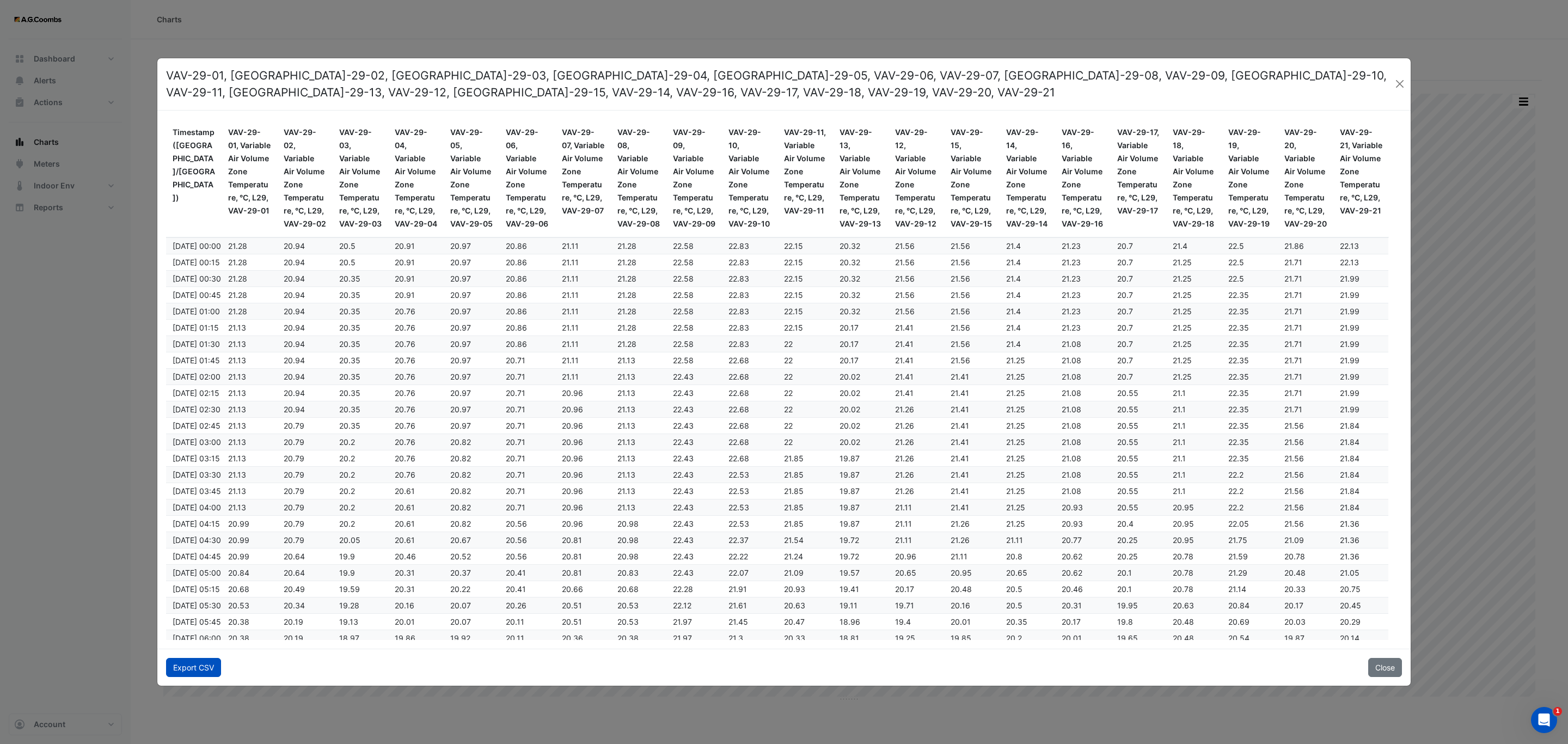
click at [187, 677] on button "Export CSV" at bounding box center [194, 667] width 55 height 19
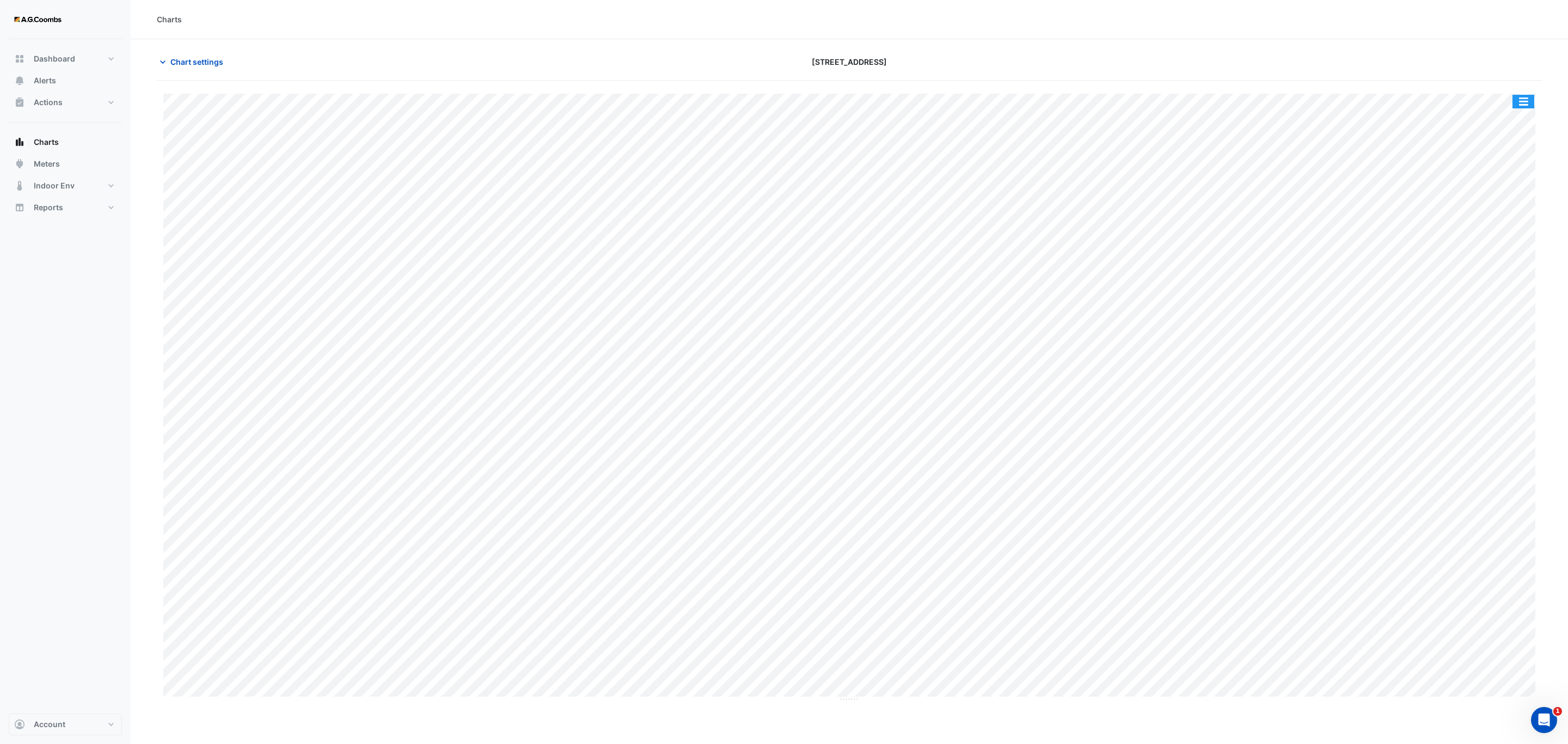
drag, startPoint x: 1521, startPoint y: 99, endPoint x: 1528, endPoint y: 130, distance: 31.8
click at [1522, 99] on button "button" at bounding box center [1523, 102] width 22 height 14
click at [1487, 218] on div "Pivot Data Table" at bounding box center [1502, 219] width 66 height 26
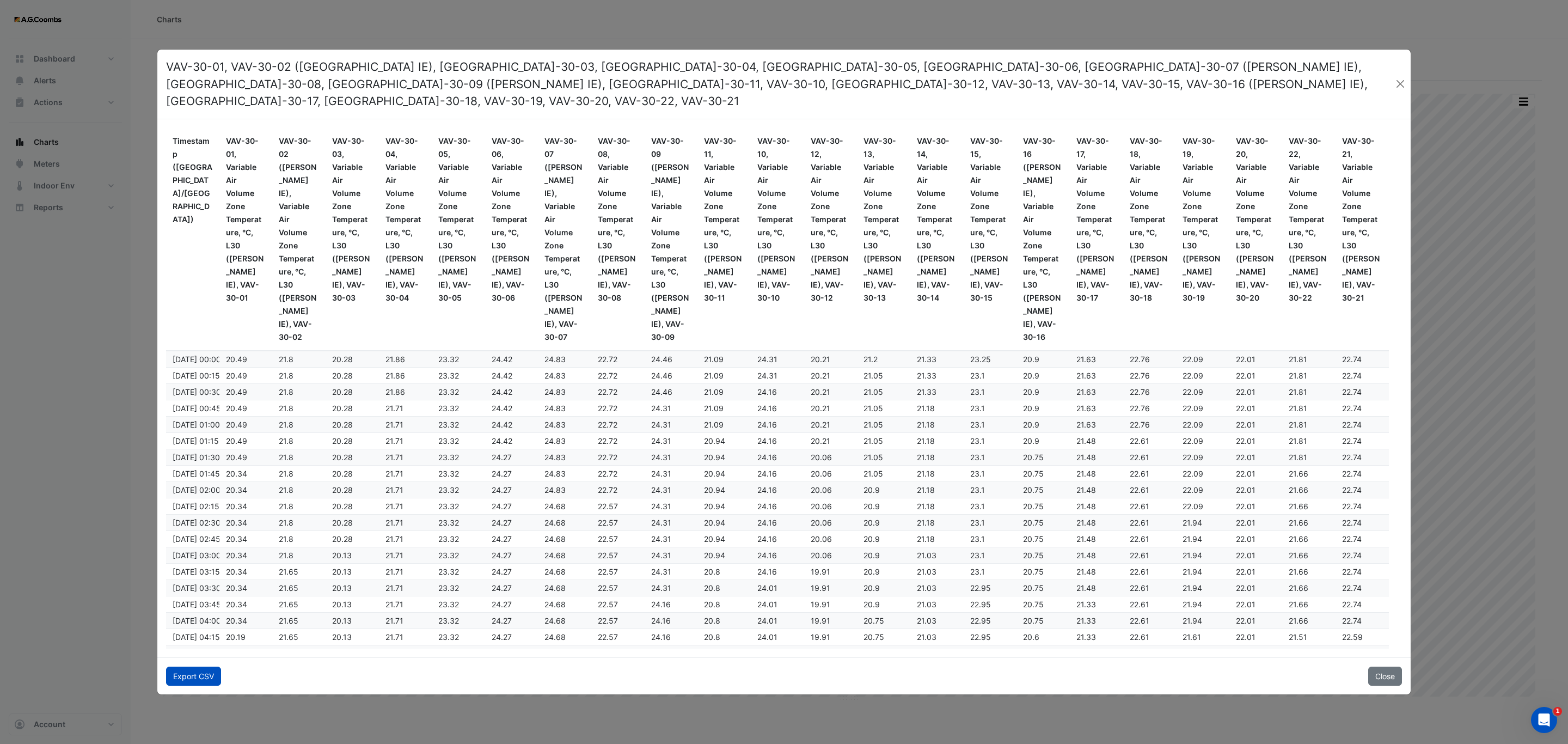
click at [178, 672] on button "Export CSV" at bounding box center [194, 677] width 55 height 19
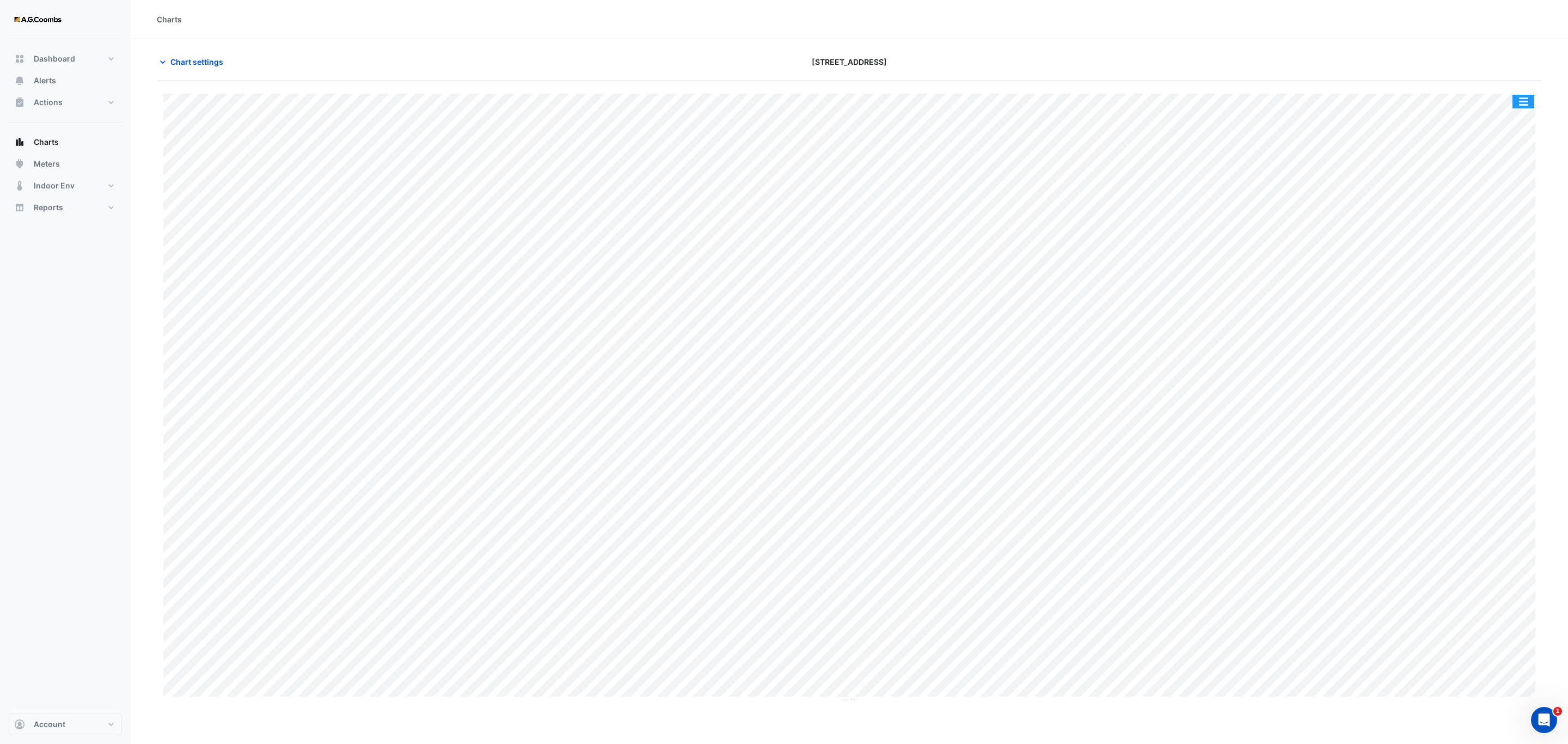
drag, startPoint x: 1526, startPoint y: 106, endPoint x: 1523, endPoint y: 99, distance: 7.6
click at [1523, 99] on button "button" at bounding box center [1523, 102] width 22 height 14
click at [1510, 211] on div "Pivot Data Table" at bounding box center [1502, 219] width 66 height 26
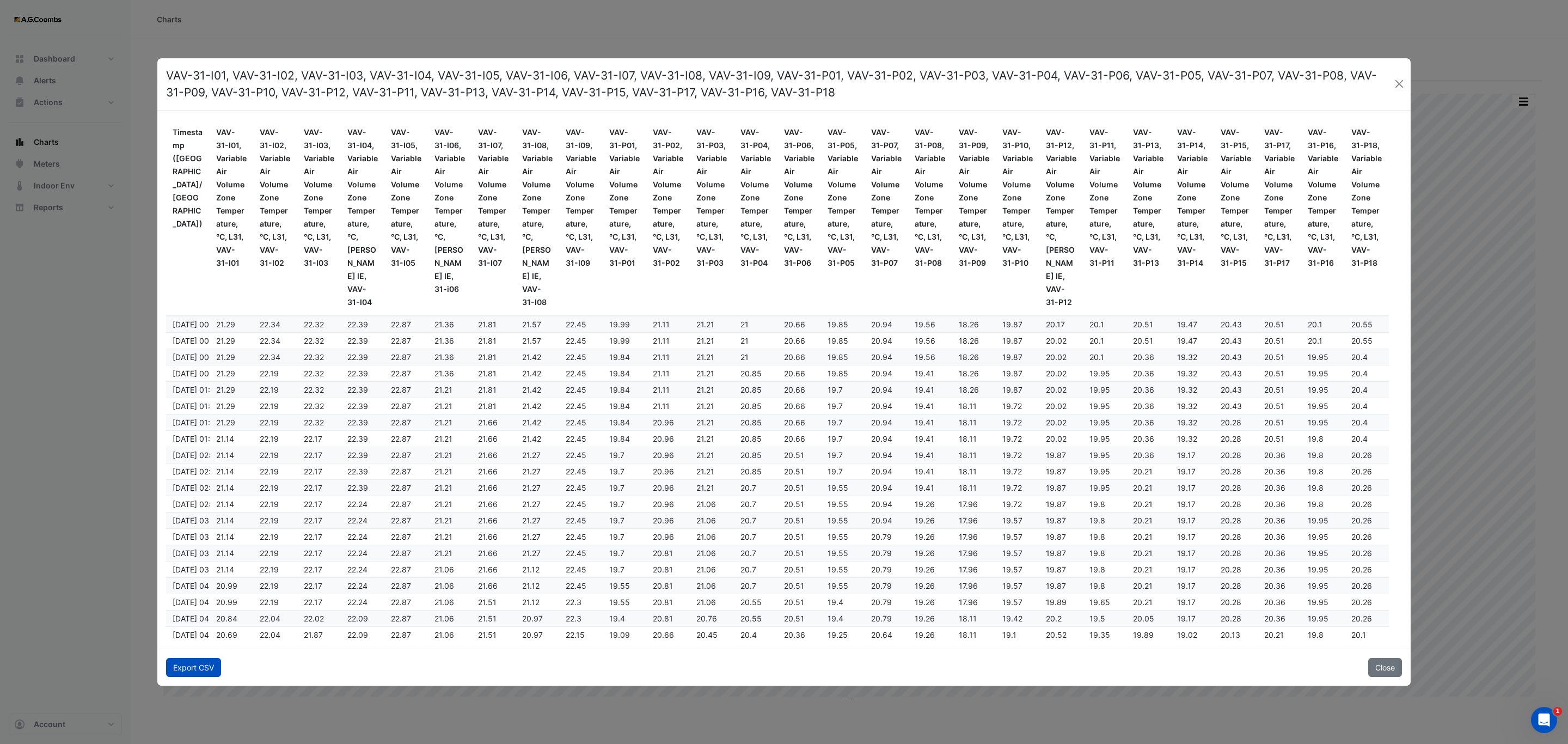
click at [204, 667] on button "Export CSV" at bounding box center [194, 667] width 55 height 19
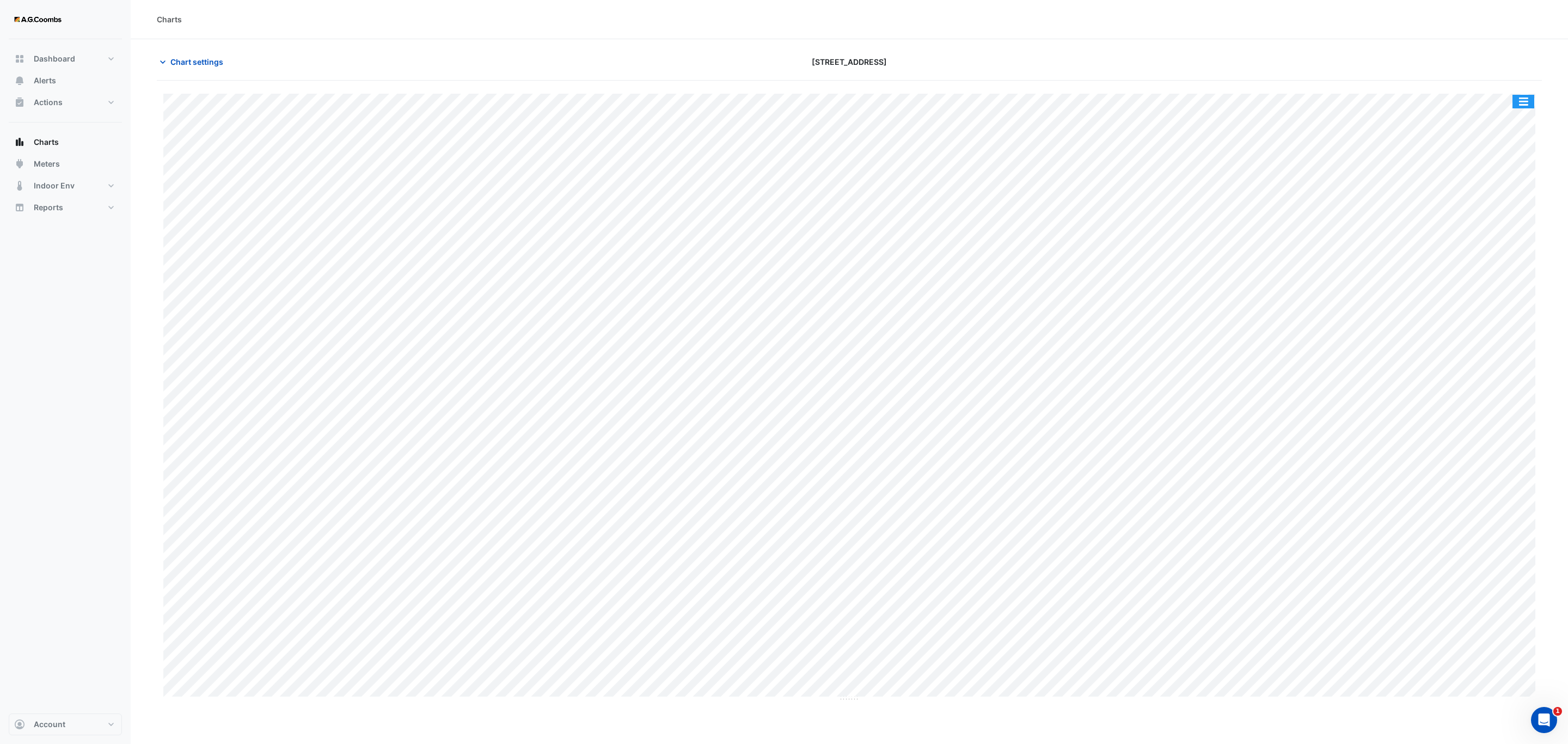
drag, startPoint x: 1525, startPoint y: 97, endPoint x: 1524, endPoint y: 169, distance: 72.0
click at [1525, 96] on button "button" at bounding box center [1523, 102] width 22 height 14
click at [1500, 222] on div "Pivot Data Table" at bounding box center [1502, 219] width 66 height 26
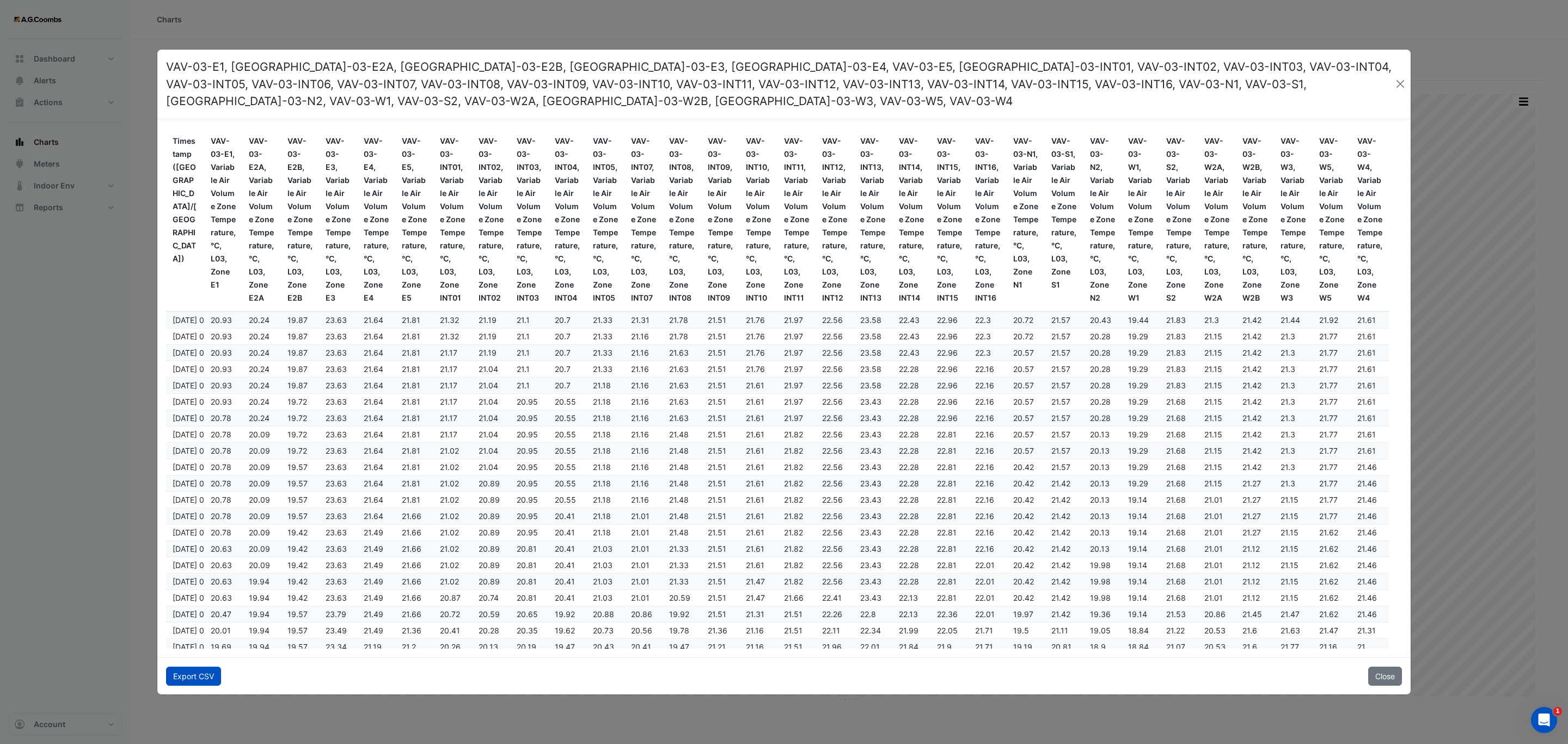
click at [183, 673] on button "Export CSV" at bounding box center [194, 677] width 55 height 19
